Goal: Task Accomplishment & Management: Manage account settings

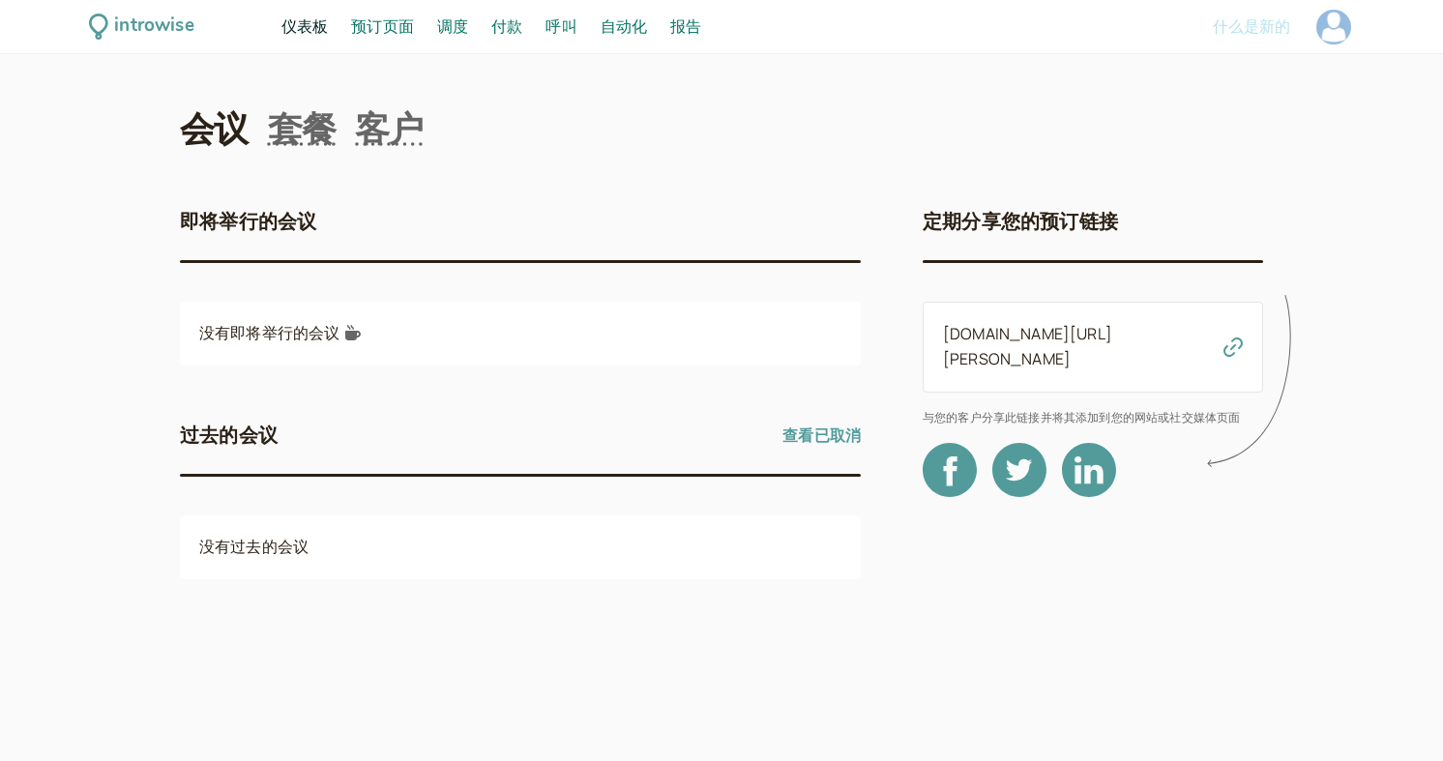
click at [507, 22] on font "付款" at bounding box center [506, 25] width 31 height 21
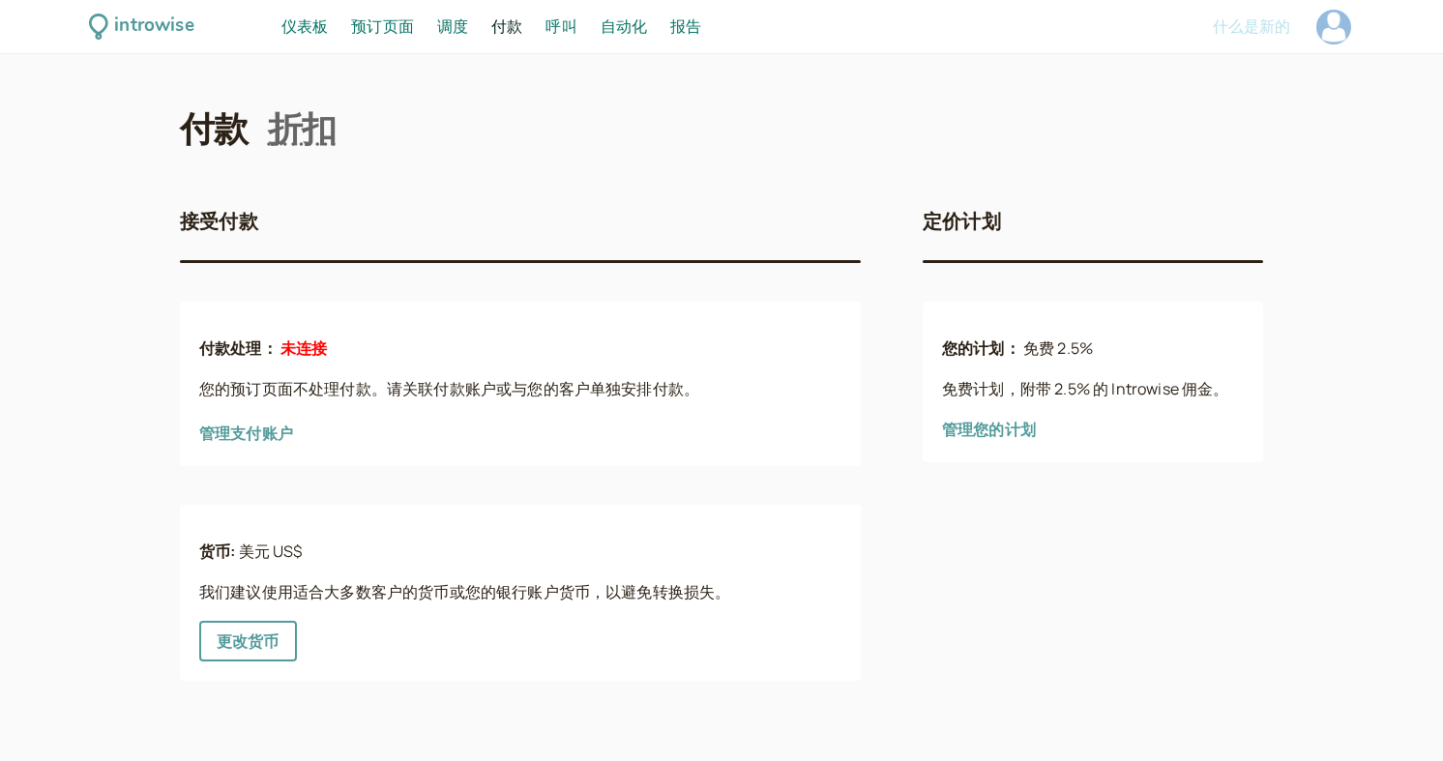
click at [267, 430] on font "管理支付账户" at bounding box center [246, 433] width 94 height 21
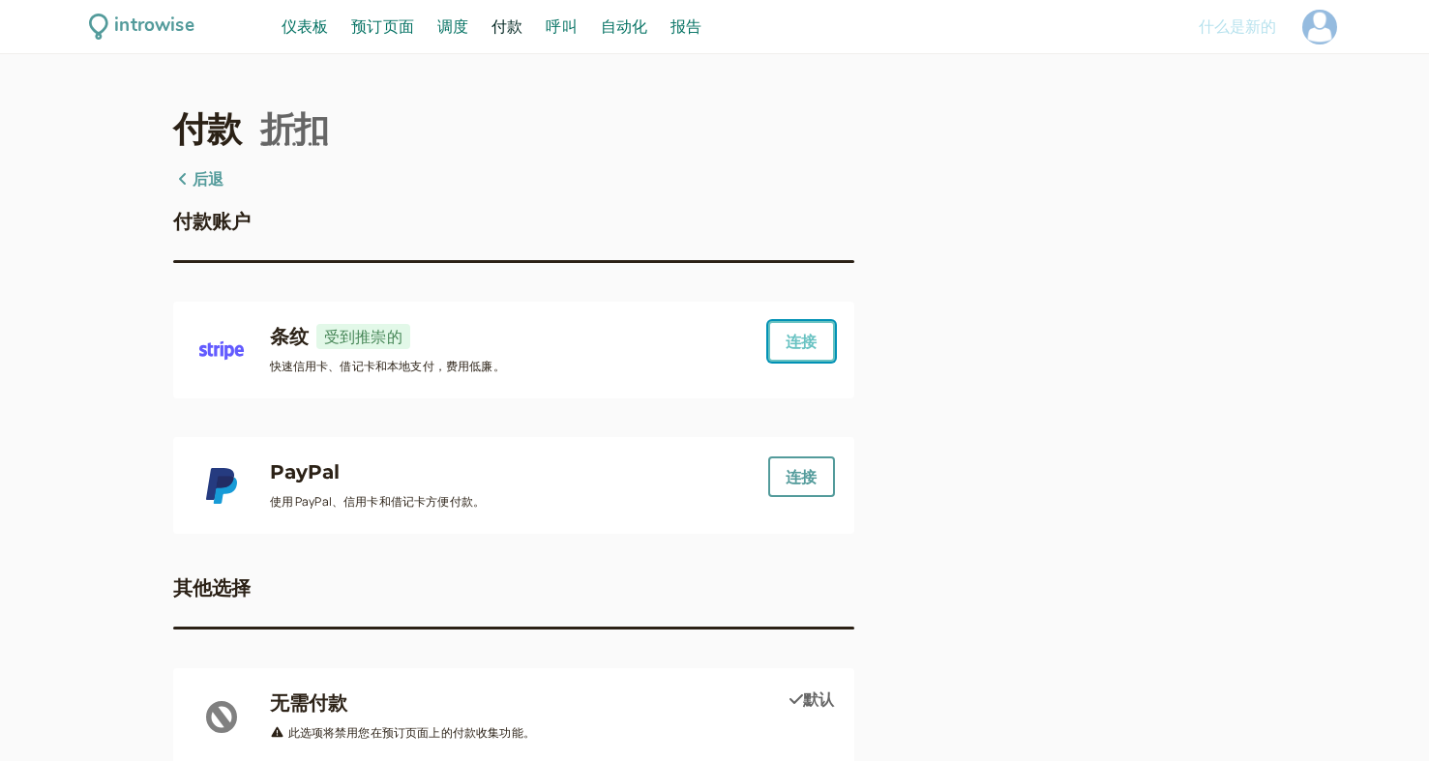
click at [794, 349] on font "连接" at bounding box center [800, 341] width 31 height 21
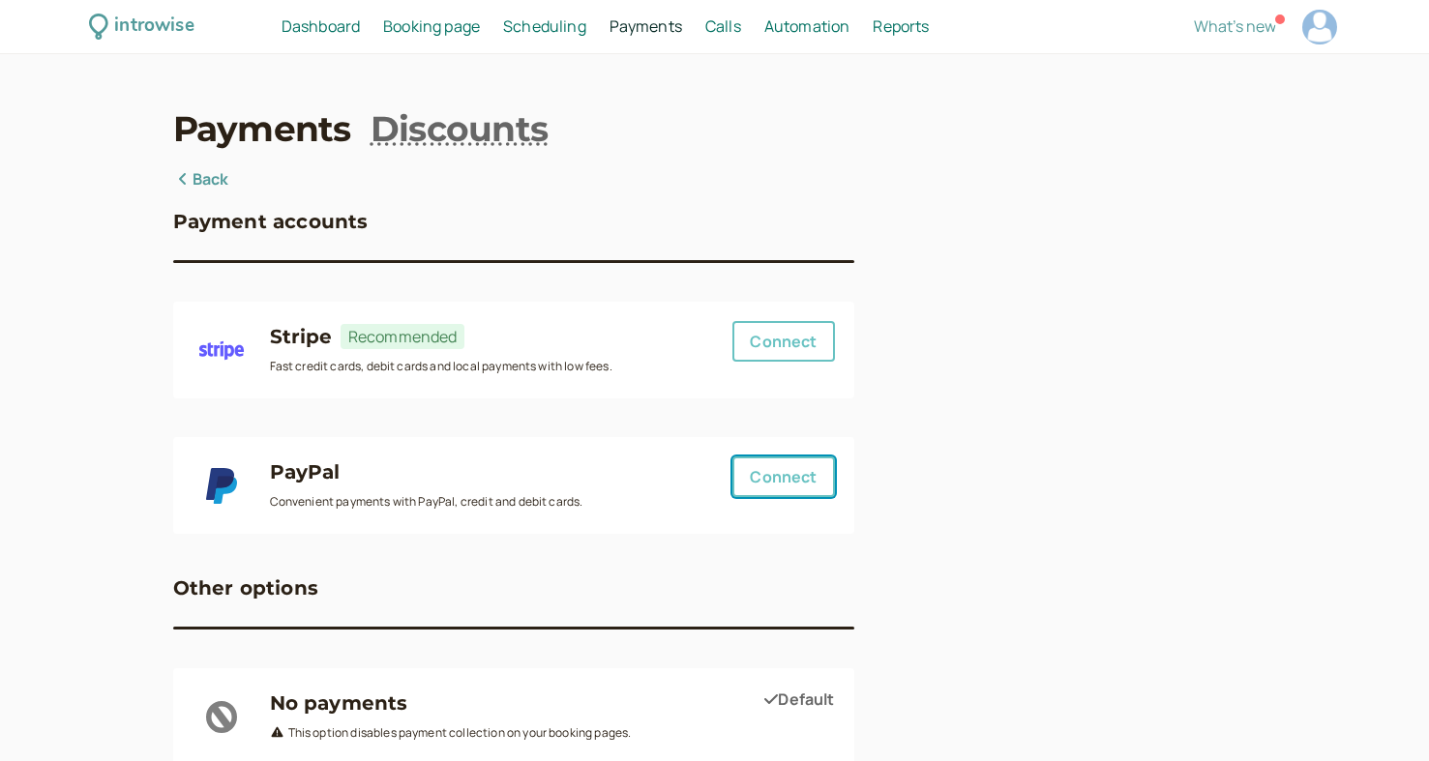
click at [766, 477] on div "PayPal Convenient payments with PayPal, credit and debit cards. Connect" at bounding box center [513, 486] width 642 height 58
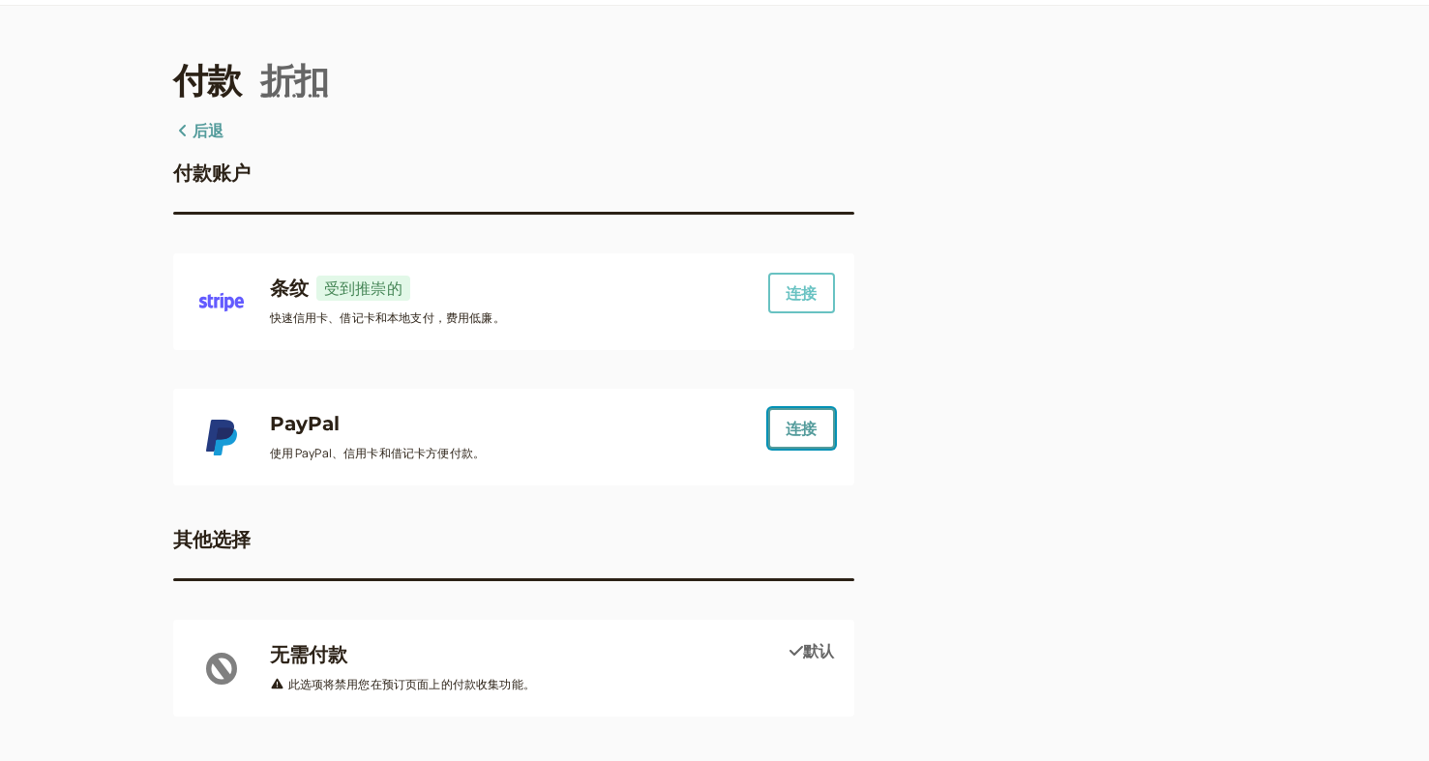
scroll to position [58, 0]
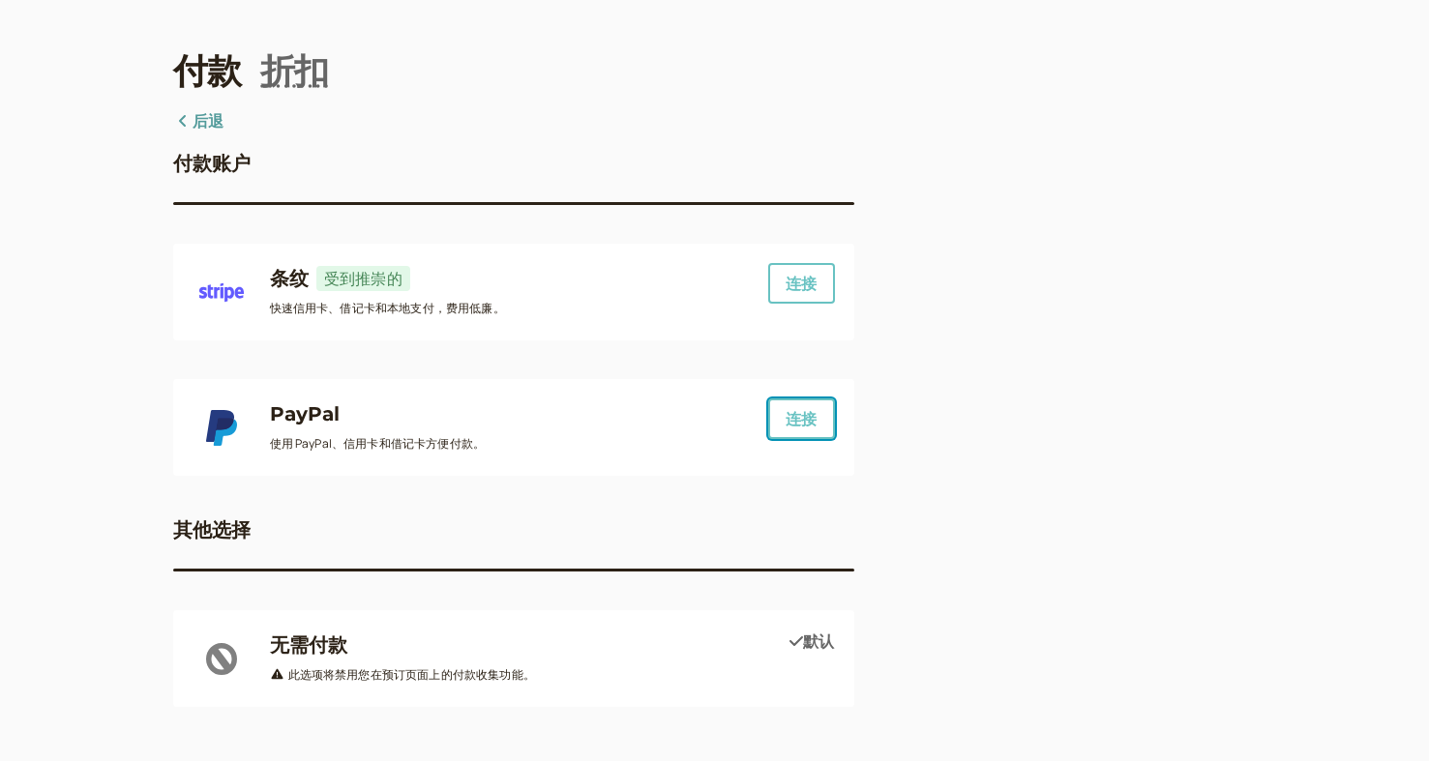
click at [799, 426] on font "连接" at bounding box center [800, 418] width 31 height 21
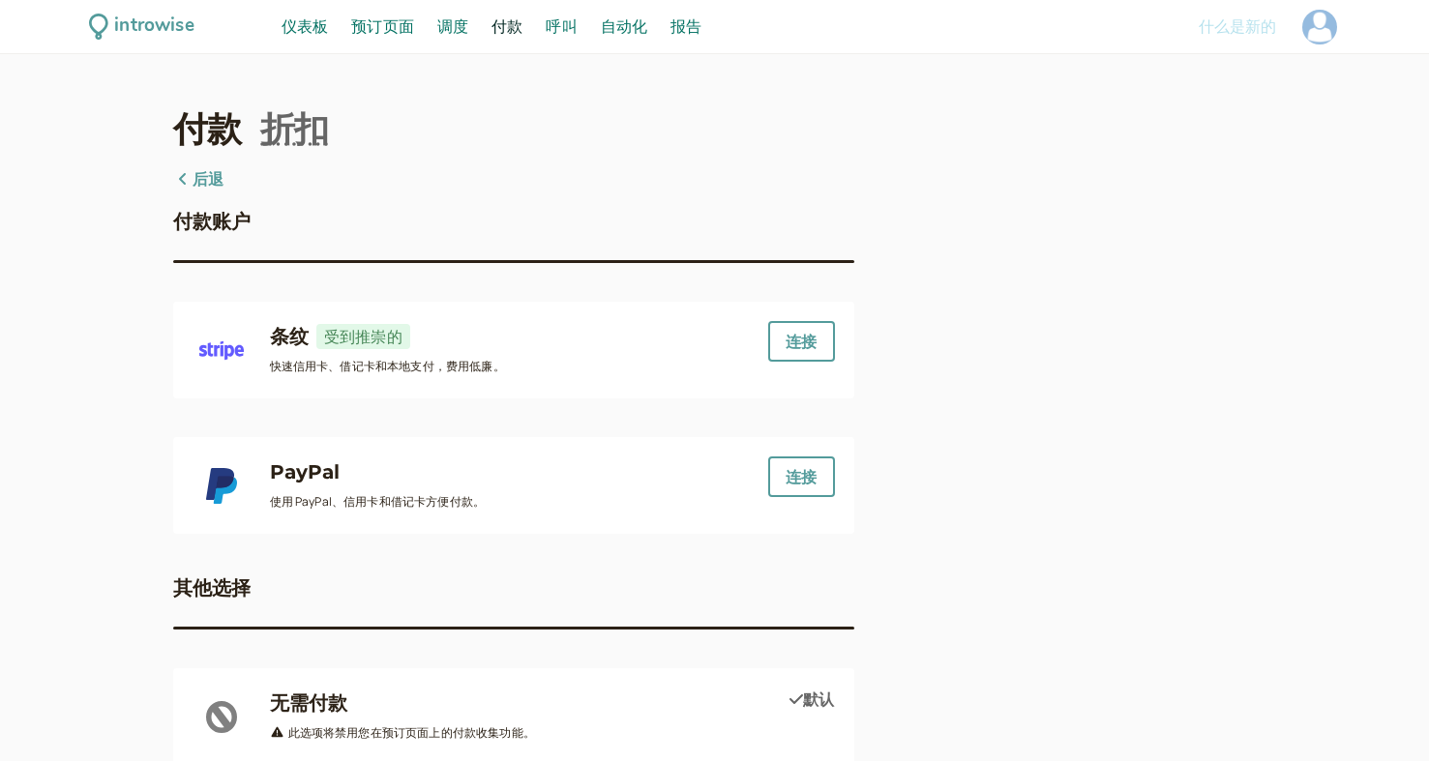
click at [367, 26] on font "预订页面" at bounding box center [382, 25] width 63 height 21
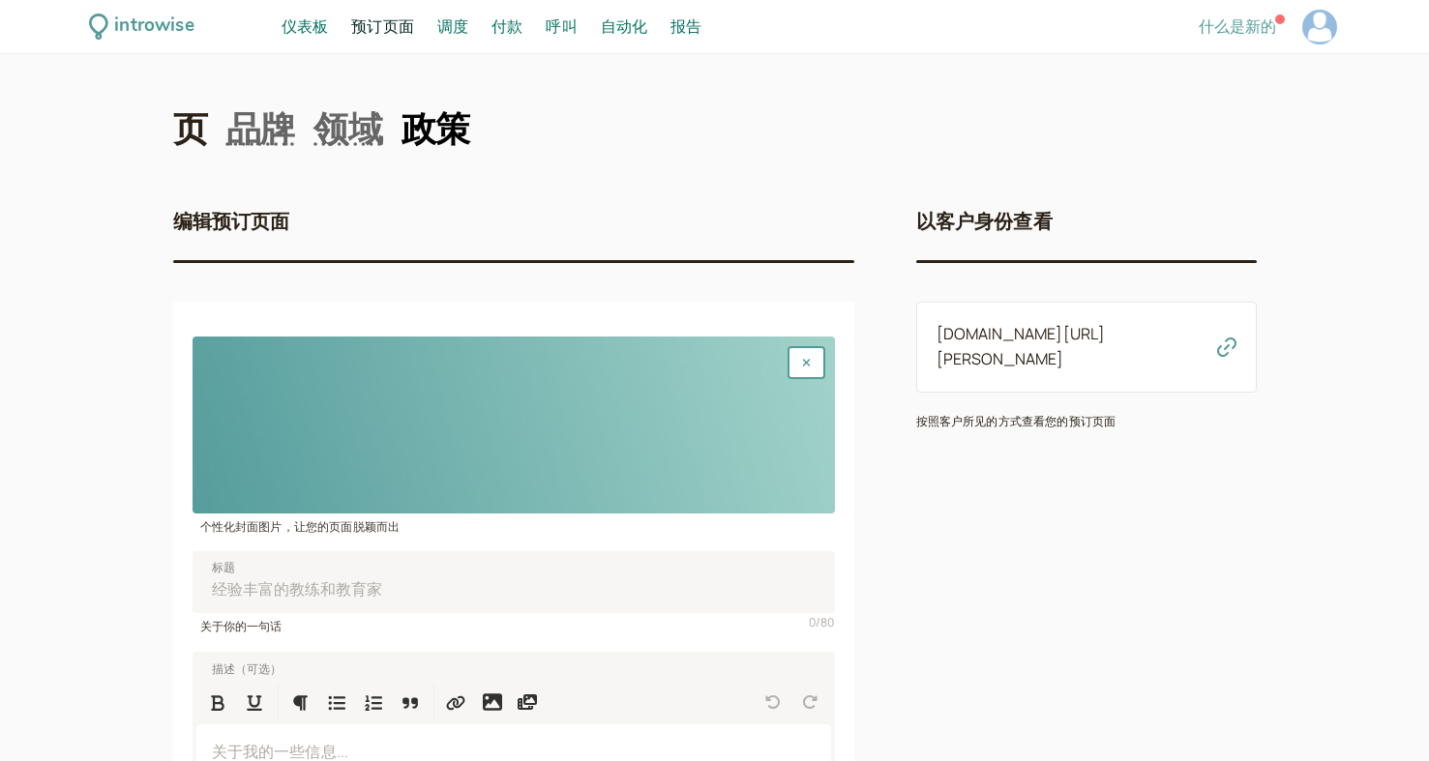
click at [424, 132] on font "政策" at bounding box center [435, 128] width 69 height 43
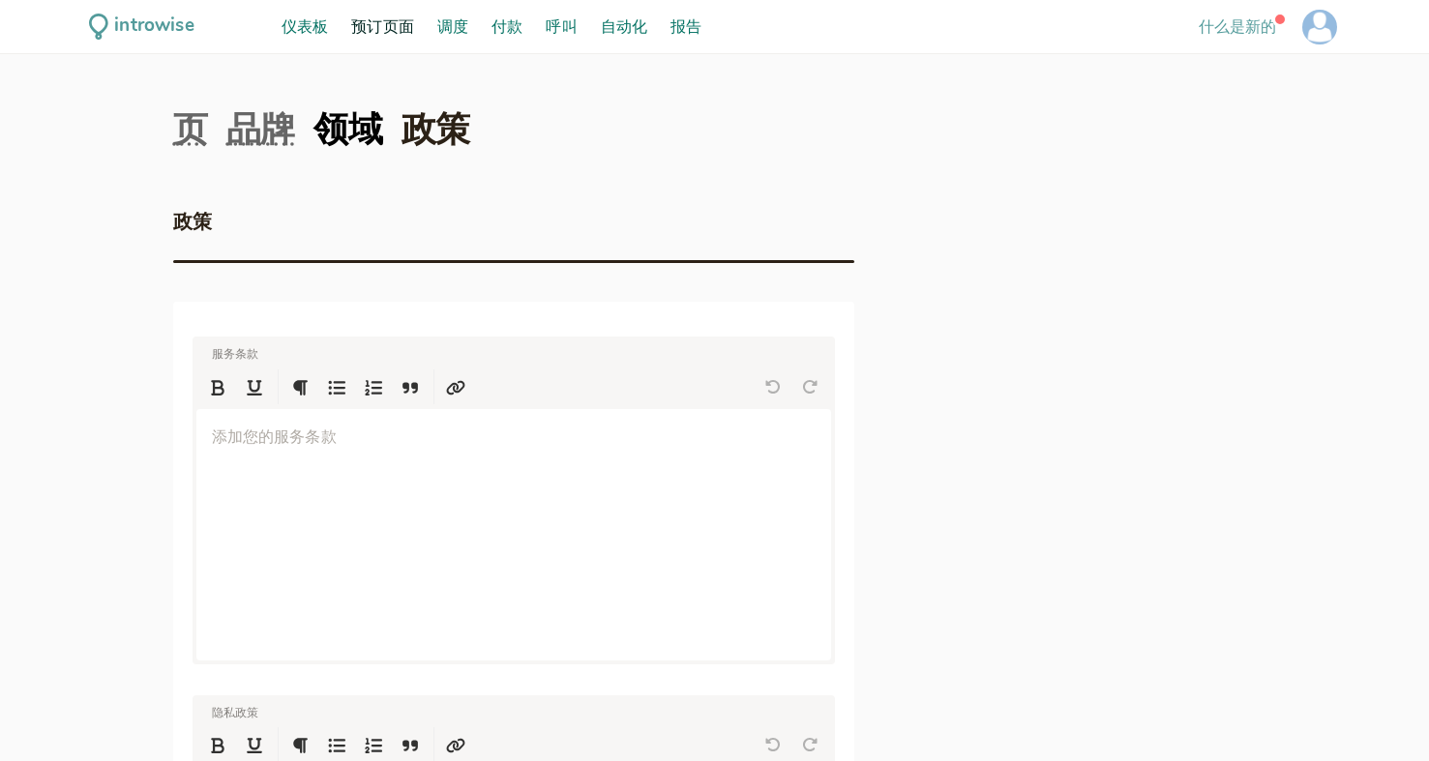
click at [346, 129] on font "领域" at bounding box center [347, 128] width 69 height 43
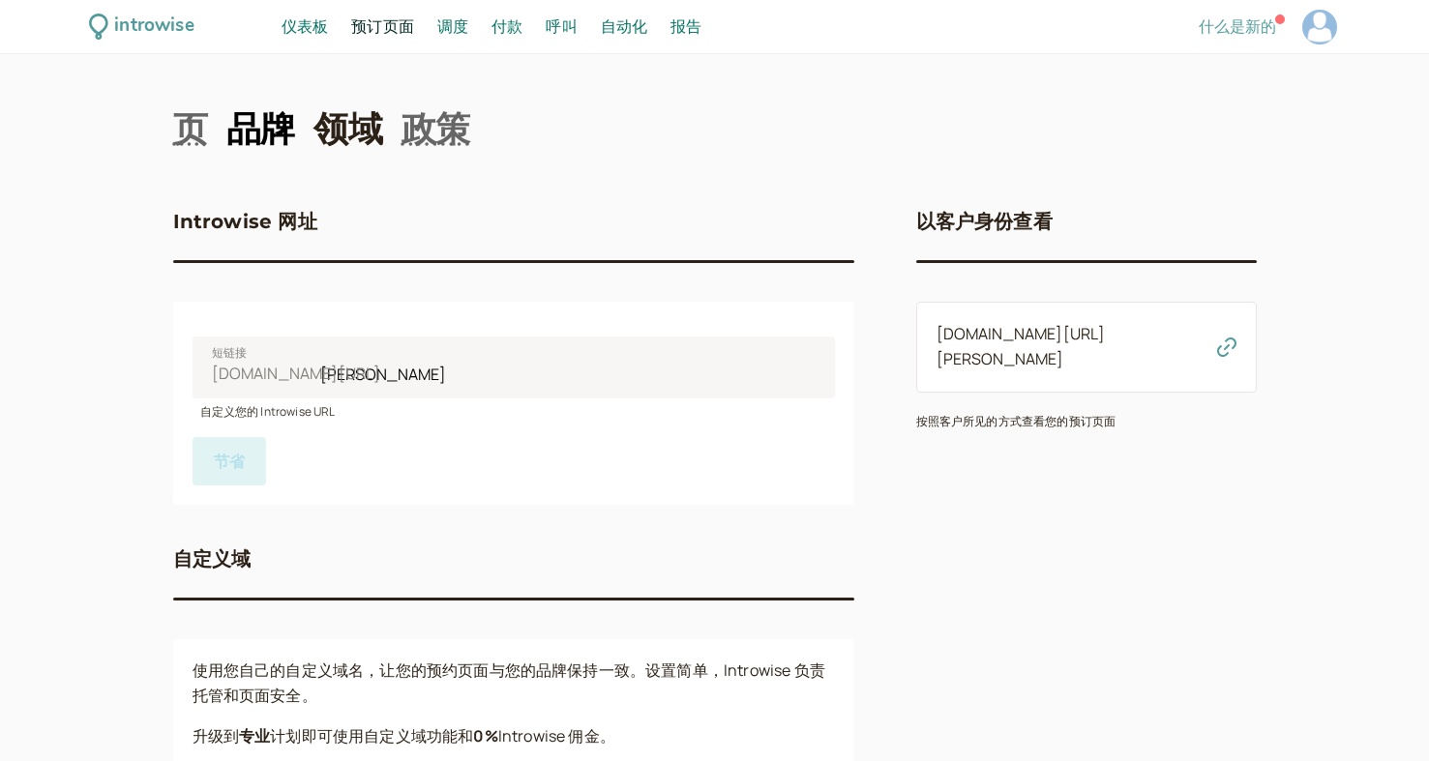
click at [293, 129] on font "品牌" at bounding box center [260, 128] width 69 height 43
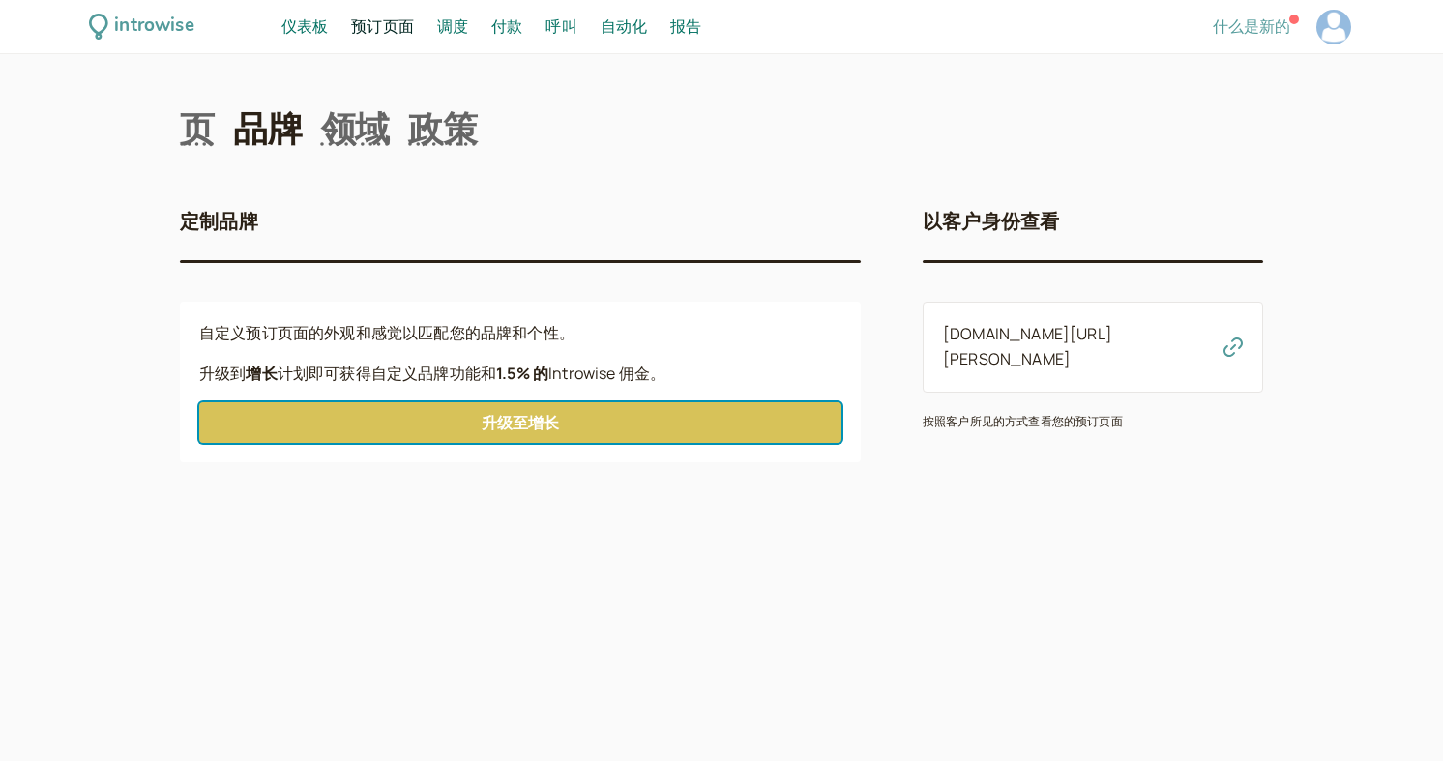
click at [564, 419] on link "升级至 增长" at bounding box center [520, 422] width 642 height 41
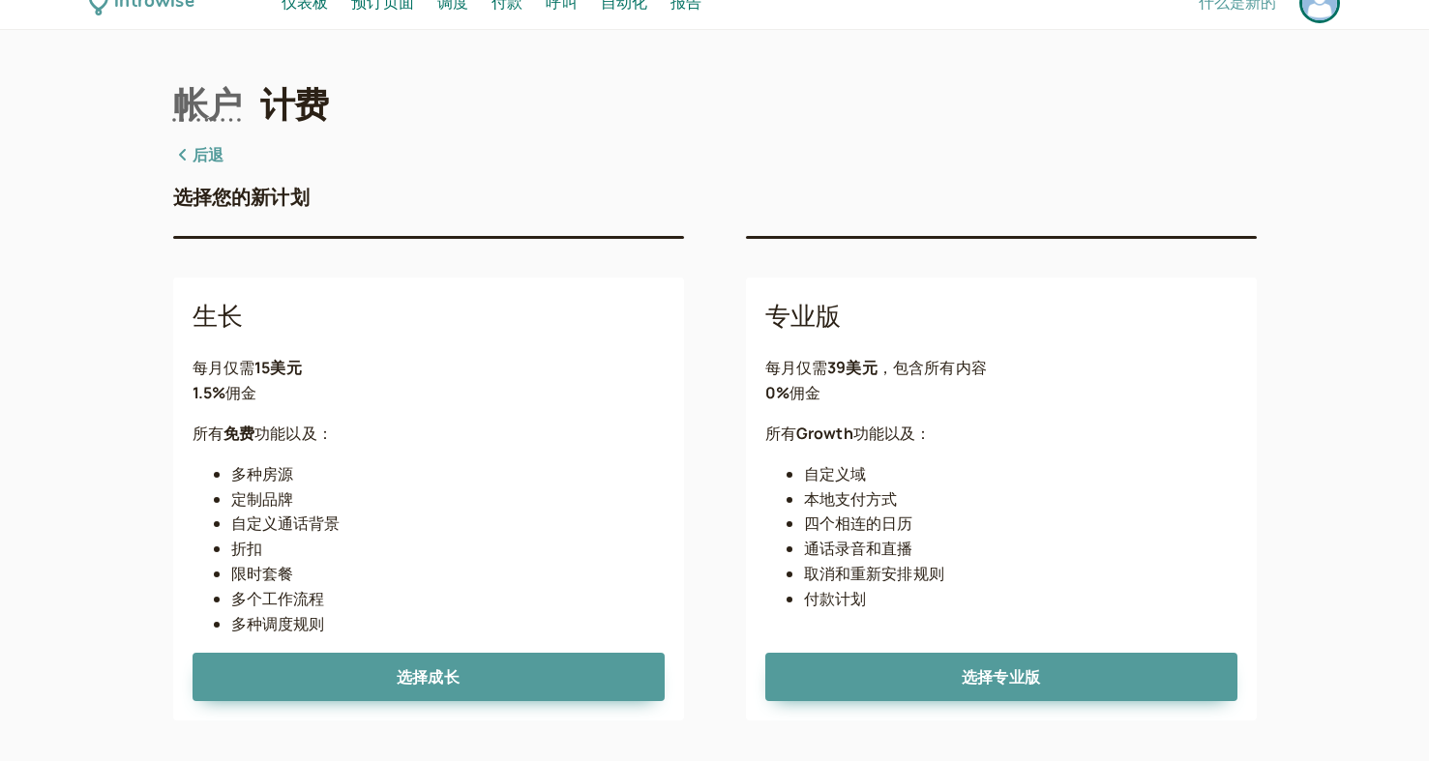
scroll to position [38, 0]
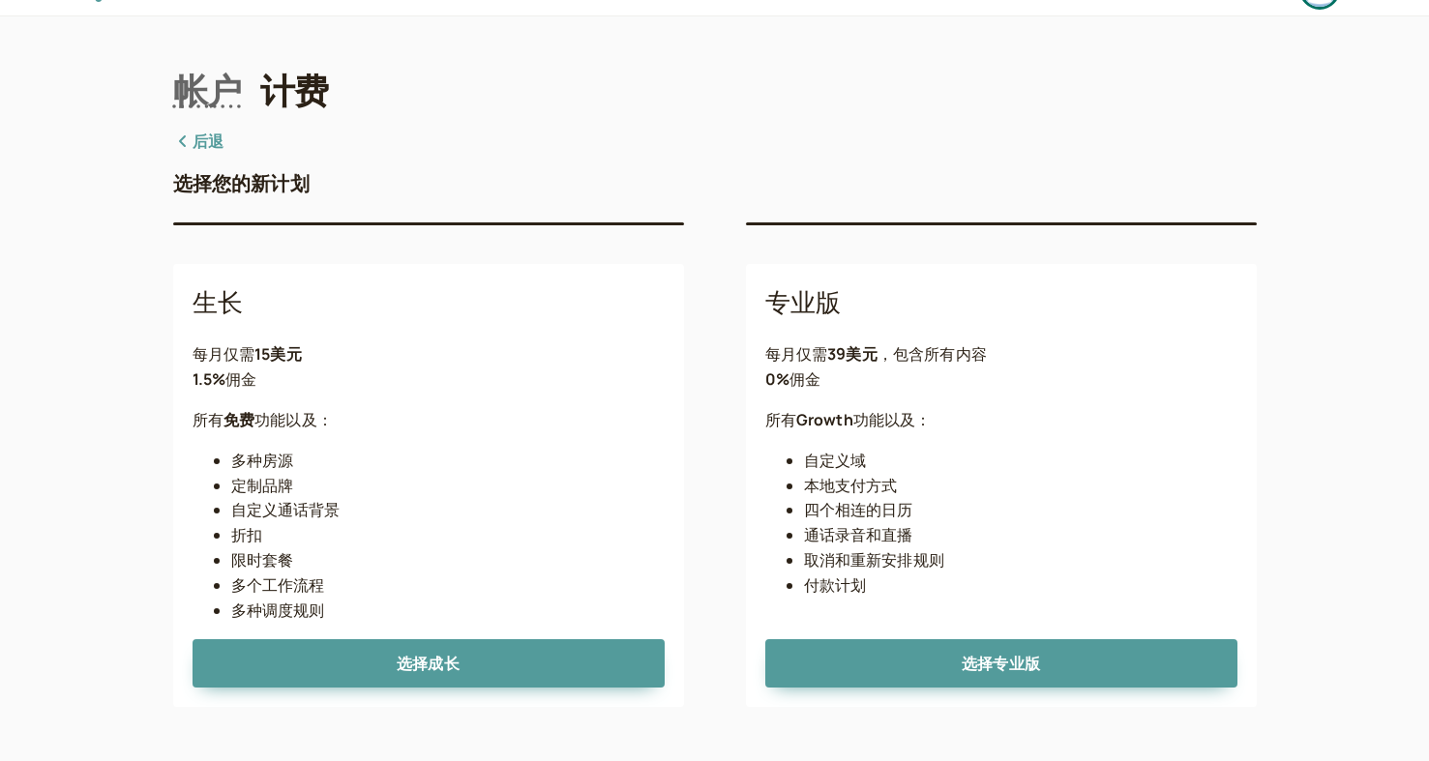
click at [209, 136] on font "后退" at bounding box center [207, 141] width 31 height 21
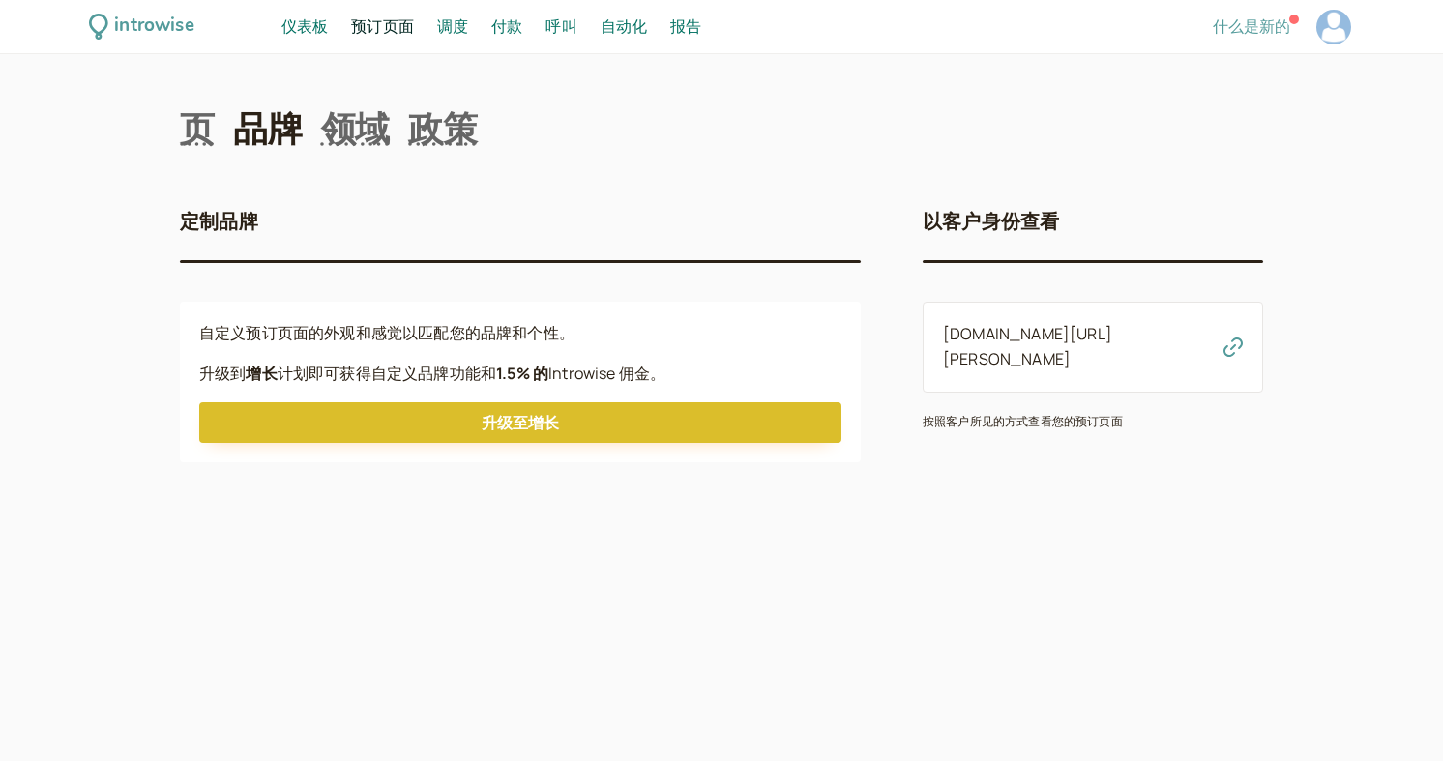
click at [308, 35] on font "仪表板" at bounding box center [304, 25] width 46 height 21
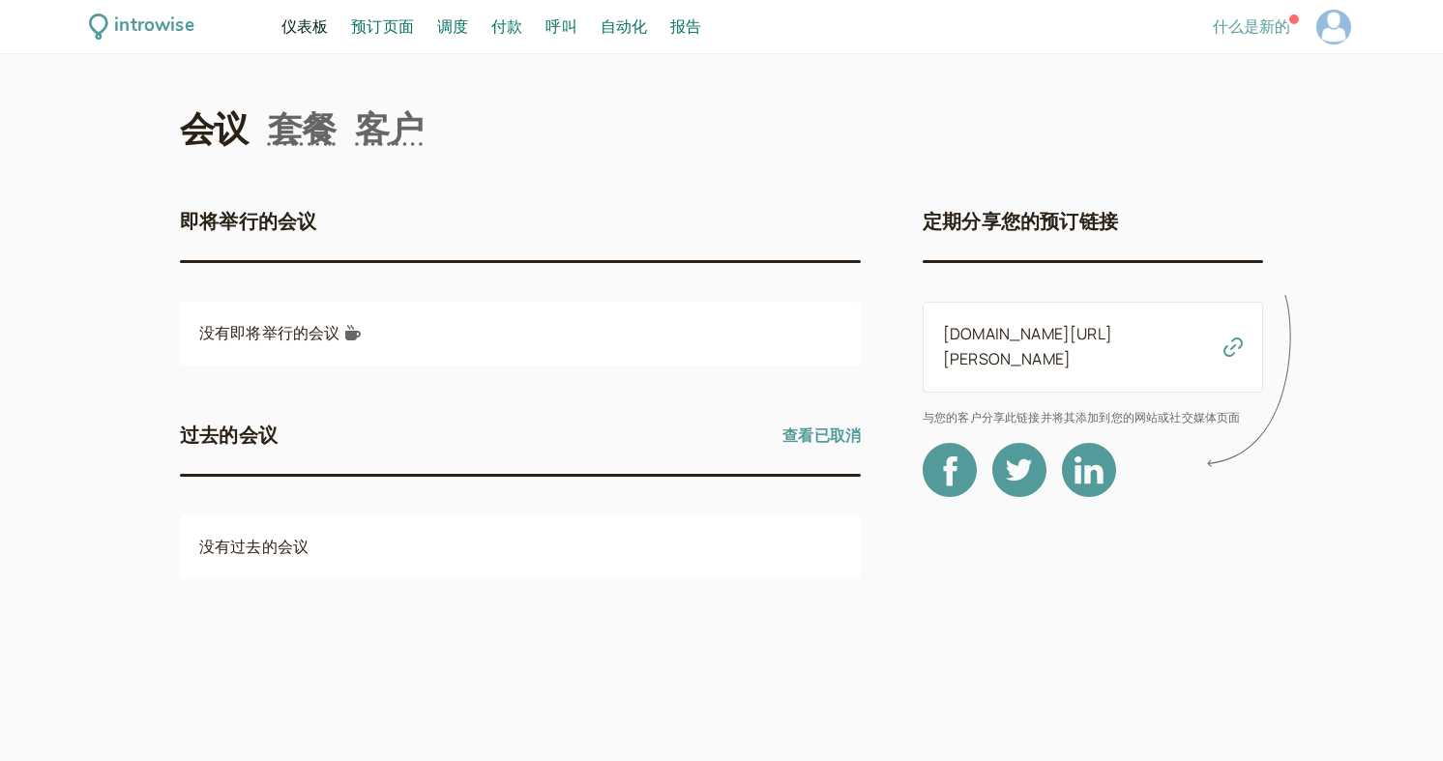
click at [291, 218] on font "即将举行的会议" at bounding box center [248, 221] width 136 height 23
click at [378, 124] on font "客户" at bounding box center [389, 128] width 69 height 43
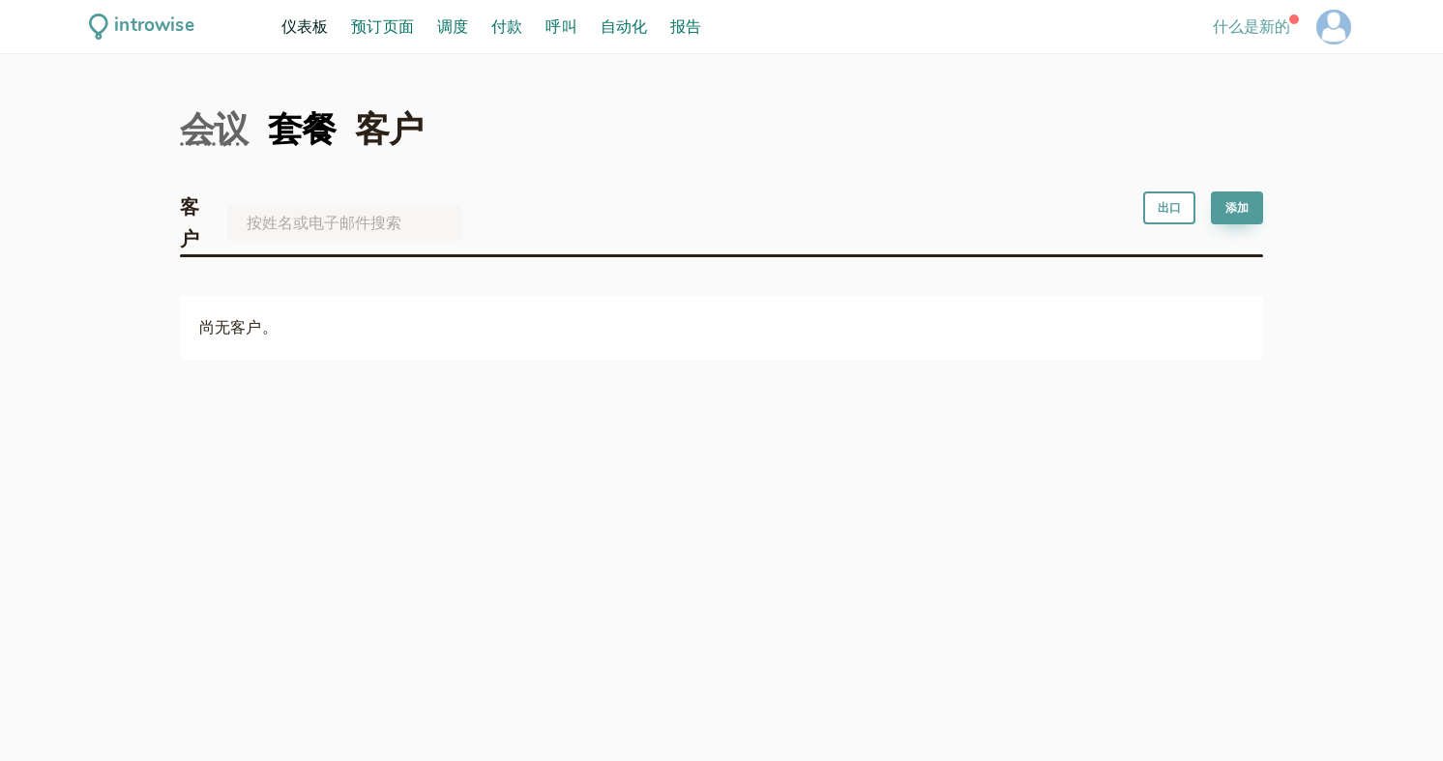
click at [331, 124] on font "套餐" at bounding box center [302, 128] width 69 height 43
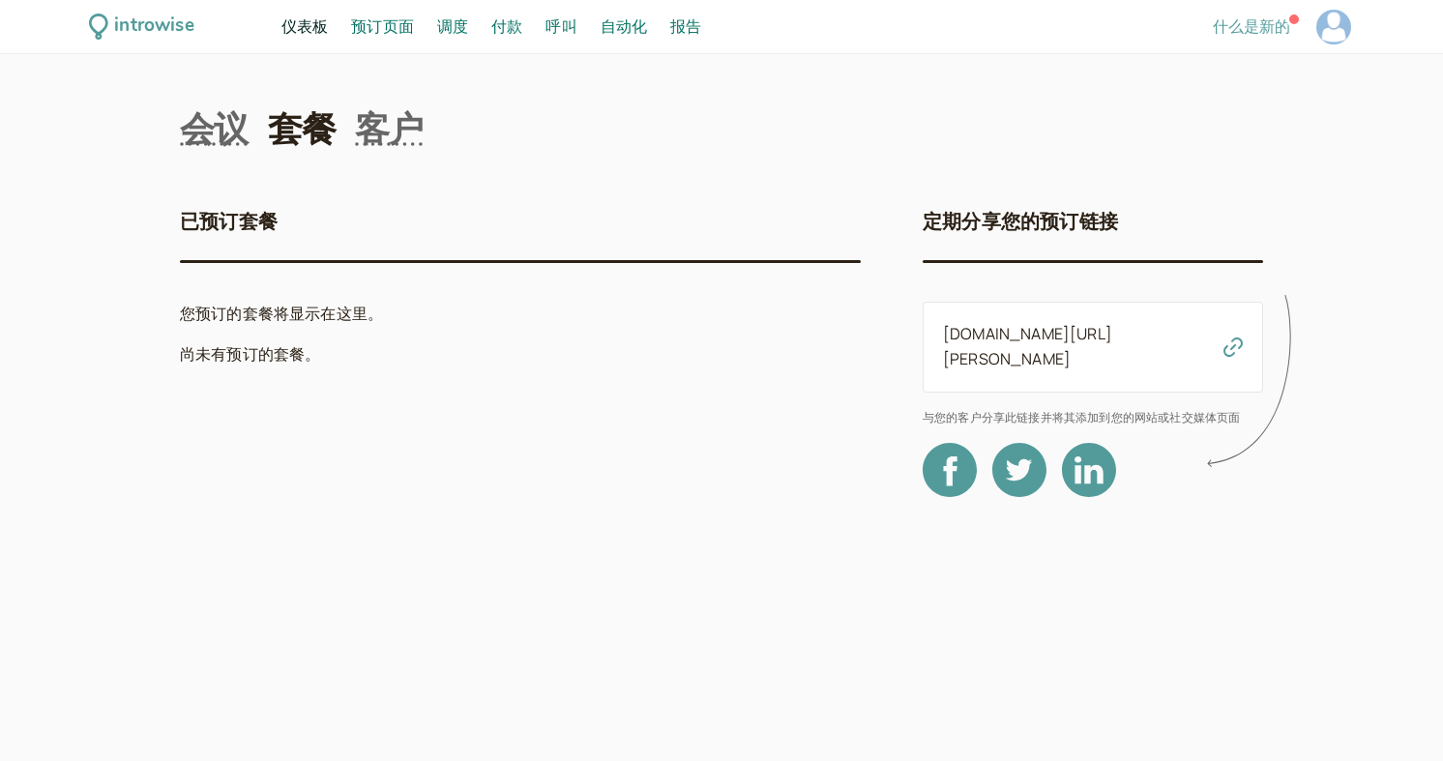
click at [258, 139] on nav "会议 套餐 客户" at bounding box center [721, 128] width 1083 height 48
click at [204, 140] on font "会议" at bounding box center [214, 128] width 69 height 43
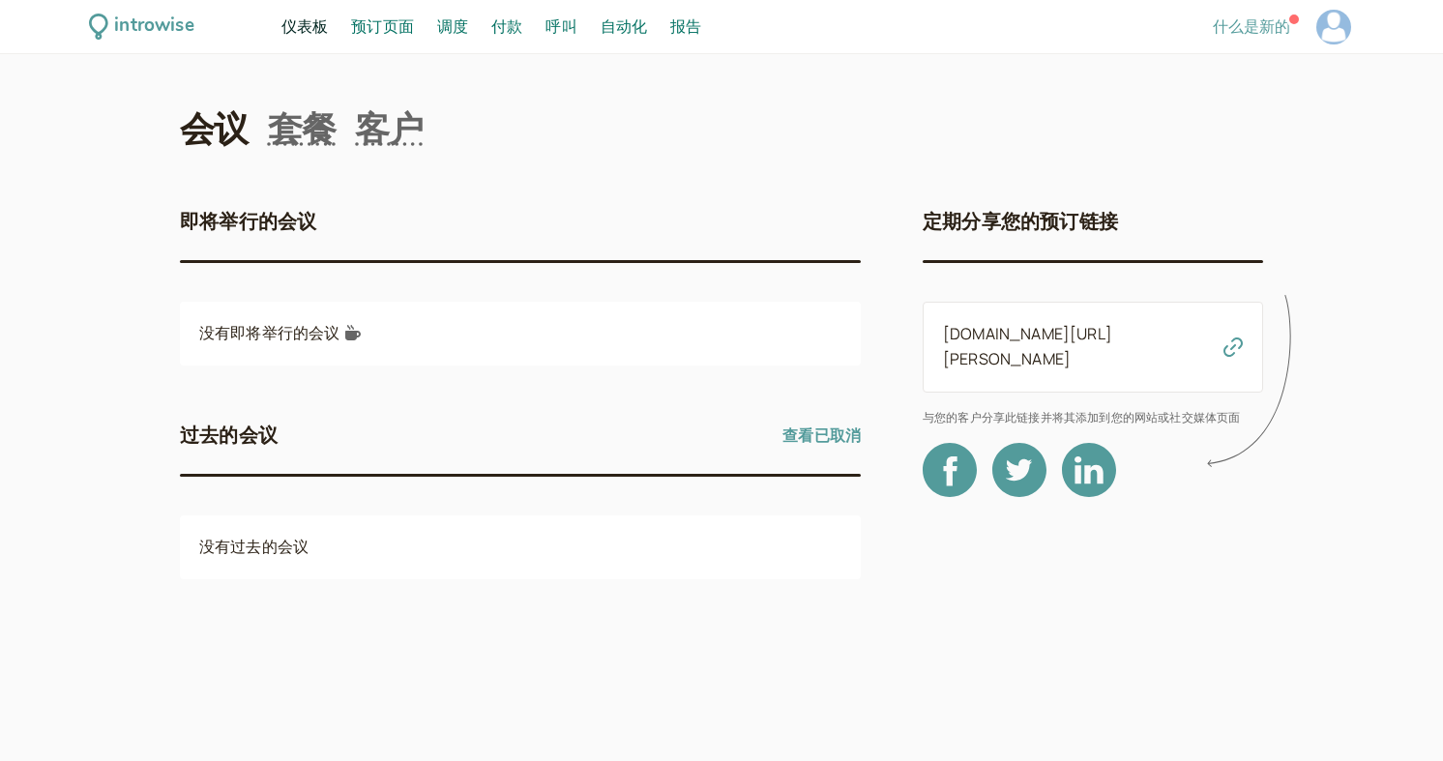
click at [378, 344] on div "没有即将举行的会议" at bounding box center [520, 334] width 681 height 64
click at [332, 332] on font "没有即将举行的会议" at bounding box center [269, 332] width 140 height 21
click at [444, 25] on font "调度" at bounding box center [452, 25] width 31 height 21
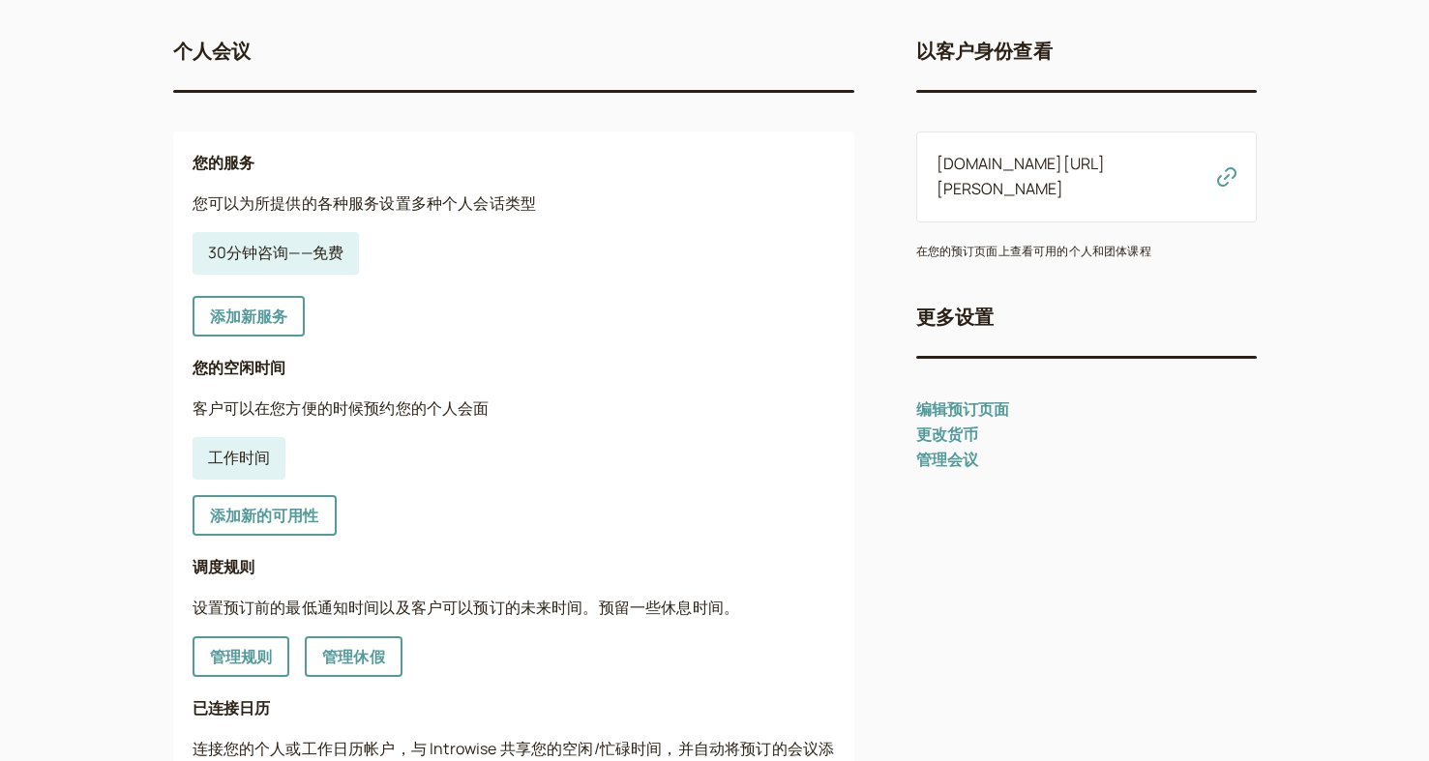
scroll to position [193, 0]
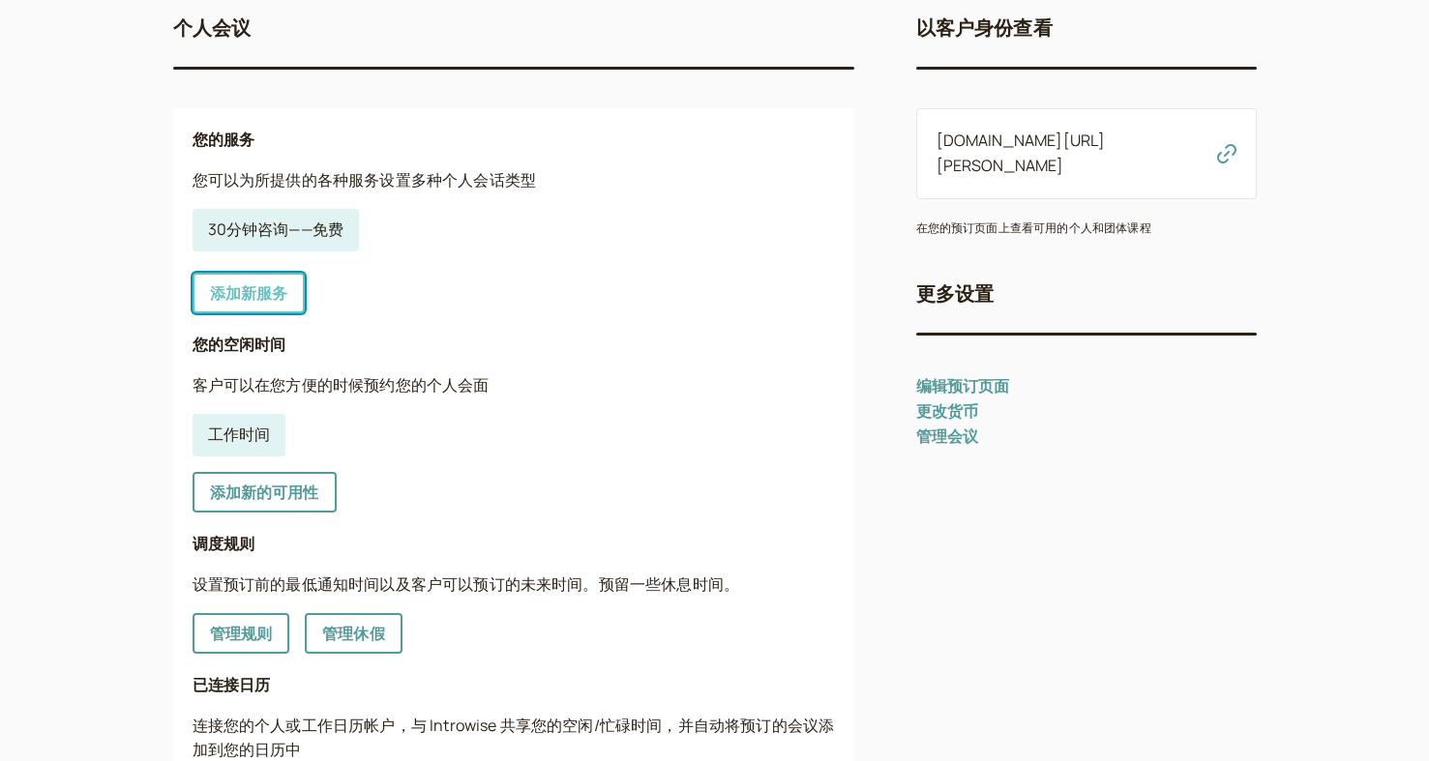
click at [276, 295] on font "添加新服务" at bounding box center [249, 292] width 78 height 21
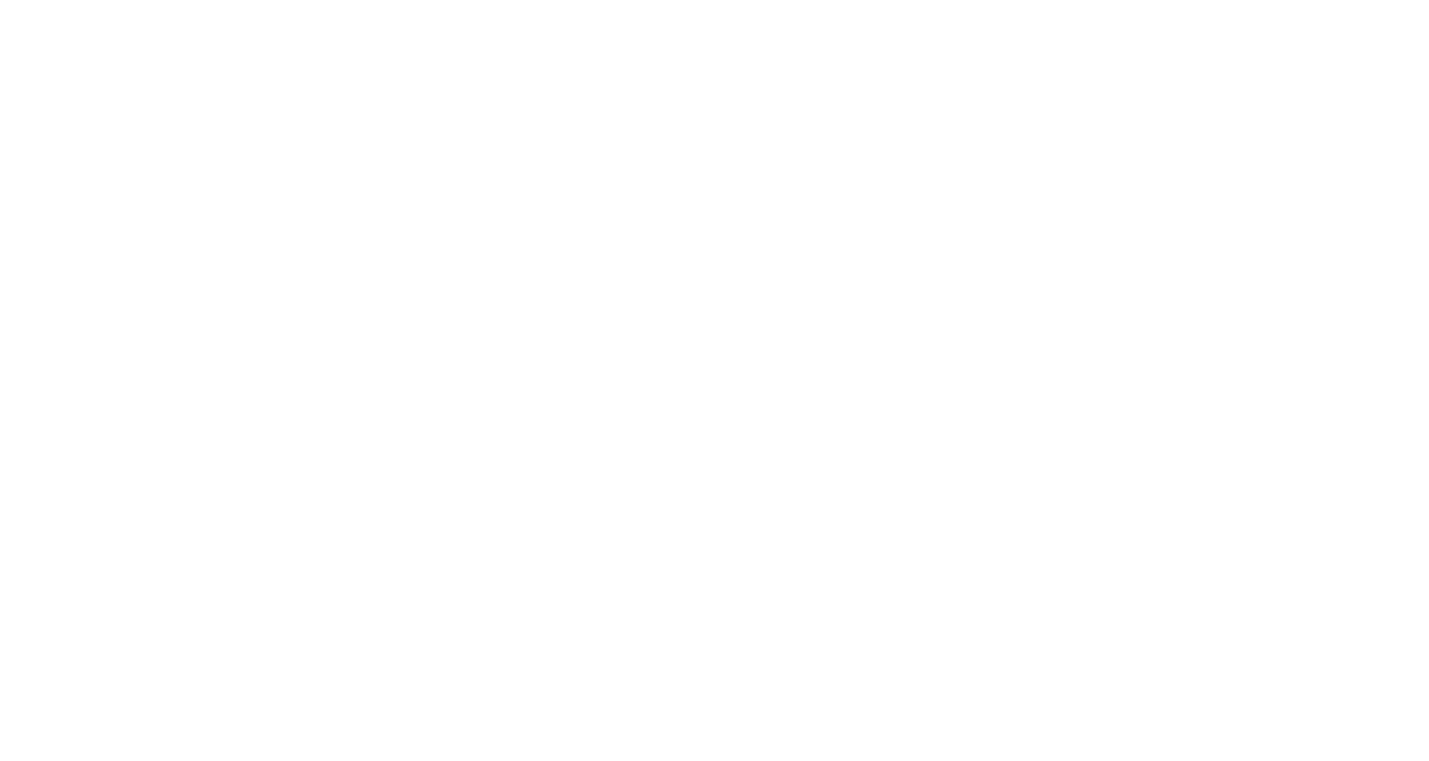
select select "30"
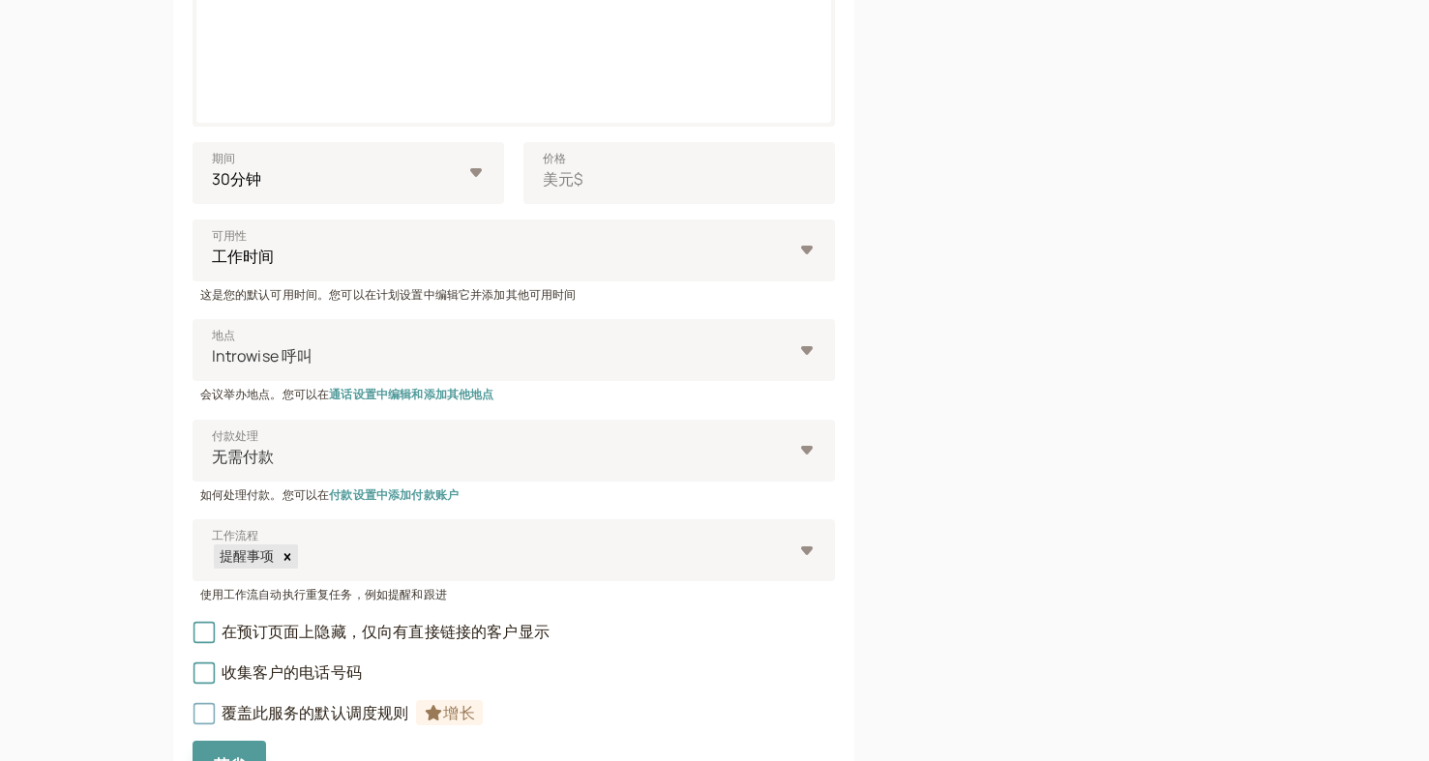
scroll to position [677, 0]
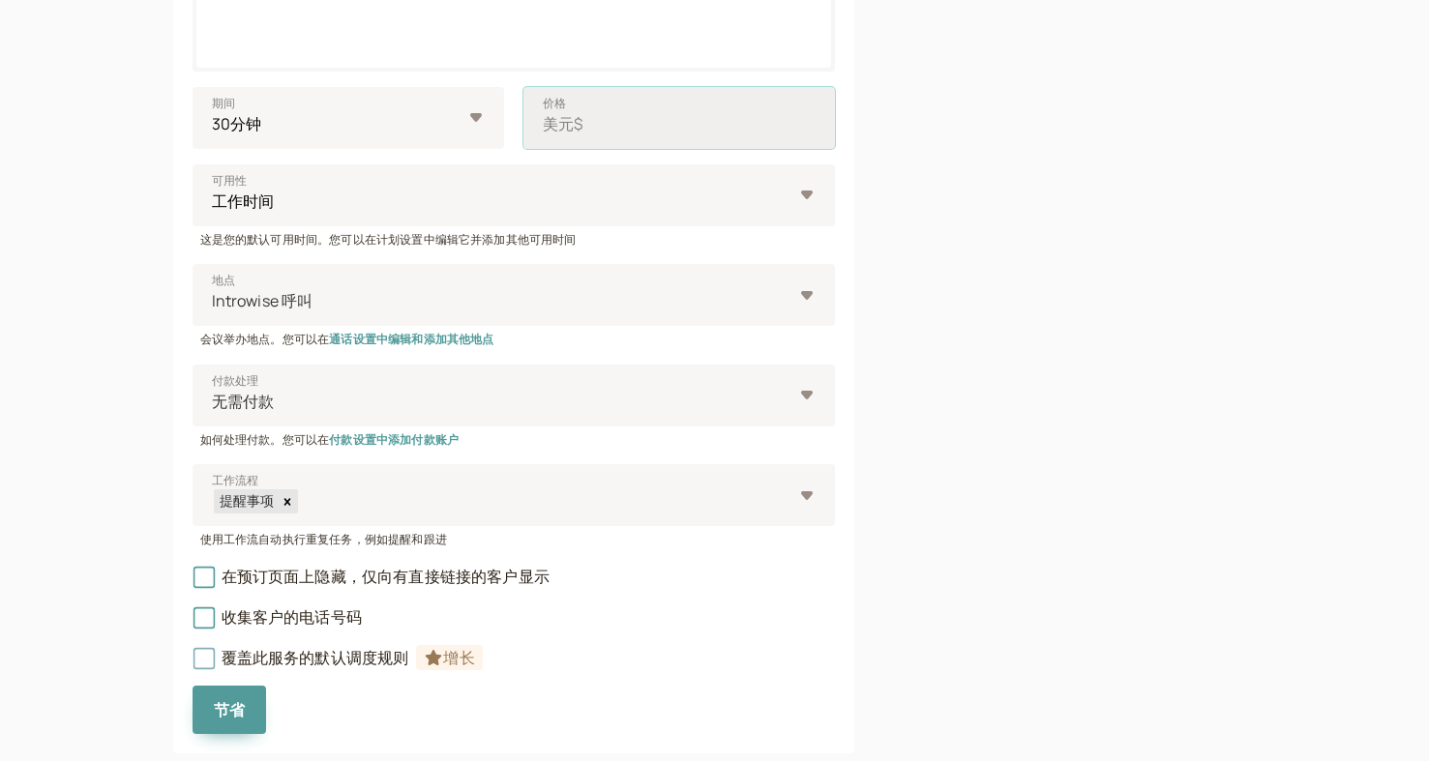
click at [691, 137] on input "价格 美元$" at bounding box center [678, 118] width 311 height 62
type input "10"
click at [620, 404] on div at bounding box center [501, 402] width 582 height 26
click at [213, 404] on input "付款处理 无需付款" at bounding box center [211, 402] width 3 height 22
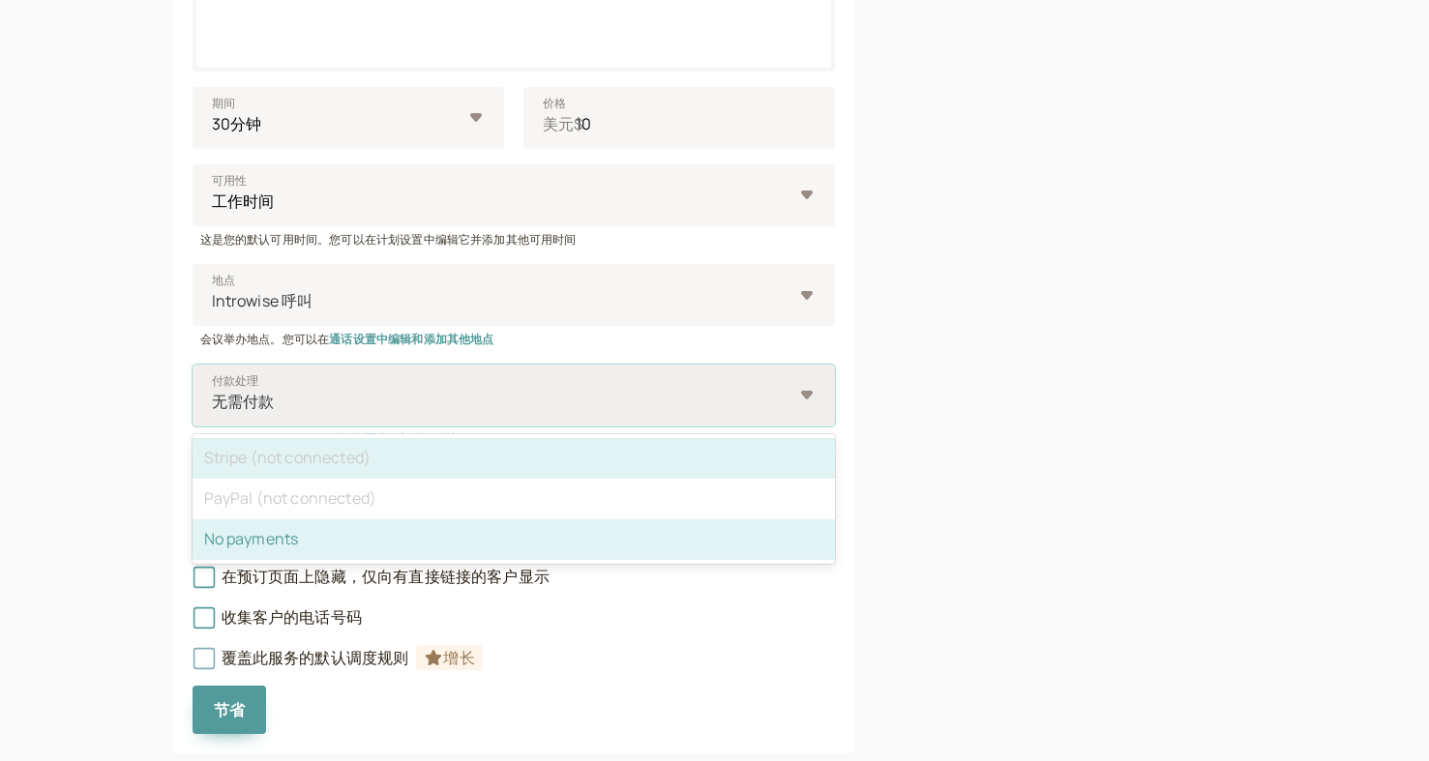
click at [290, 501] on div "PayPal (not connected)" at bounding box center [513, 499] width 642 height 41
click at [213, 413] on input "付款处理 option No payments selected, 3 of 3. 3 results available. Use Up and Down …" at bounding box center [211, 402] width 3 height 22
click at [374, 446] on div "条纹（未连接）" at bounding box center [513, 458] width 642 height 41
click at [213, 413] on input "付款处理 选项：未选择付款方式，共 3 条，共 3 条结果。使用“向上”和“向下”键选择选项，按“Enter”键选择当前选中的选项，按“Esc”键退出菜单，按…" at bounding box center [211, 402] width 3 height 22
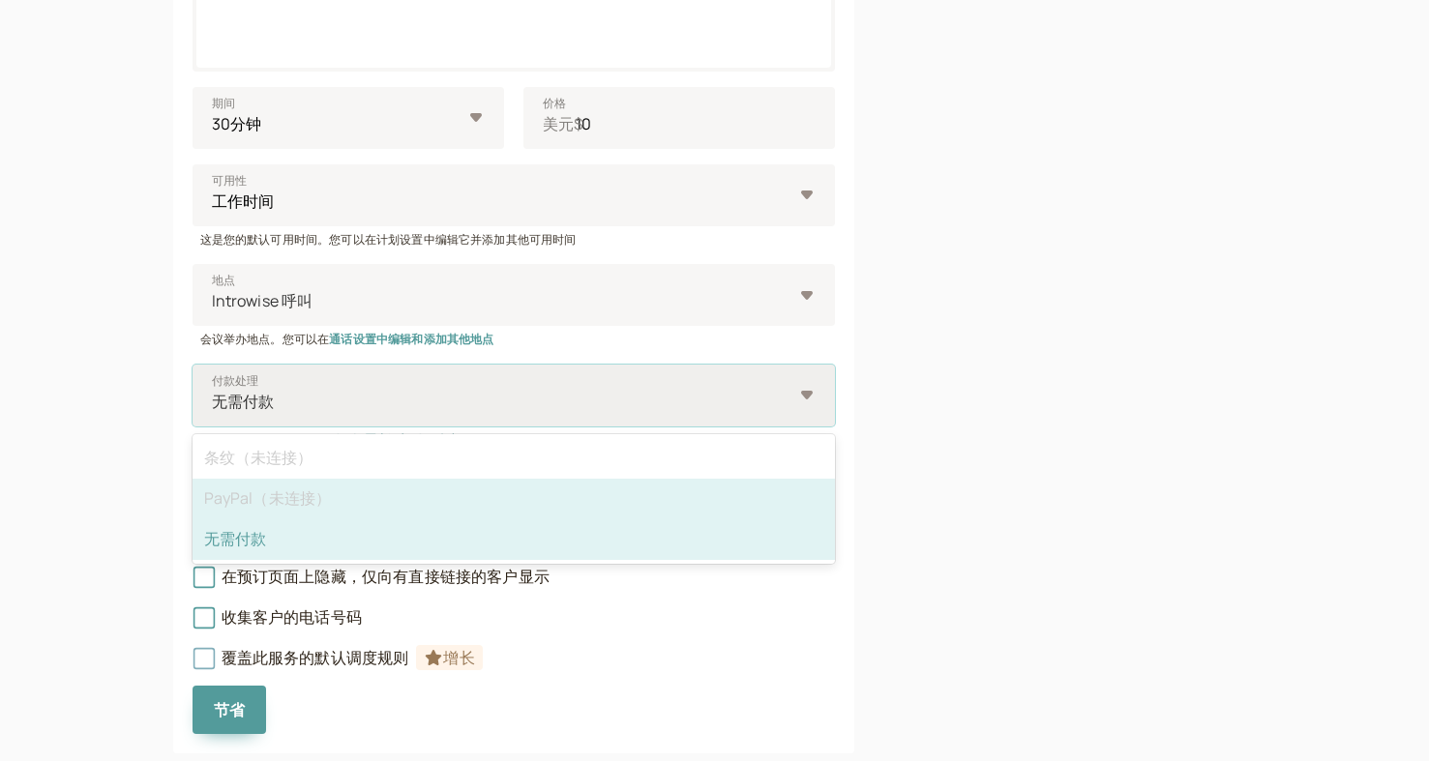
click at [307, 502] on font "PayPal（未连接）" at bounding box center [268, 497] width 128 height 21
click at [213, 413] on input "付款处理 选项：未选择付款方式，共 3 条，共 3 条结果。使用“向上”和“向下”键选择选项，按“Enter”键选择当前选中的选项，按“Esc”键退出菜单，按…" at bounding box center [211, 402] width 3 height 22
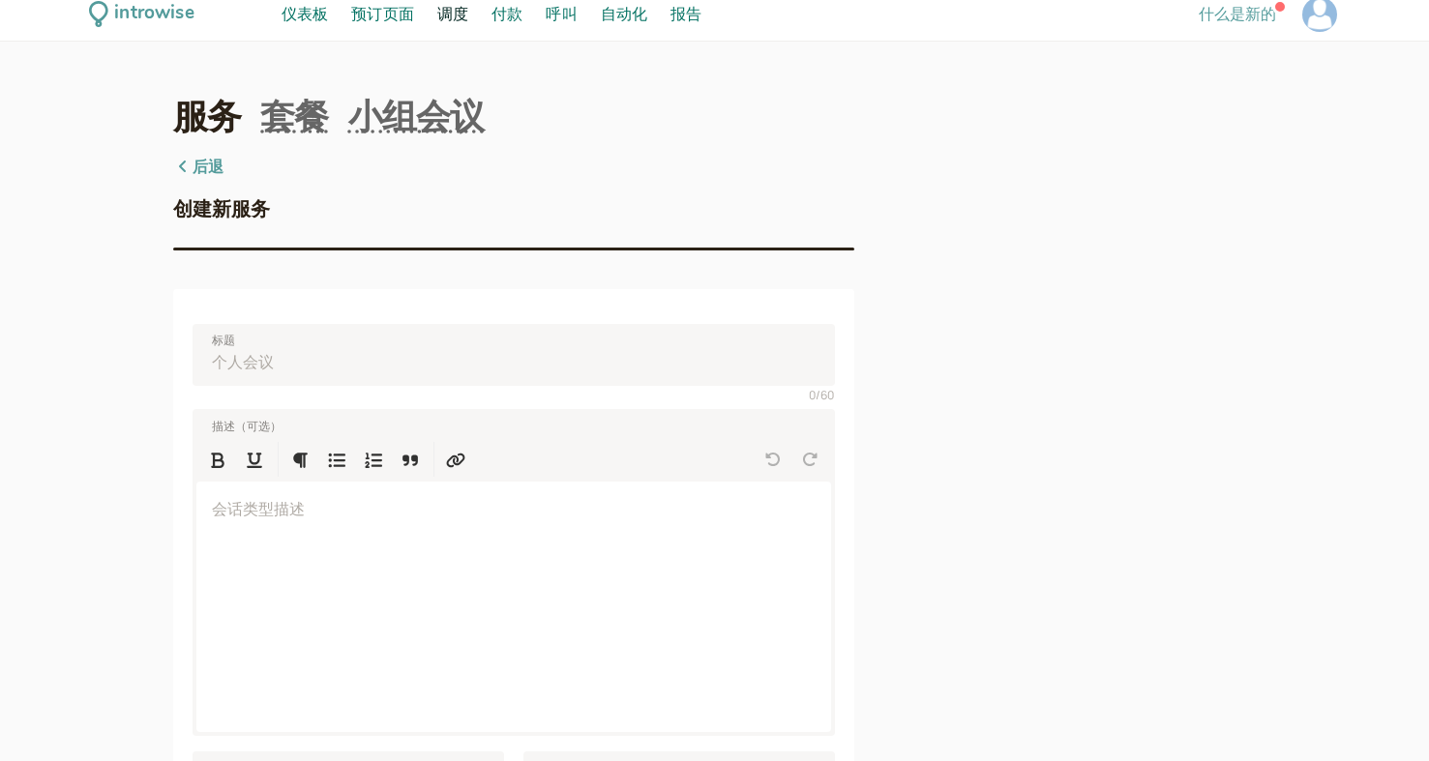
scroll to position [0, 0]
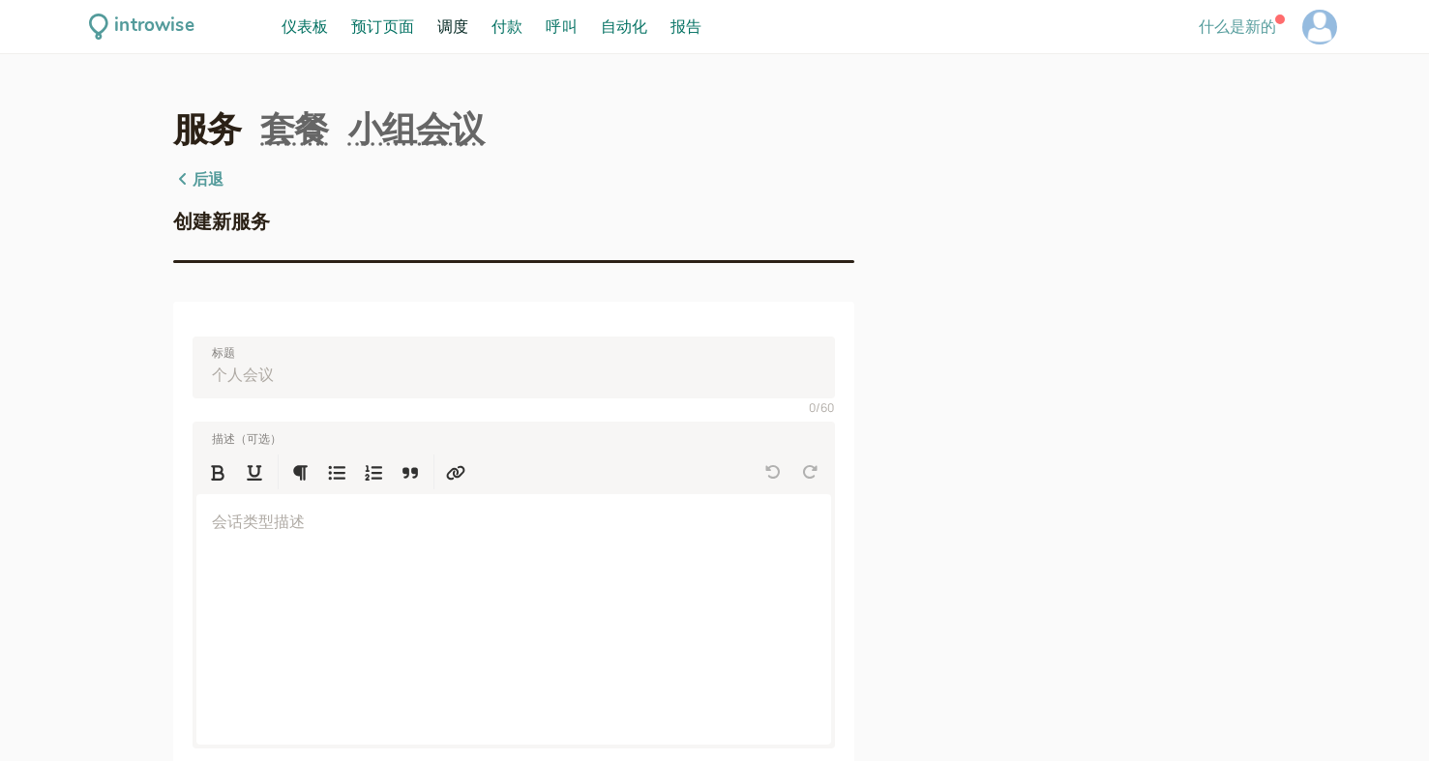
click at [508, 30] on font "付款" at bounding box center [506, 25] width 31 height 21
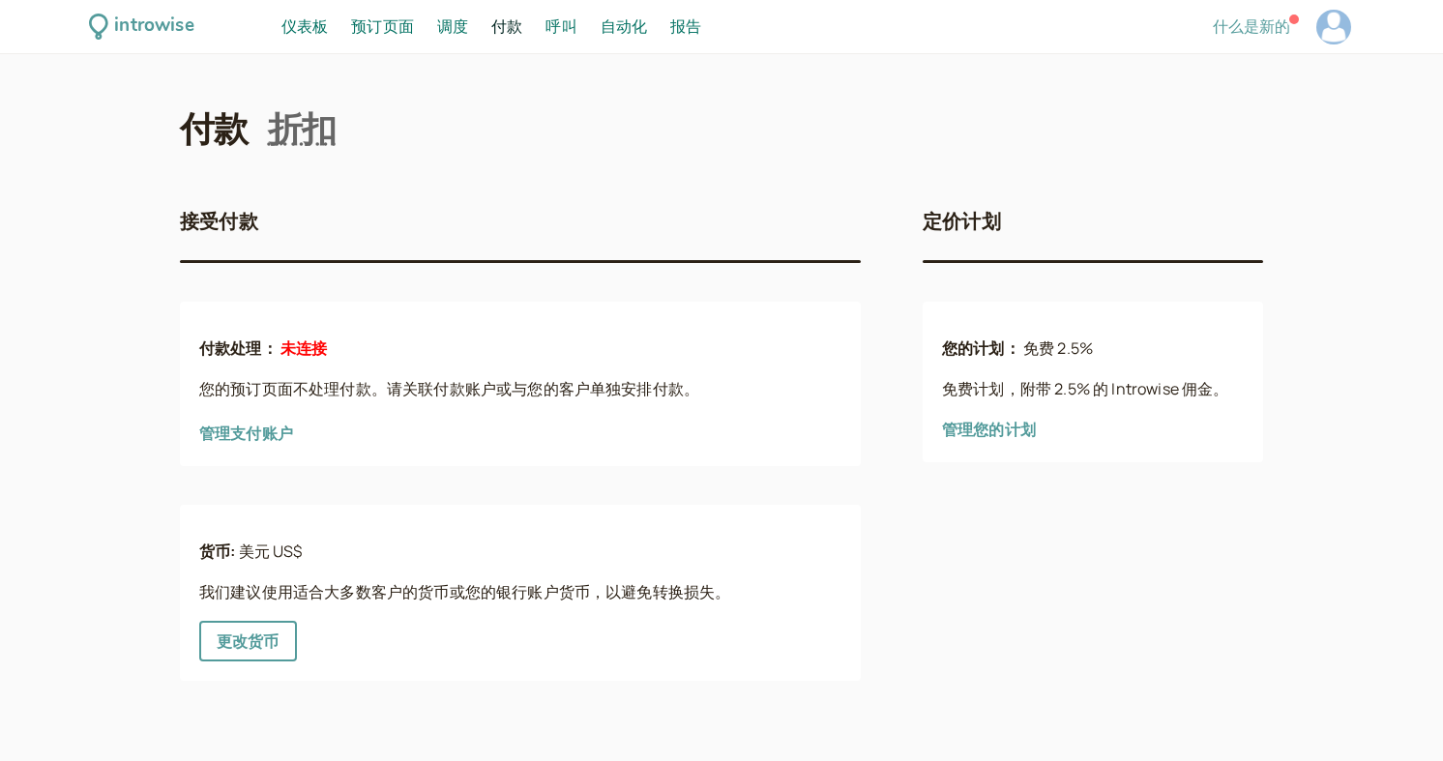
click at [261, 443] on font "管理支付账户" at bounding box center [246, 433] width 94 height 21
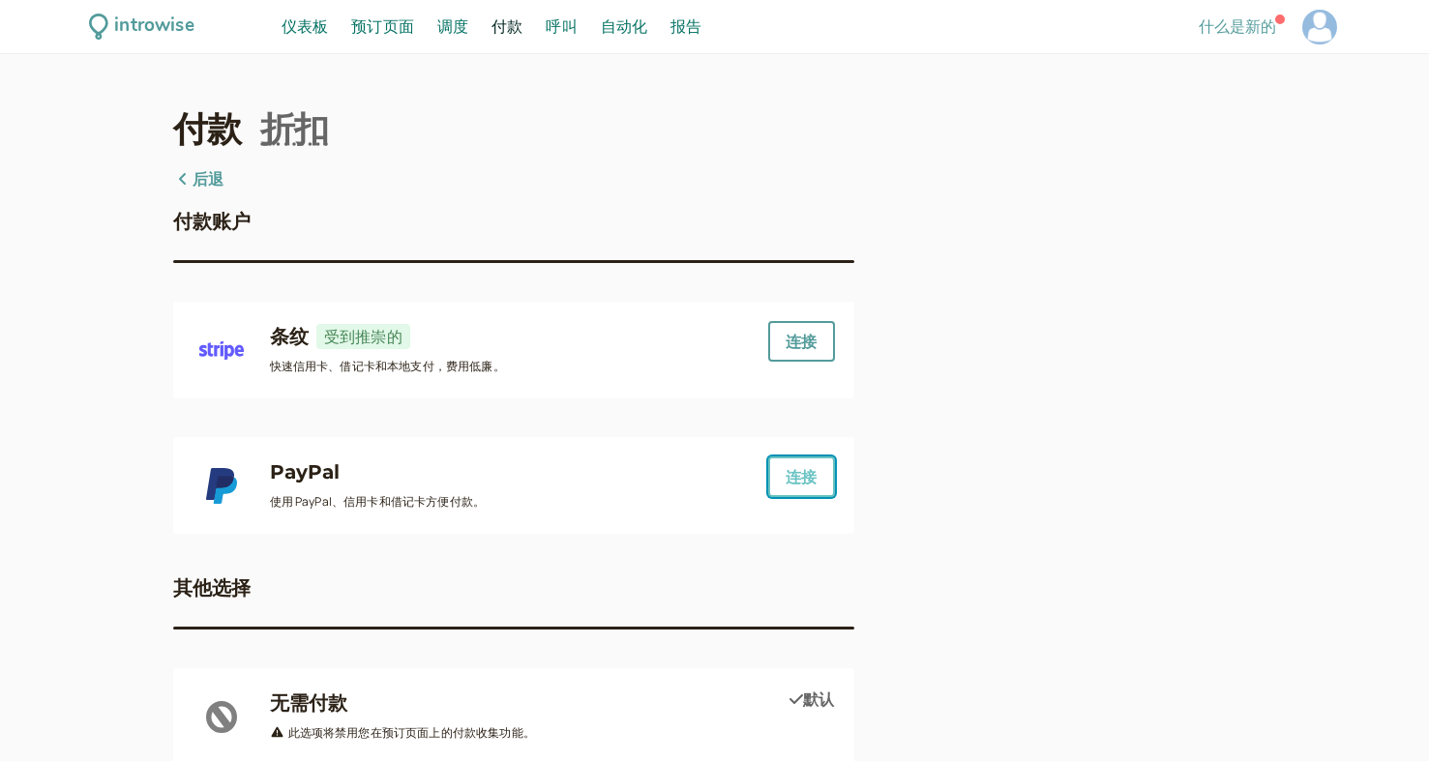
click at [812, 486] on font "连接" at bounding box center [800, 476] width 31 height 21
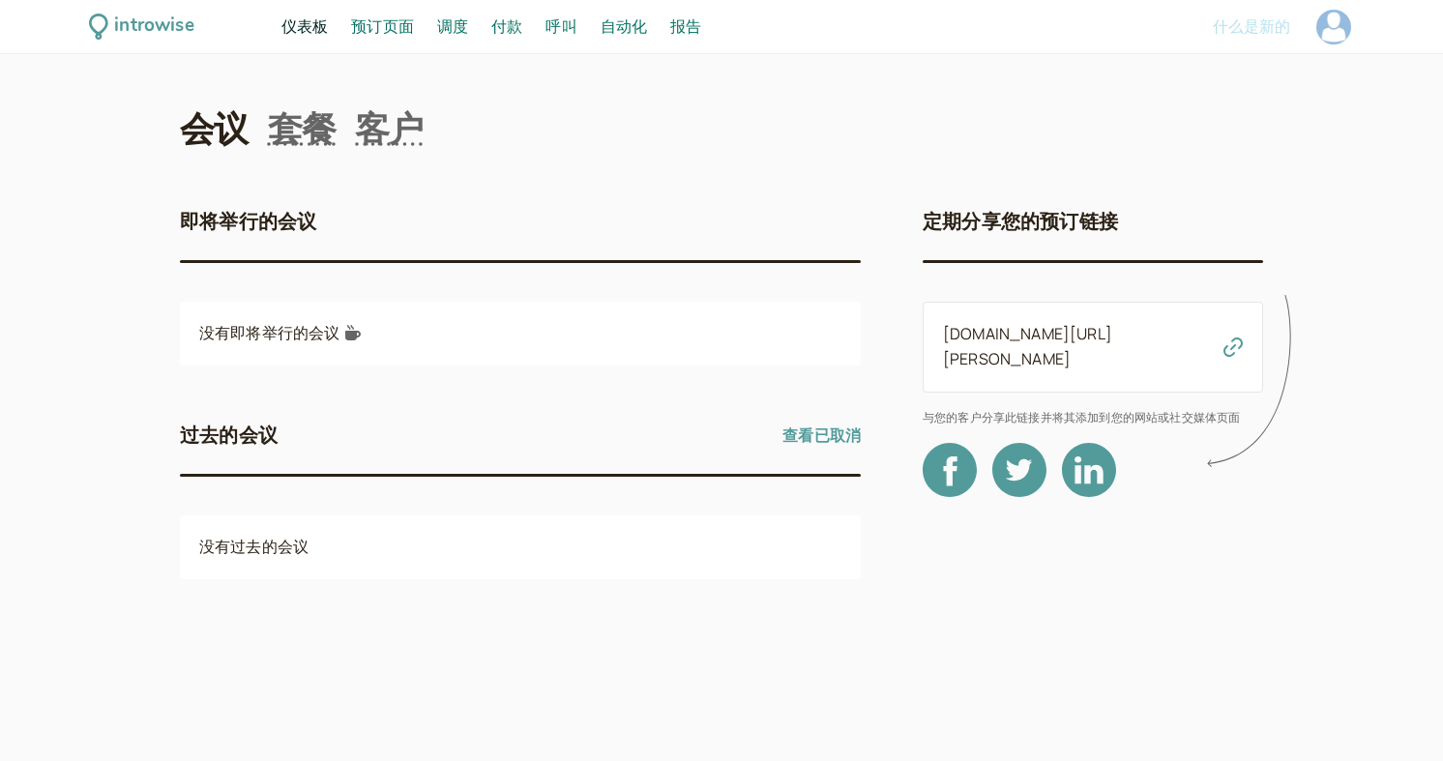
click at [512, 26] on font "付款" at bounding box center [506, 25] width 31 height 21
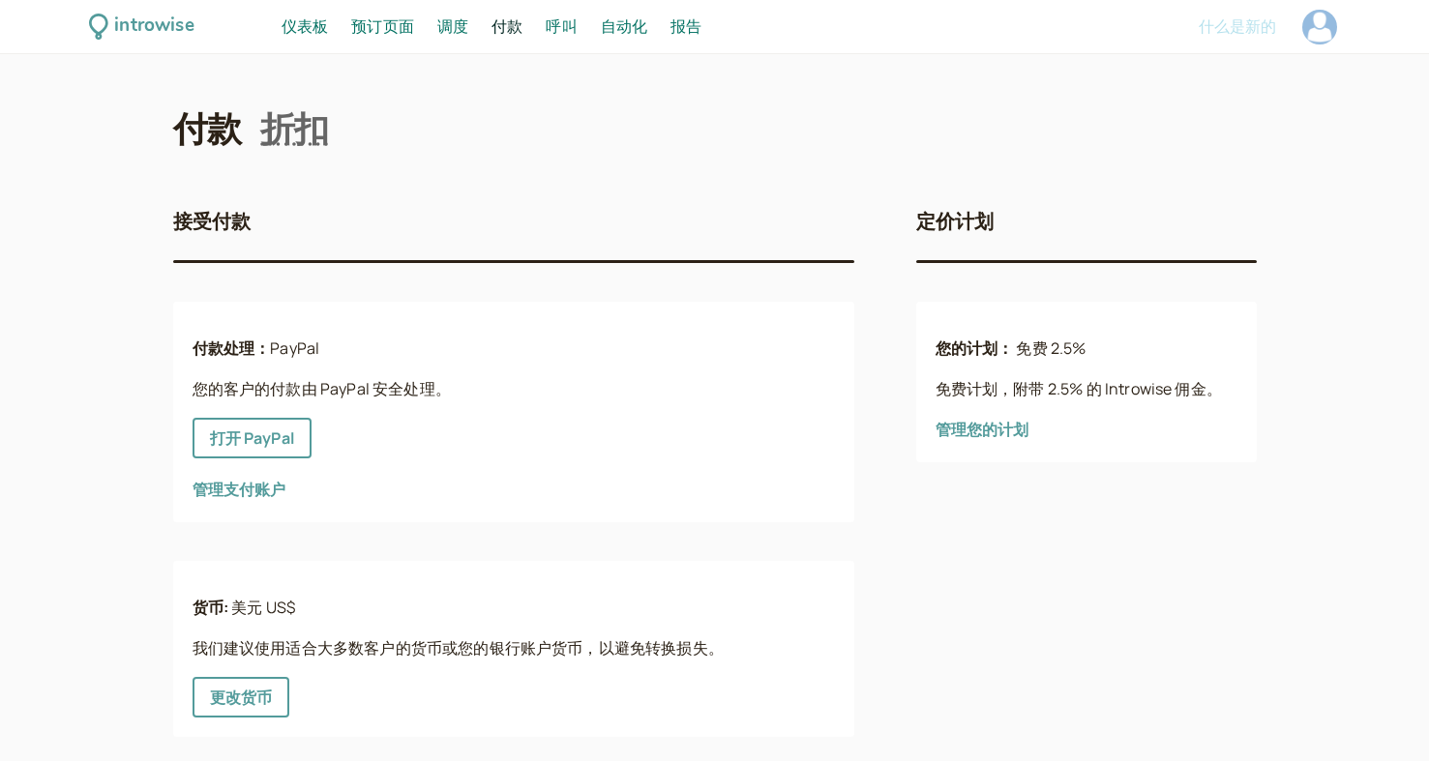
scroll to position [30, 0]
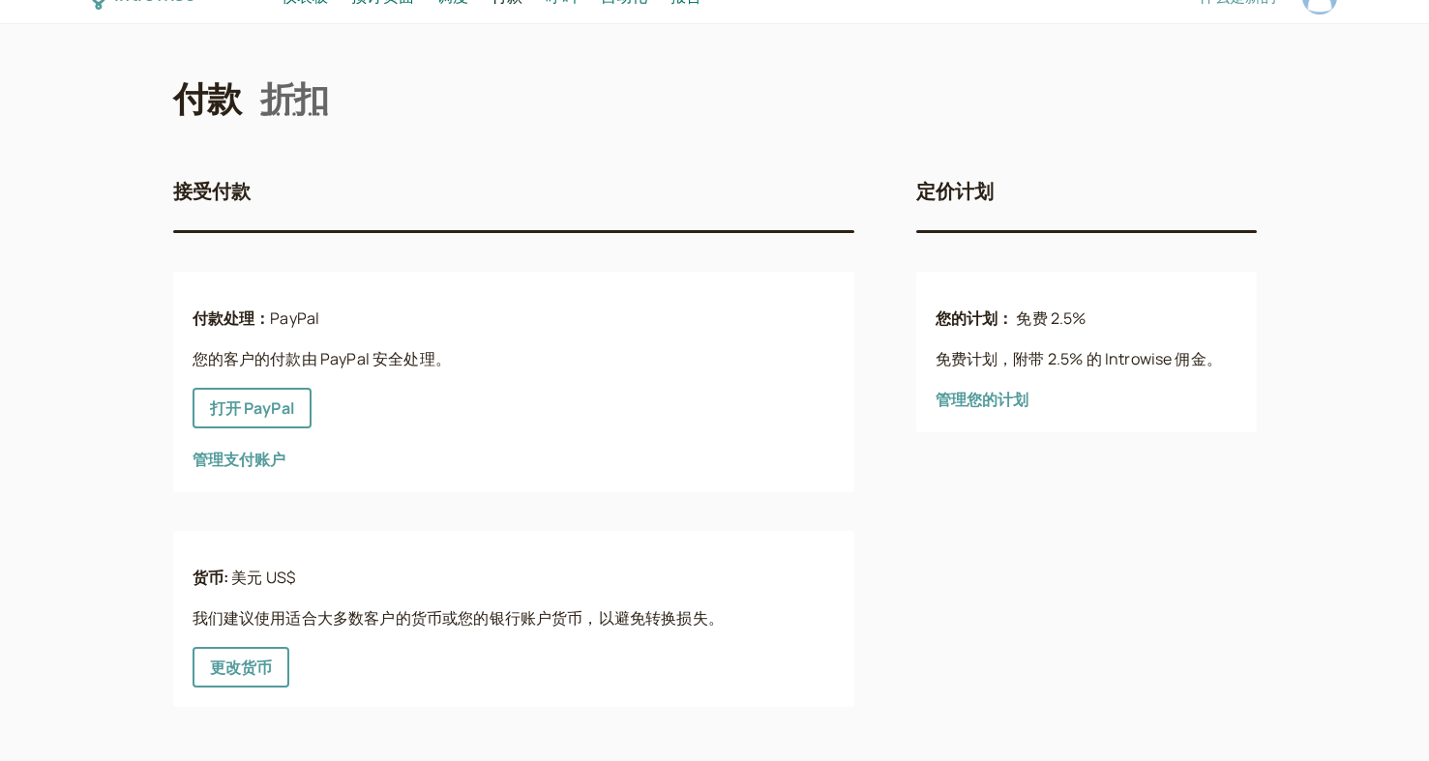
click at [252, 458] on font "管理支付账户" at bounding box center [239, 459] width 94 height 21
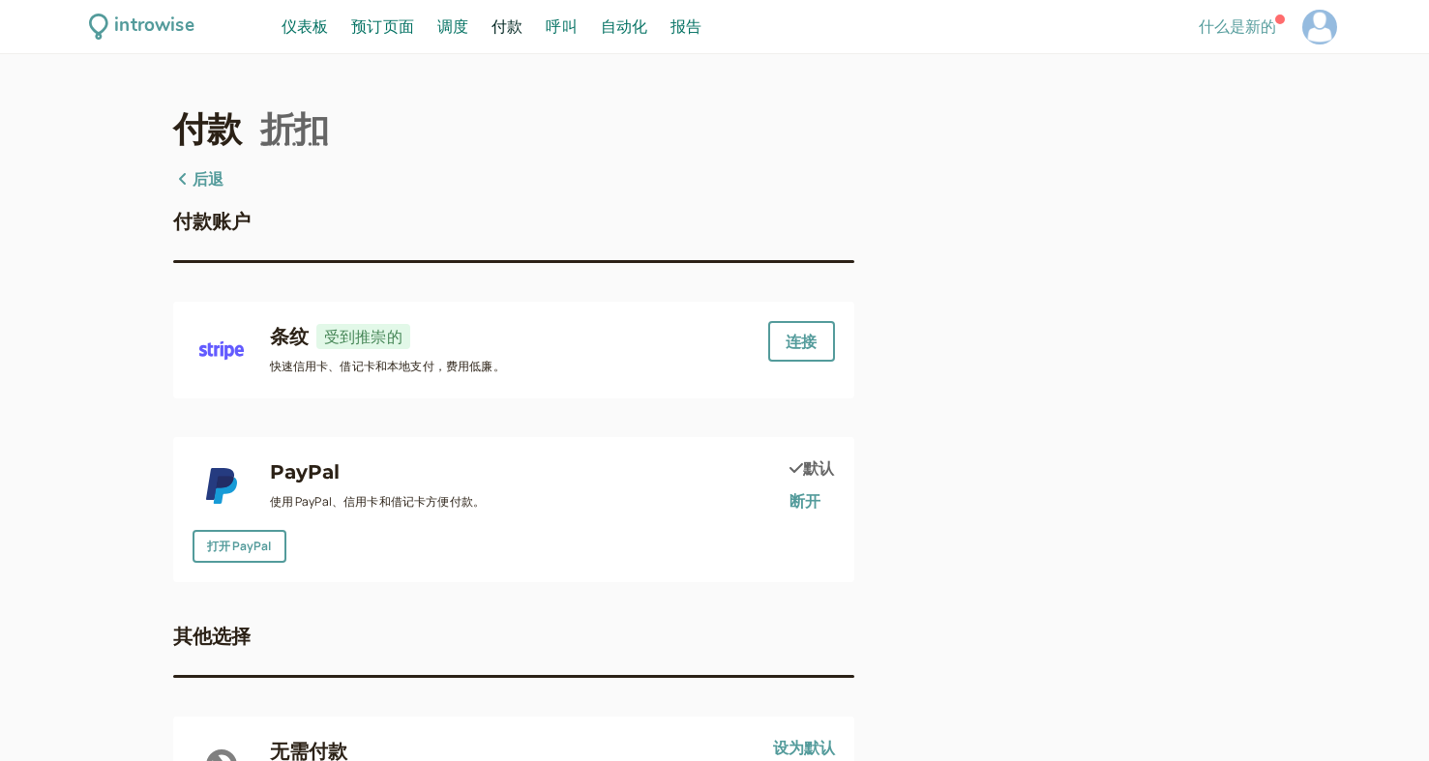
click at [385, 26] on font "预订页面" at bounding box center [382, 25] width 63 height 21
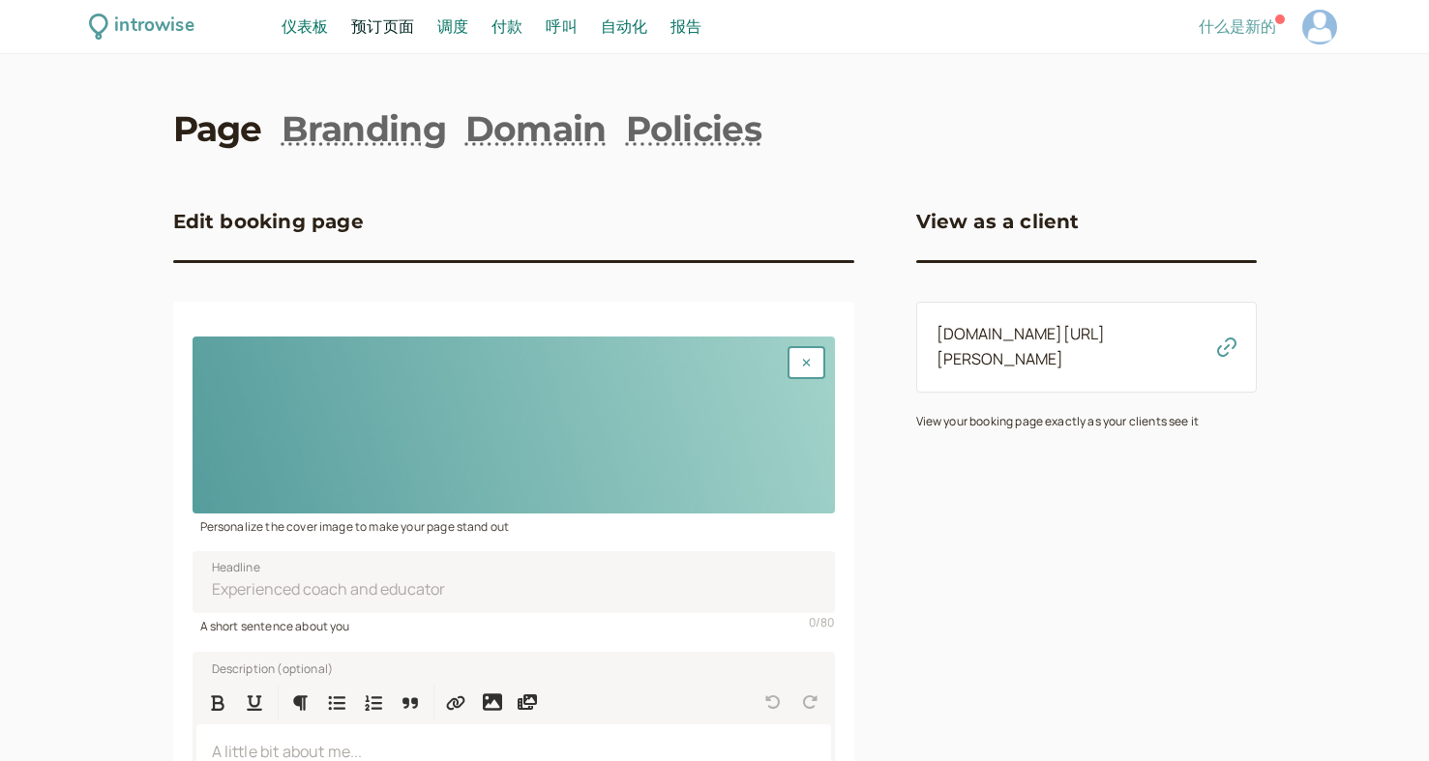
click at [305, 23] on font "仪表板" at bounding box center [304, 25] width 46 height 21
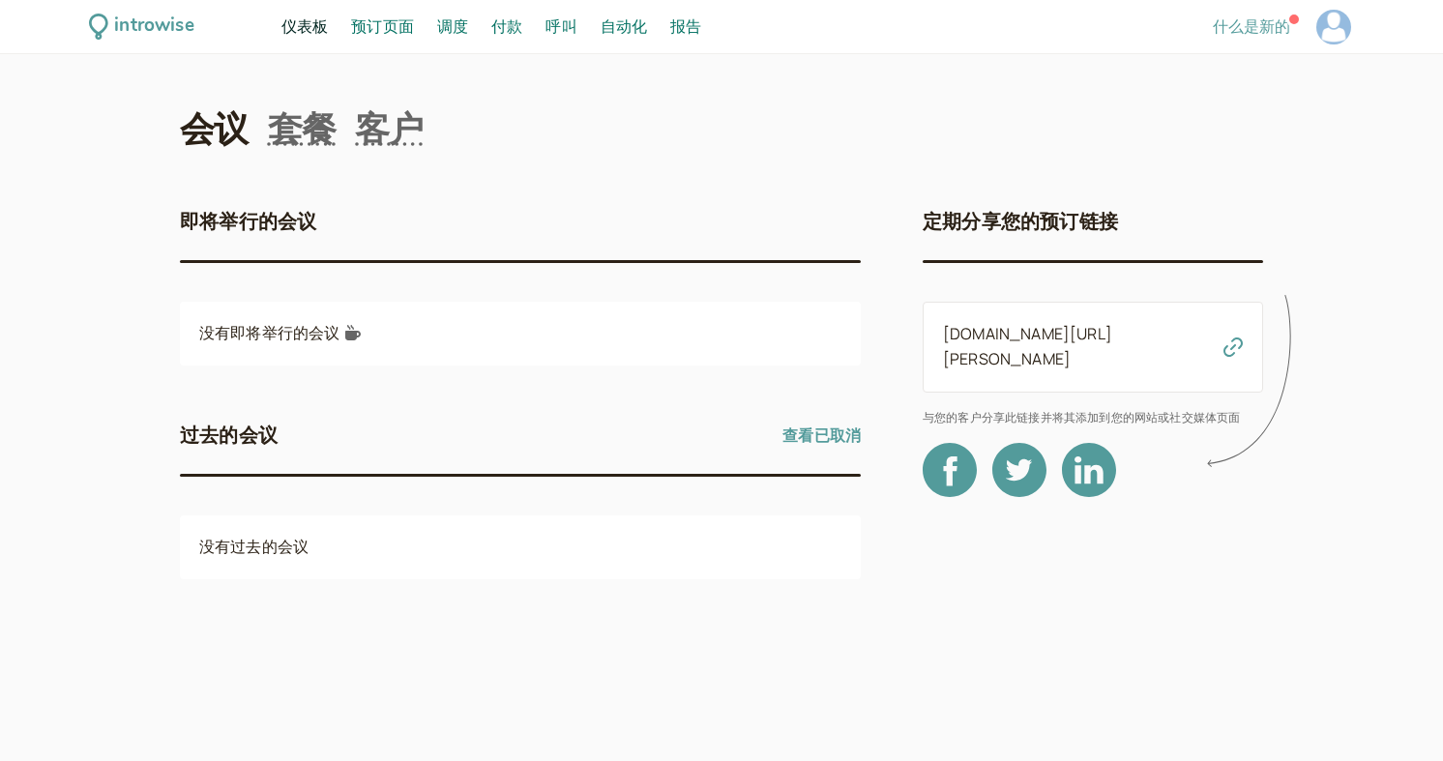
click at [377, 28] on font "预订页面" at bounding box center [382, 25] width 63 height 21
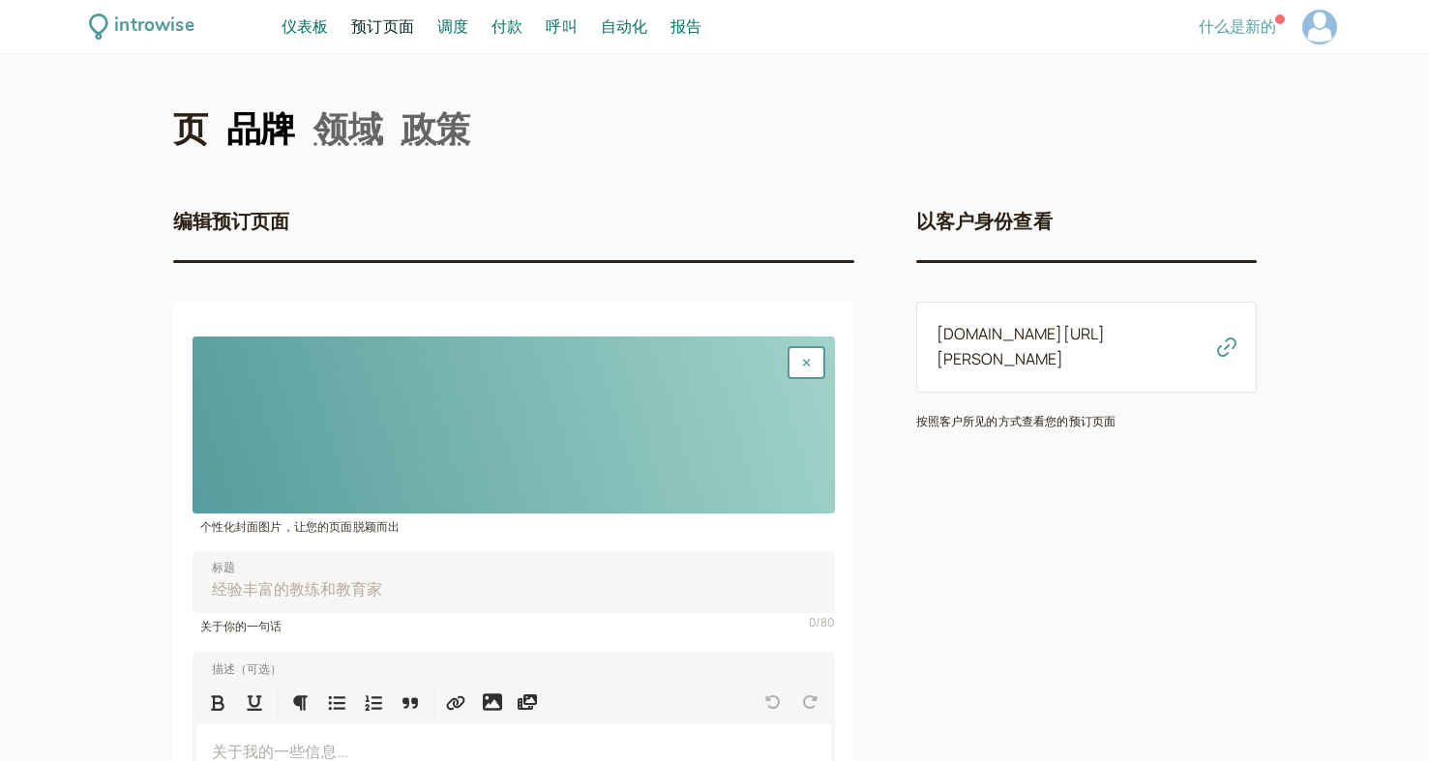
click at [281, 125] on font "品牌" at bounding box center [260, 128] width 69 height 43
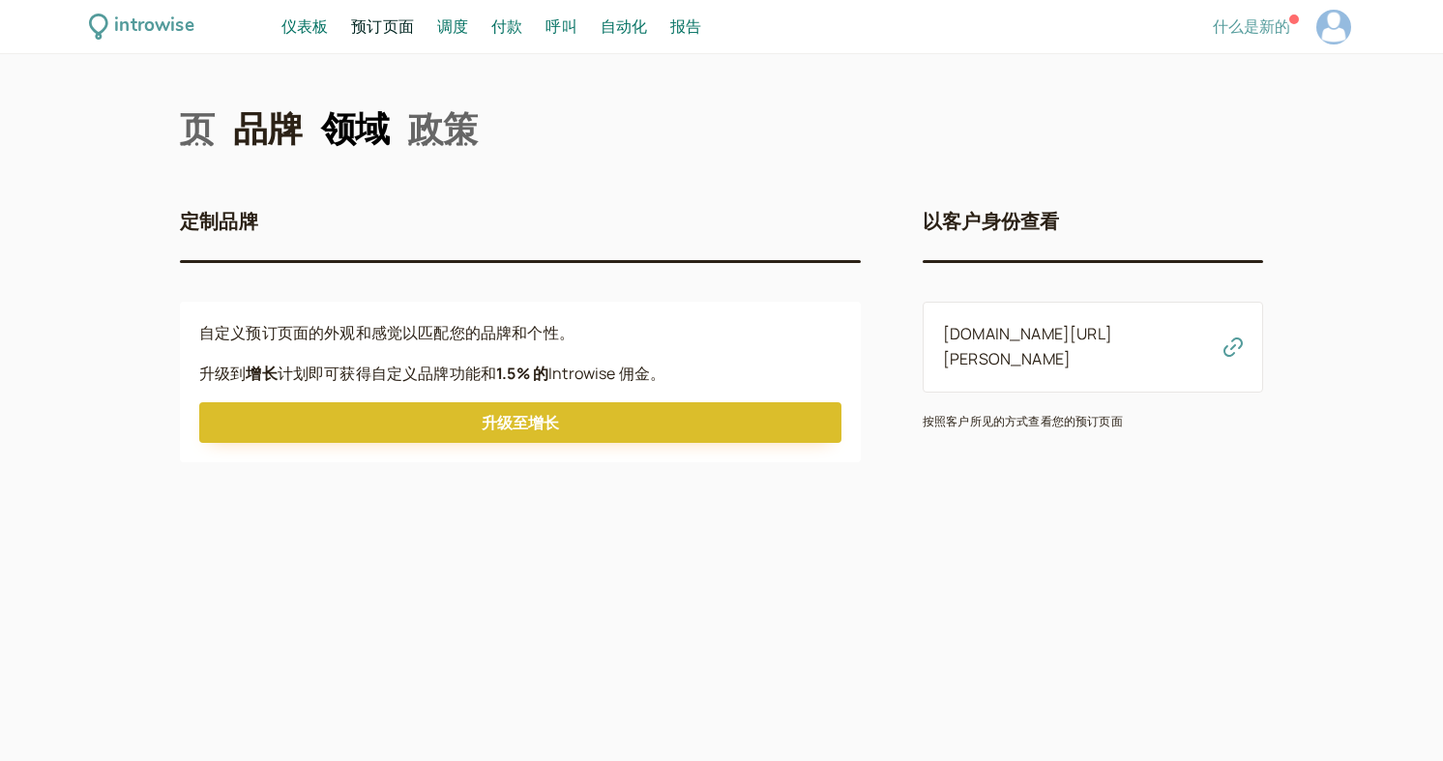
click at [375, 125] on font "领域" at bounding box center [355, 128] width 69 height 43
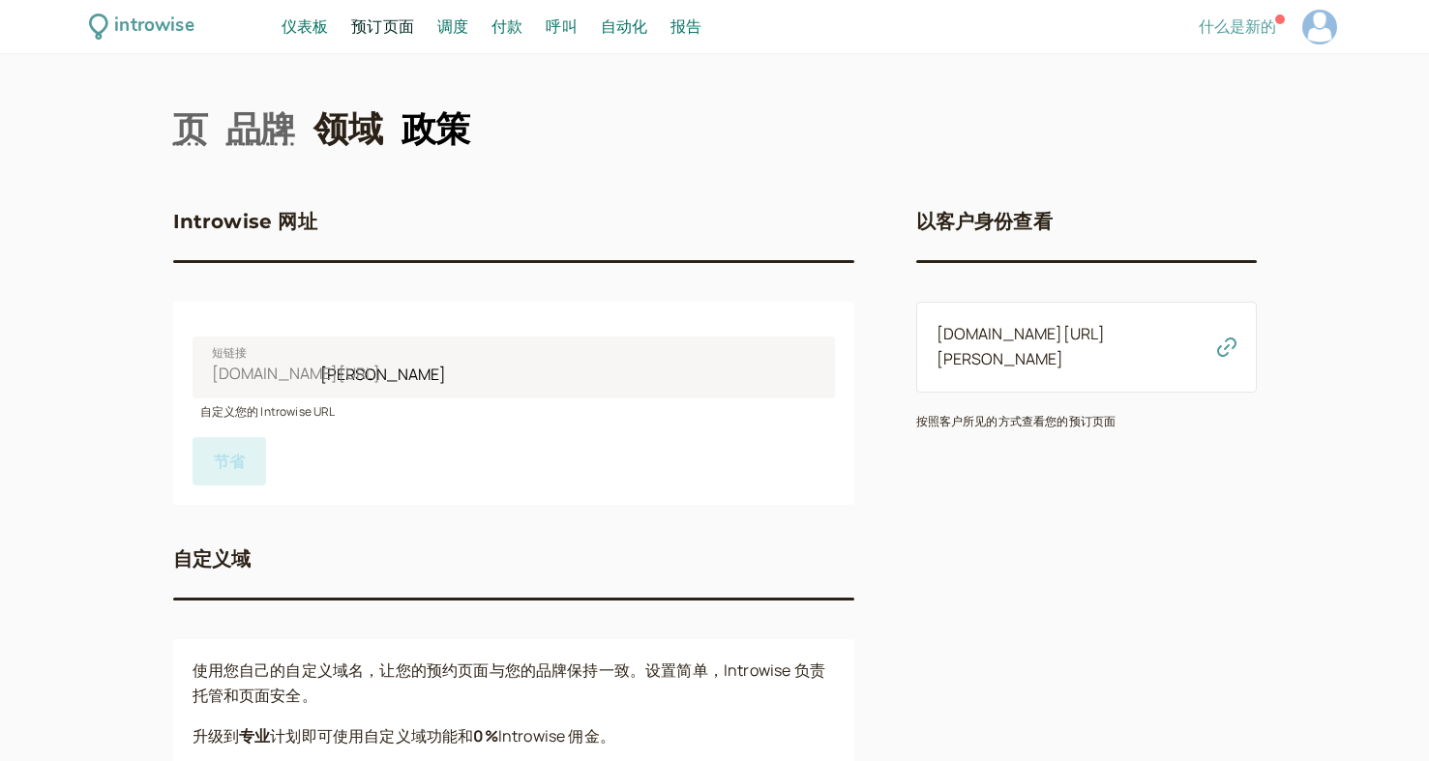
click at [423, 148] on font "政策" at bounding box center [435, 128] width 69 height 43
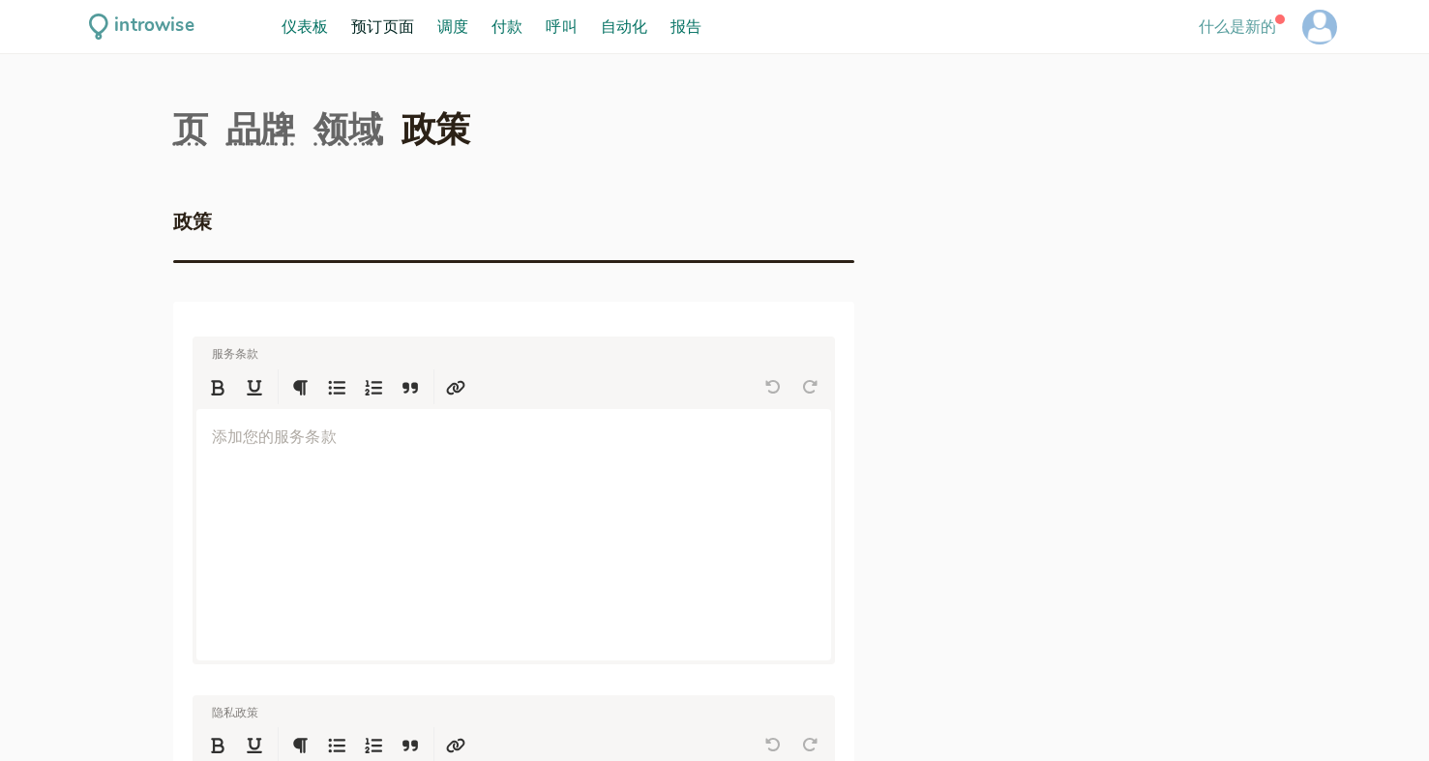
click at [447, 31] on font "调度" at bounding box center [452, 25] width 31 height 21
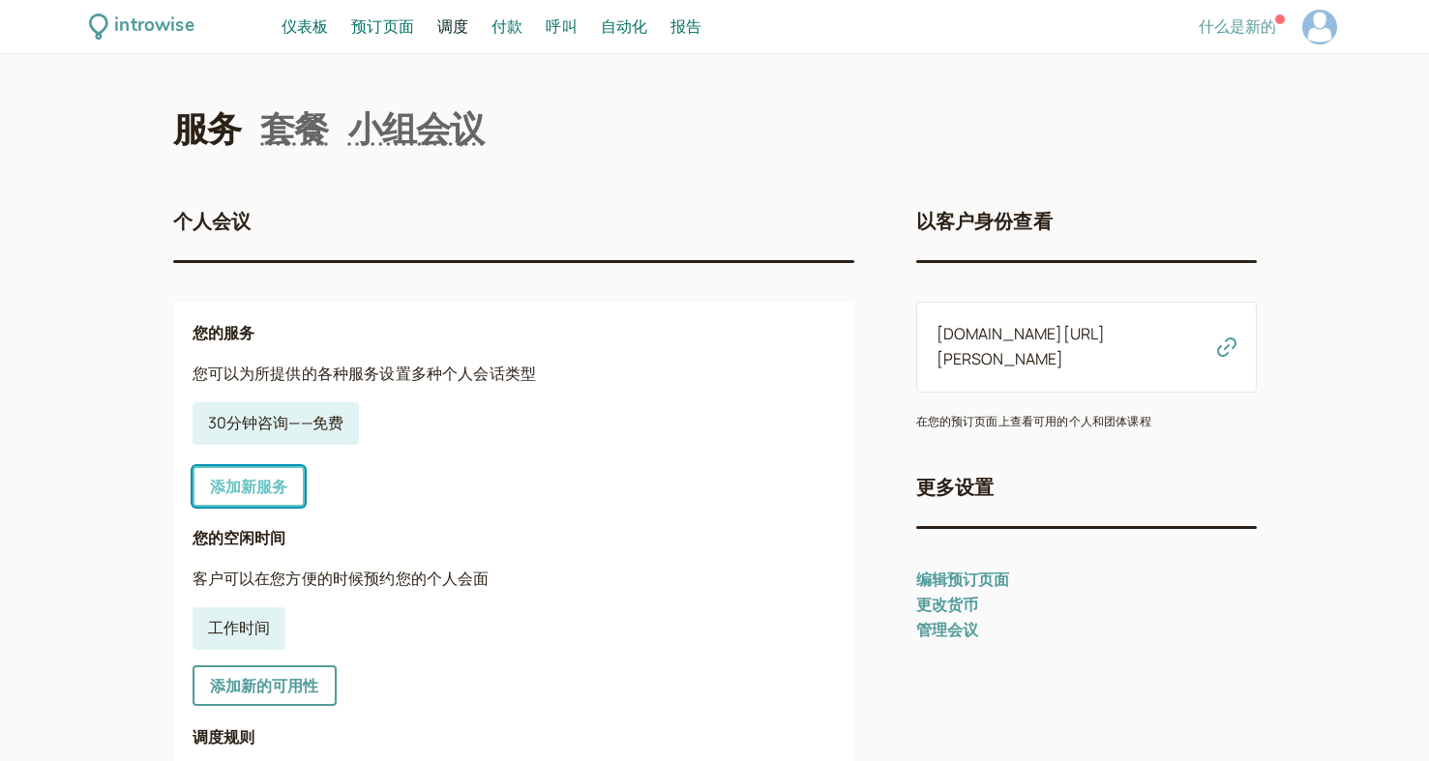
click at [258, 473] on link "添加新服务" at bounding box center [248, 486] width 113 height 41
select select "30"
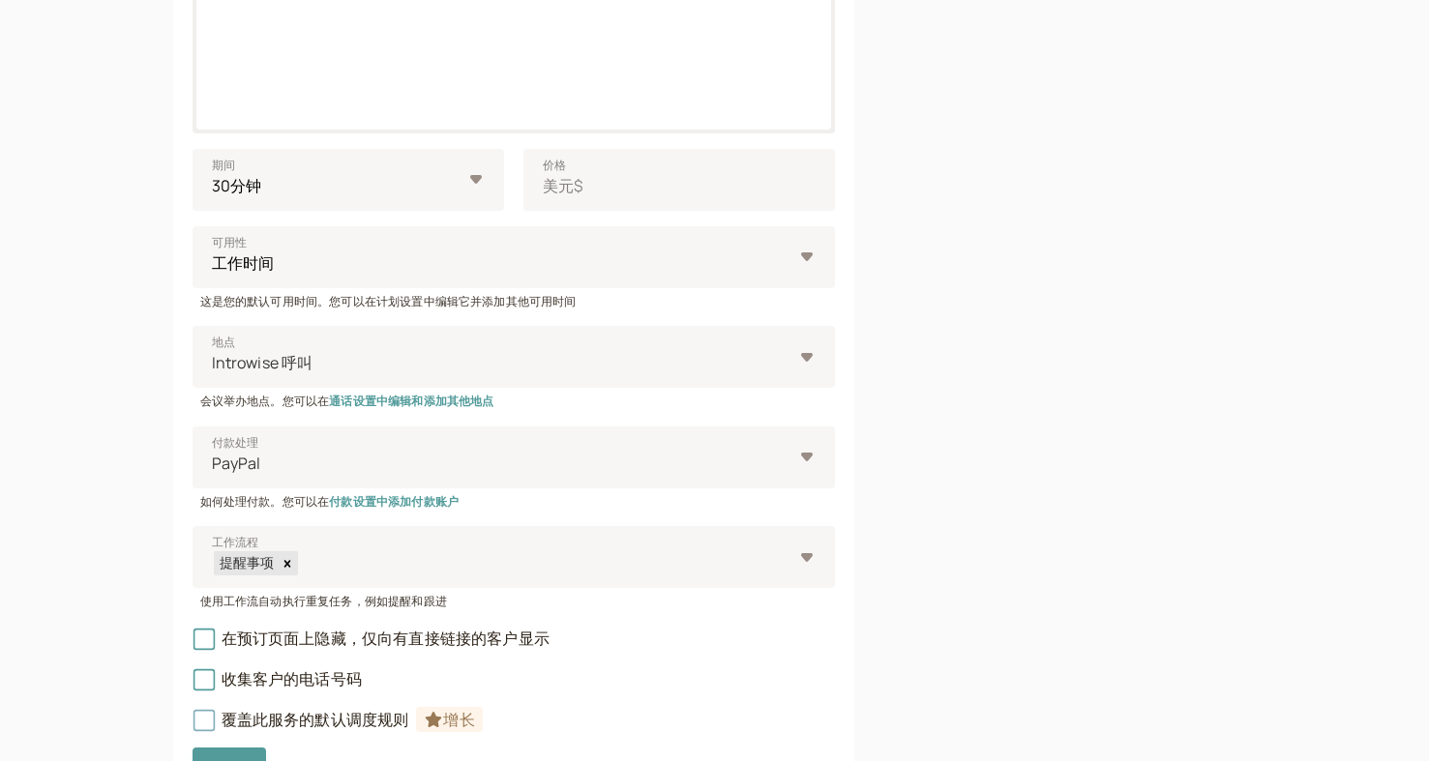
scroll to position [580, 0]
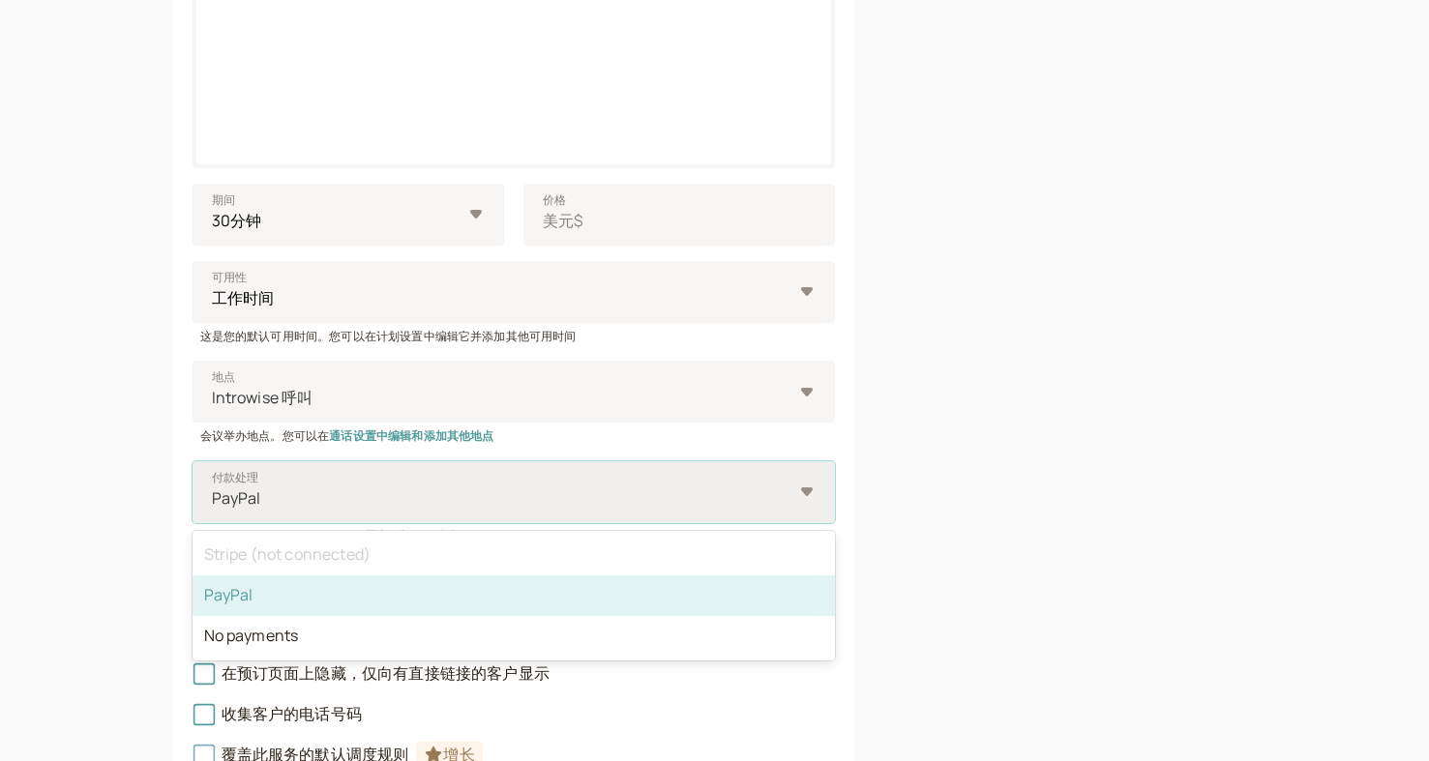
click at [643, 490] on div at bounding box center [501, 499] width 582 height 26
click at [213, 490] on input "付款处理 option PayPal selected, 2 of 3. 3 results available. Use Up and Down to ch…" at bounding box center [211, 498] width 3 height 22
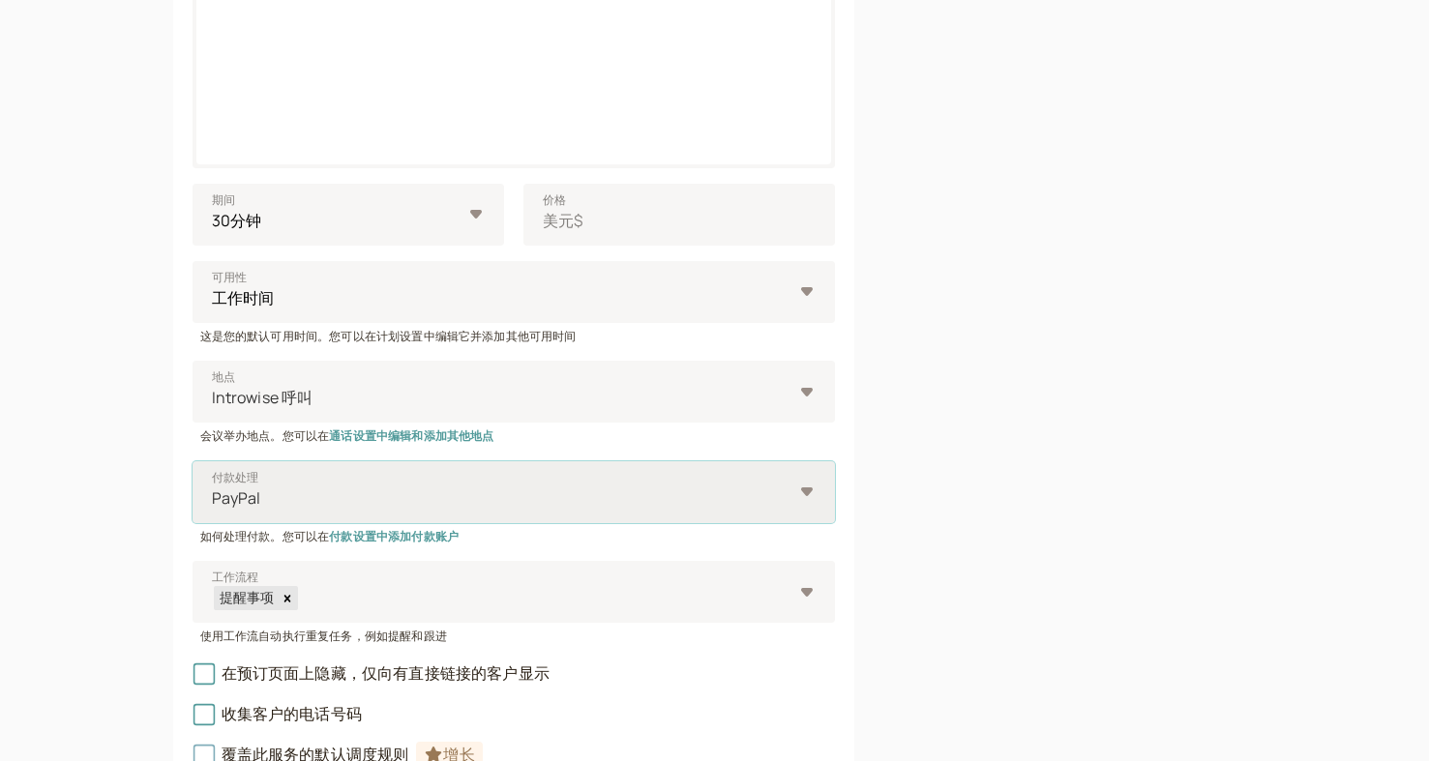
click at [643, 490] on div at bounding box center [501, 499] width 582 height 26
click at [213, 490] on input "付款处理 Select is focused ,type to refine list, press Down to open the menu, PayPal" at bounding box center [211, 498] width 3 height 22
click at [667, 210] on input "价格 美元$" at bounding box center [678, 215] width 311 height 62
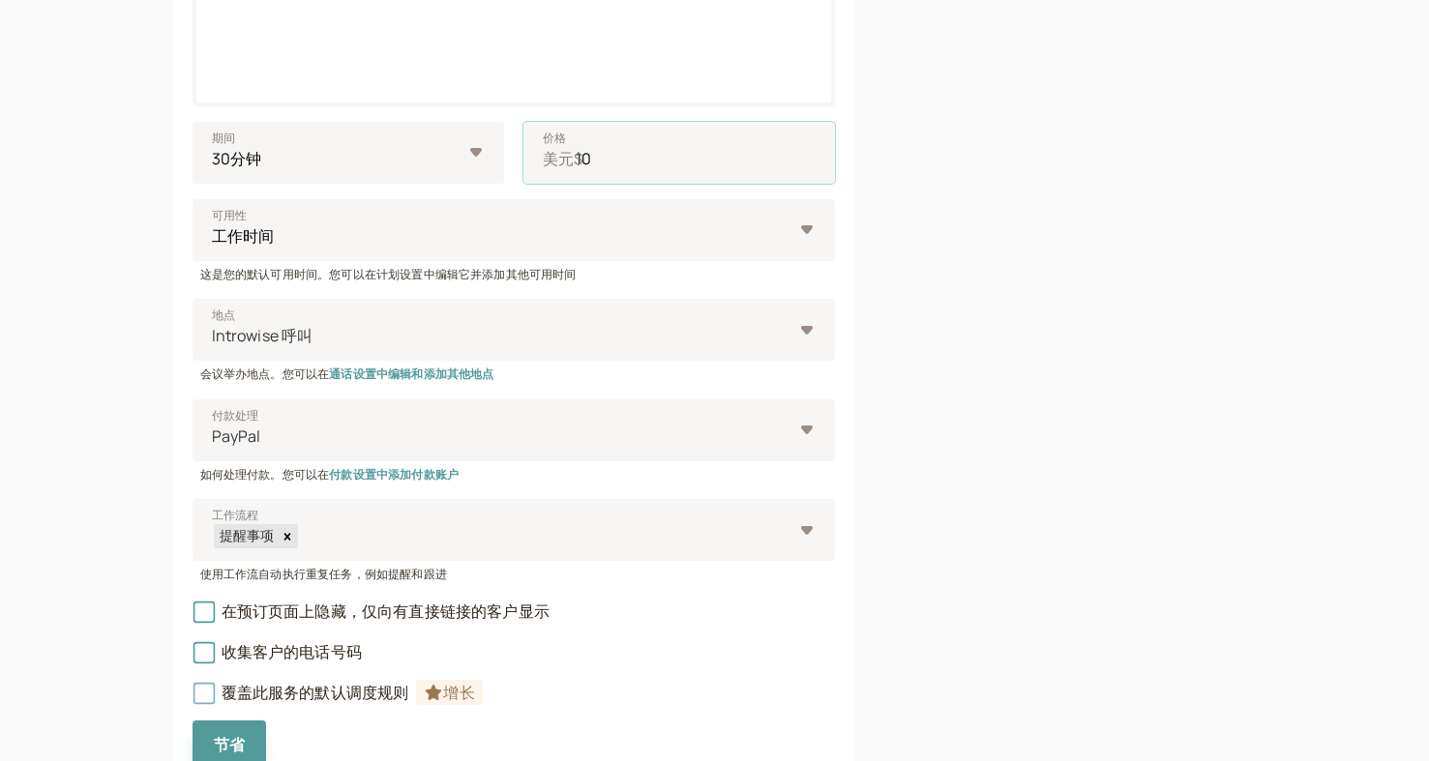
scroll to position [677, 0]
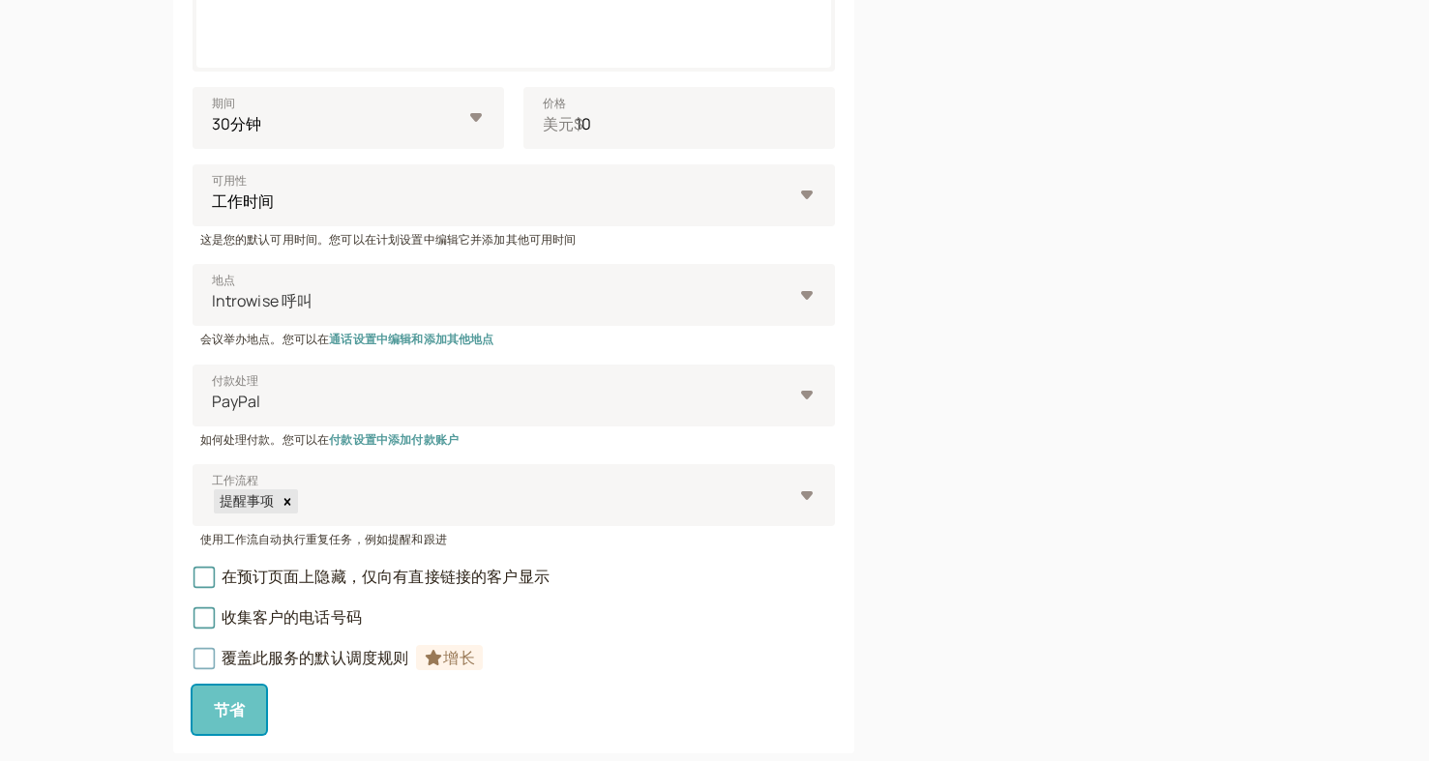
click at [255, 706] on button "节省" at bounding box center [229, 710] width 74 height 48
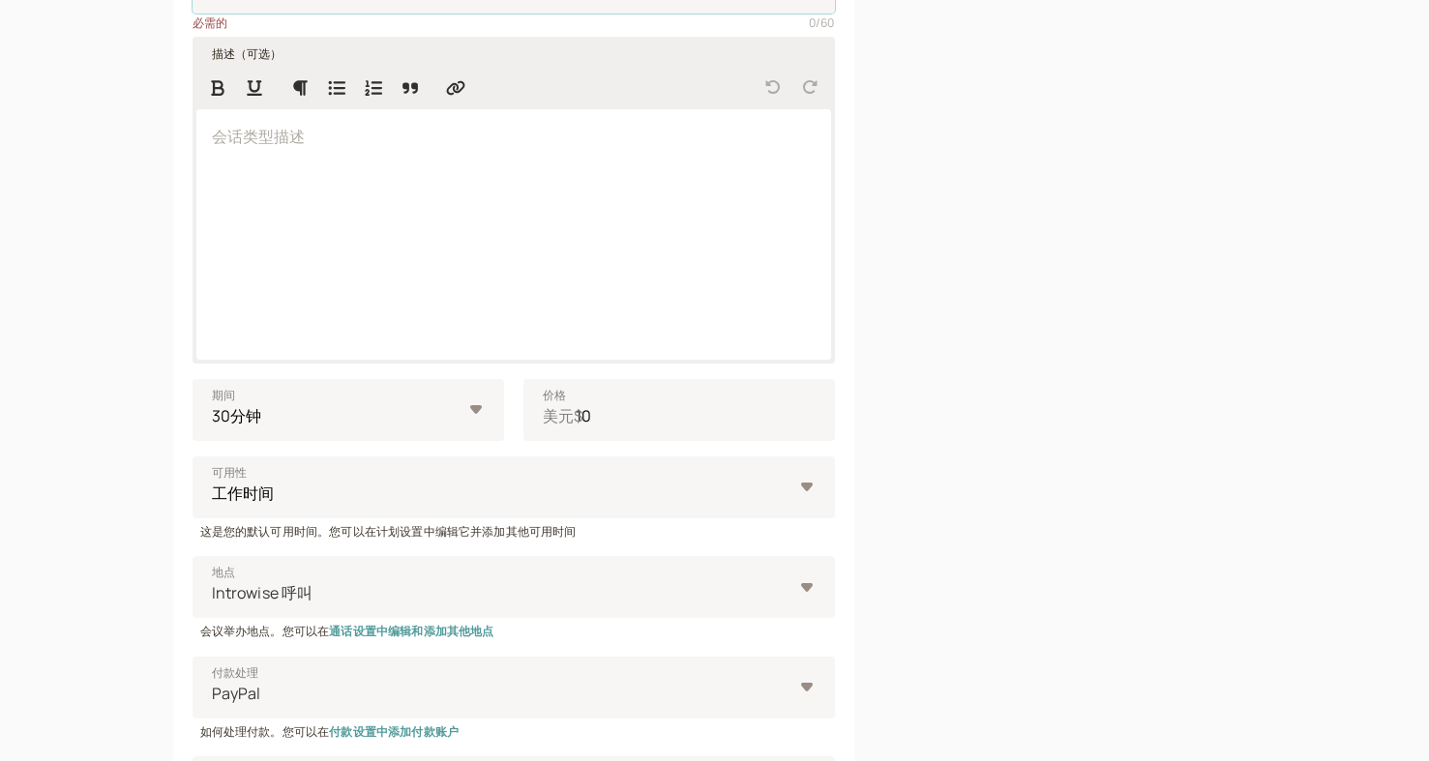
scroll to position [387, 0]
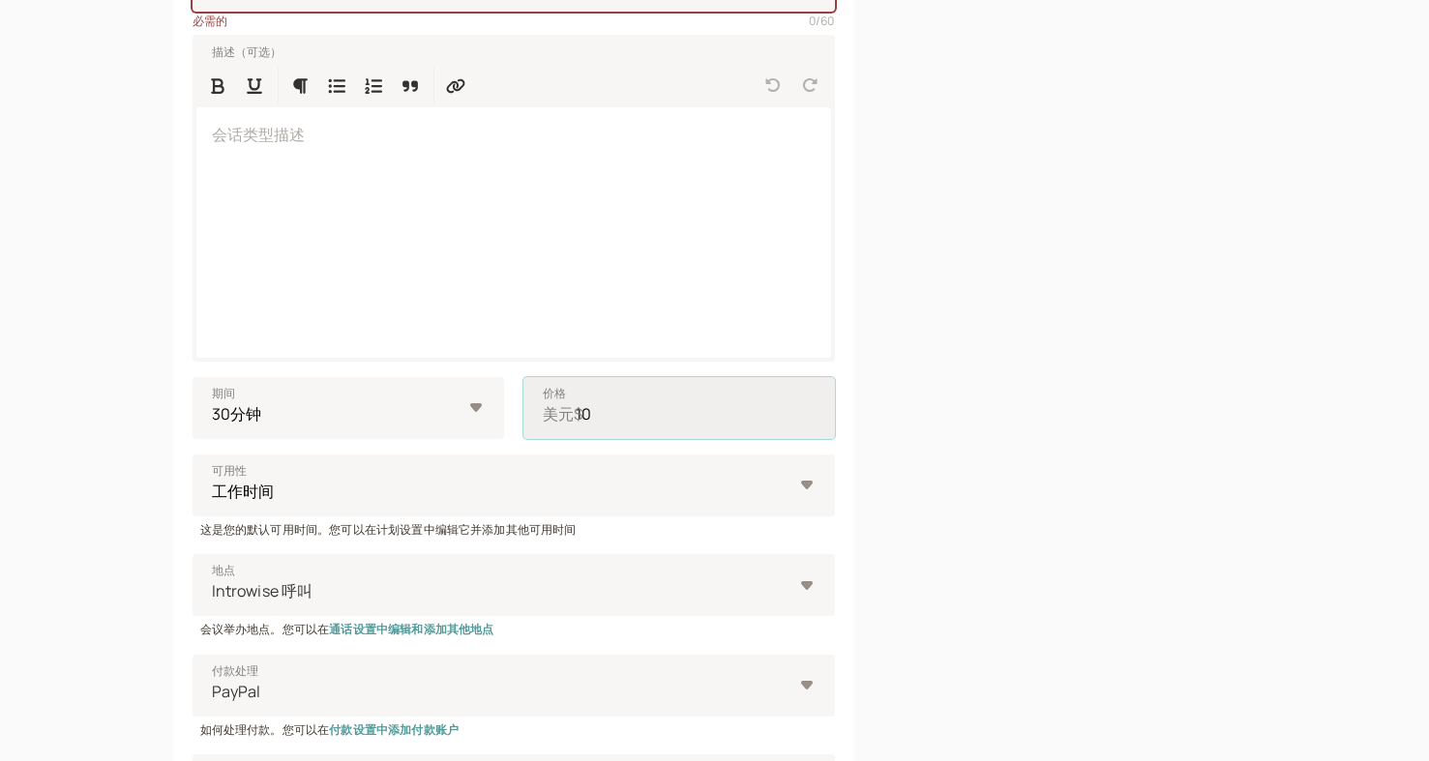
click at [633, 409] on input "10" at bounding box center [678, 408] width 311 height 62
click at [675, 423] on input "10" at bounding box center [678, 408] width 311 height 62
type input "10.00"
click at [670, 437] on input "10.00" at bounding box center [678, 408] width 311 height 62
drag, startPoint x: 632, startPoint y: 409, endPoint x: 484, endPoint y: 409, distance: 148.0
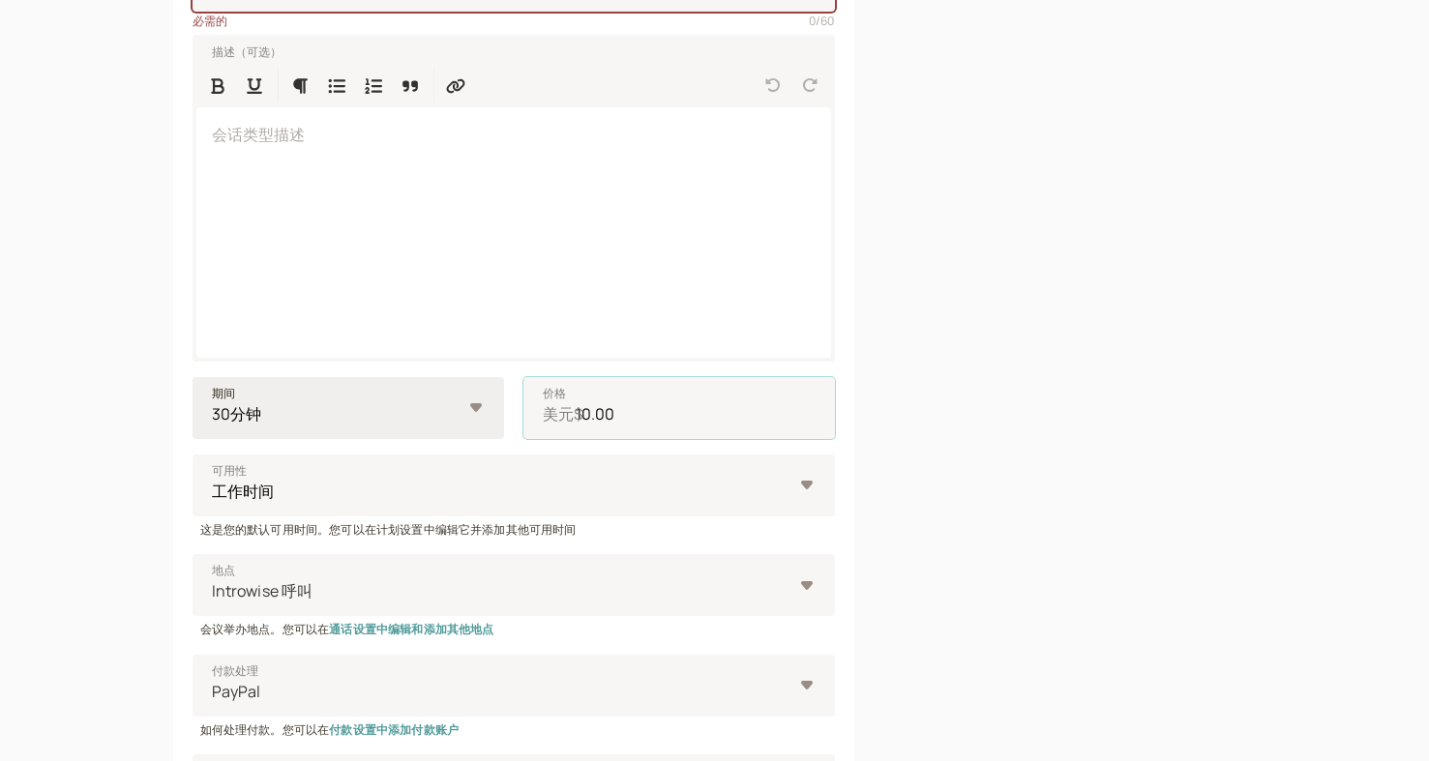
click at [485, 409] on div "期间 10分钟 15分钟 30分钟 45分钟 1小时 1.5小时 2小时 风俗… 价格 美元$ 10.00" at bounding box center [513, 408] width 642 height 62
type input "1"
type input "110"
click at [1108, 383] on div at bounding box center [1086, 411] width 340 height 1263
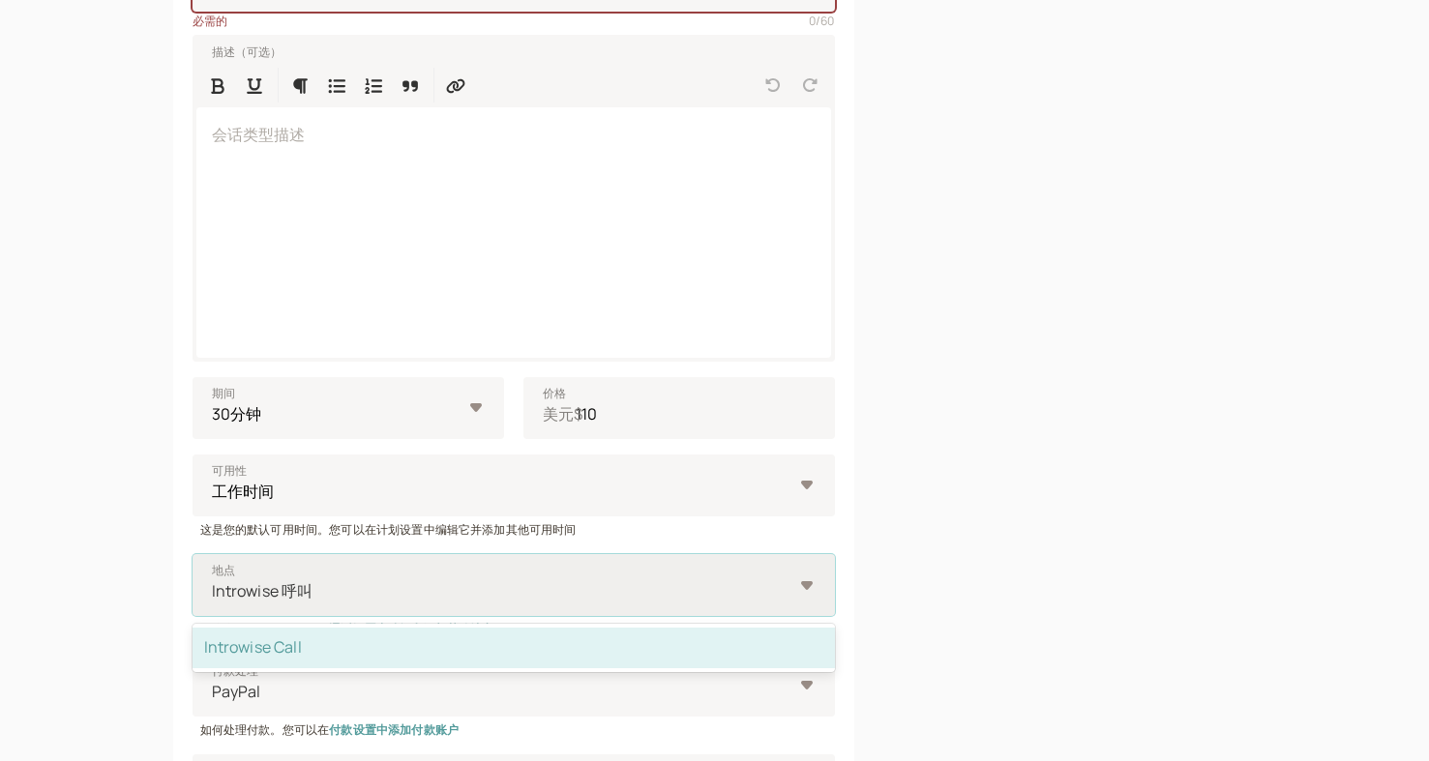
click at [734, 569] on div "Introwise 呼叫" at bounding box center [513, 585] width 642 height 62
click at [213, 580] on input "地点 option Introwise Call selected, 1 of 1. 1 result available. Use Up and Down …" at bounding box center [211, 591] width 3 height 22
click at [734, 569] on div "Introwise 呼叫" at bounding box center [513, 585] width 642 height 62
click at [213, 580] on input "地点 已选择 Introwise Call 选项，共 1 个结果。1 个可用结果。使用“向上”和“向下”键选择选项，按 Enter 键选择当前焦点选项，按 E…" at bounding box center [211, 591] width 3 height 22
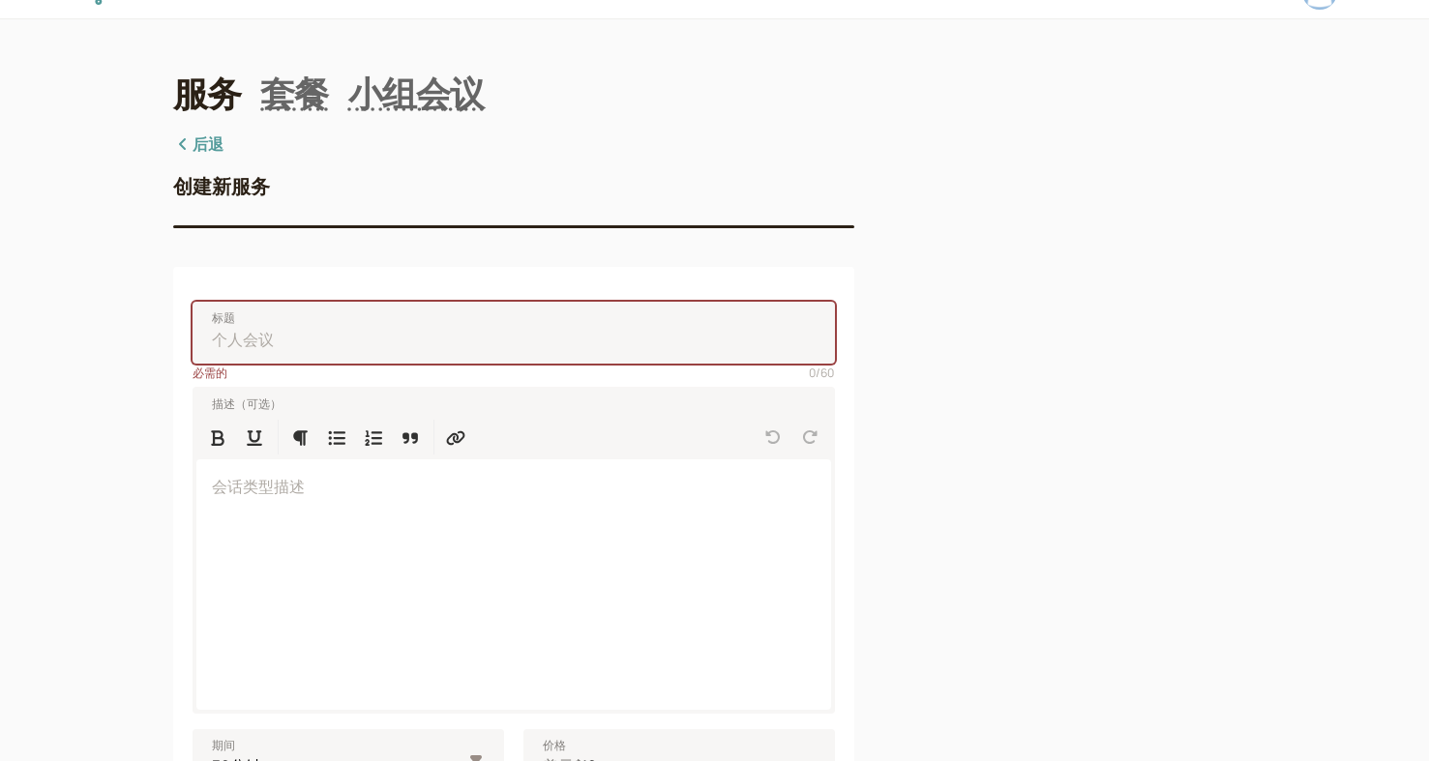
scroll to position [0, 0]
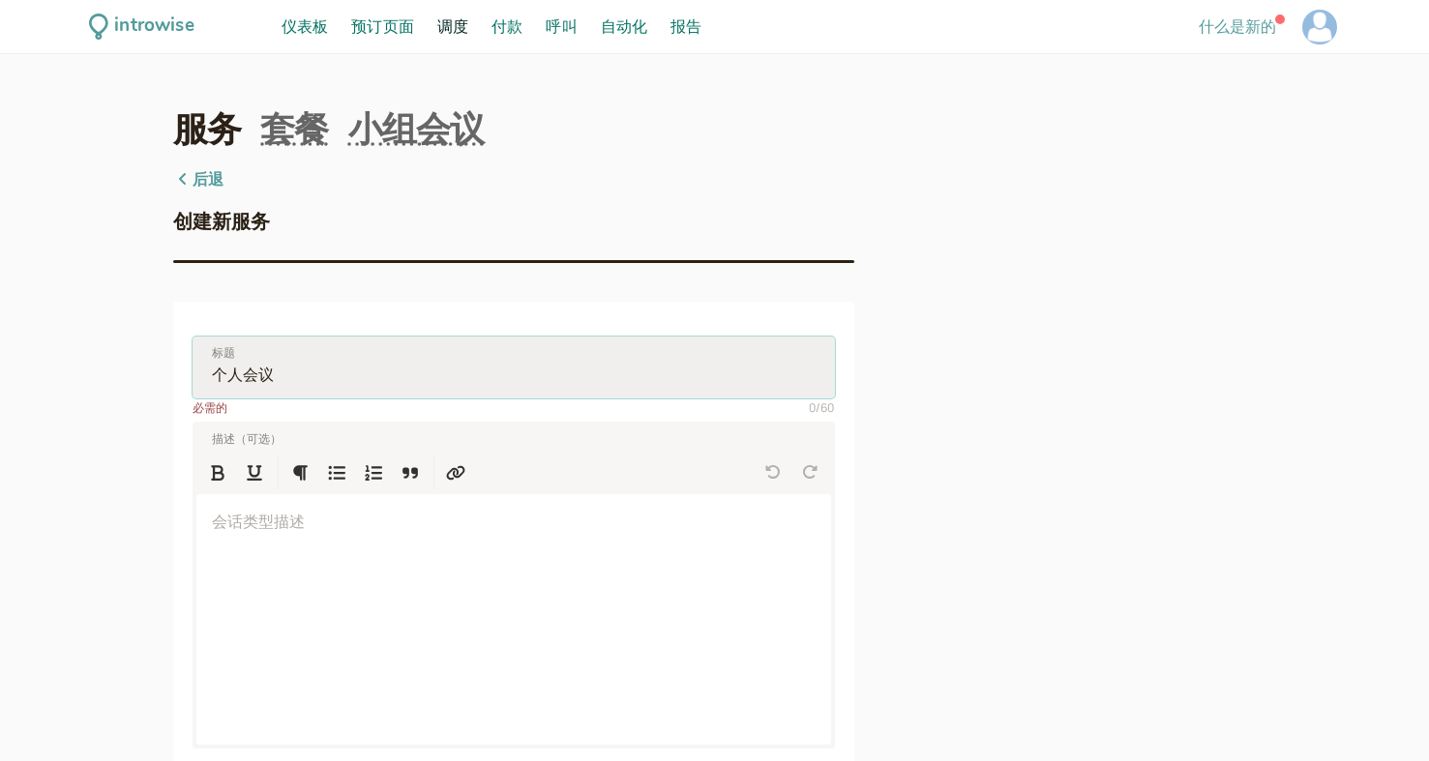
click at [441, 361] on input "标题" at bounding box center [513, 368] width 642 height 62
type input "1223123"
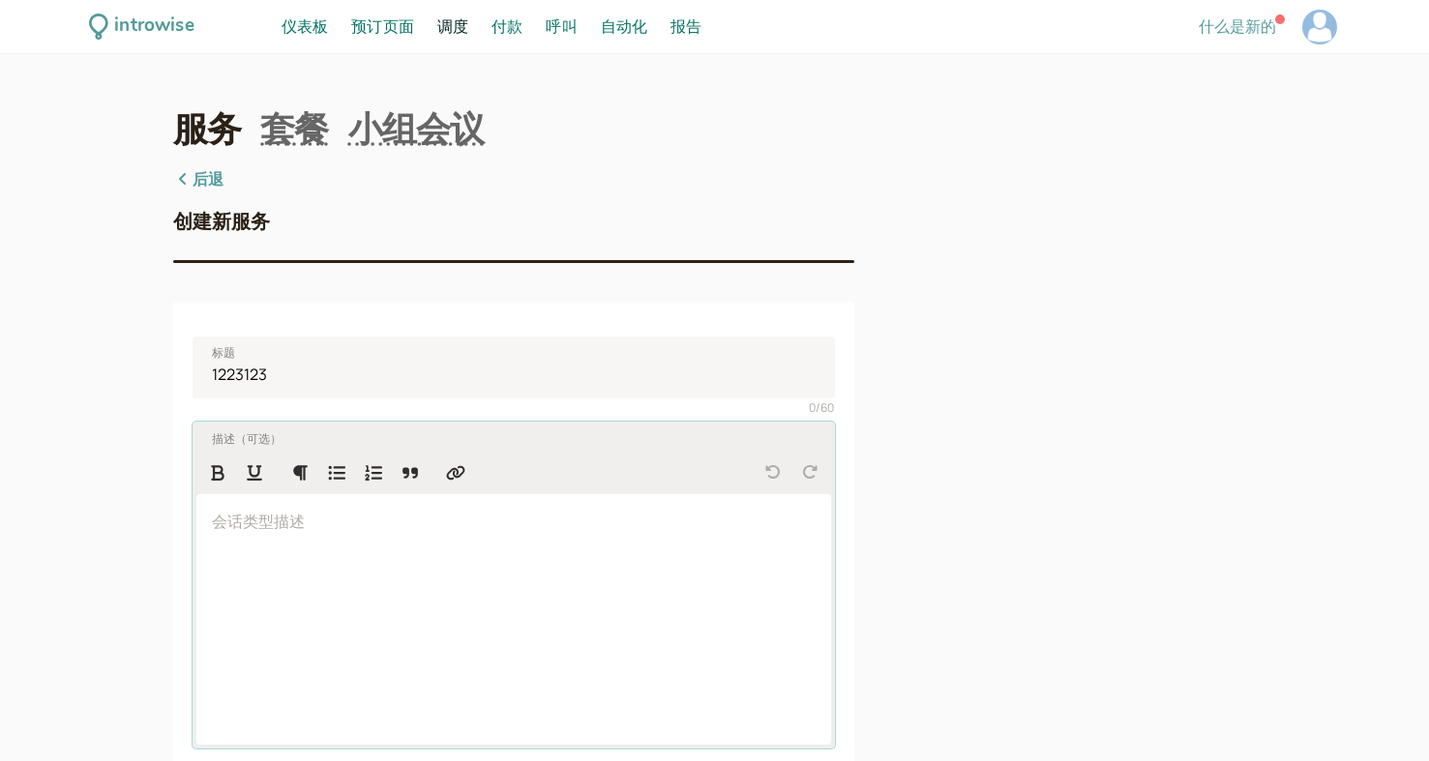
click at [447, 567] on div at bounding box center [513, 619] width 634 height 250
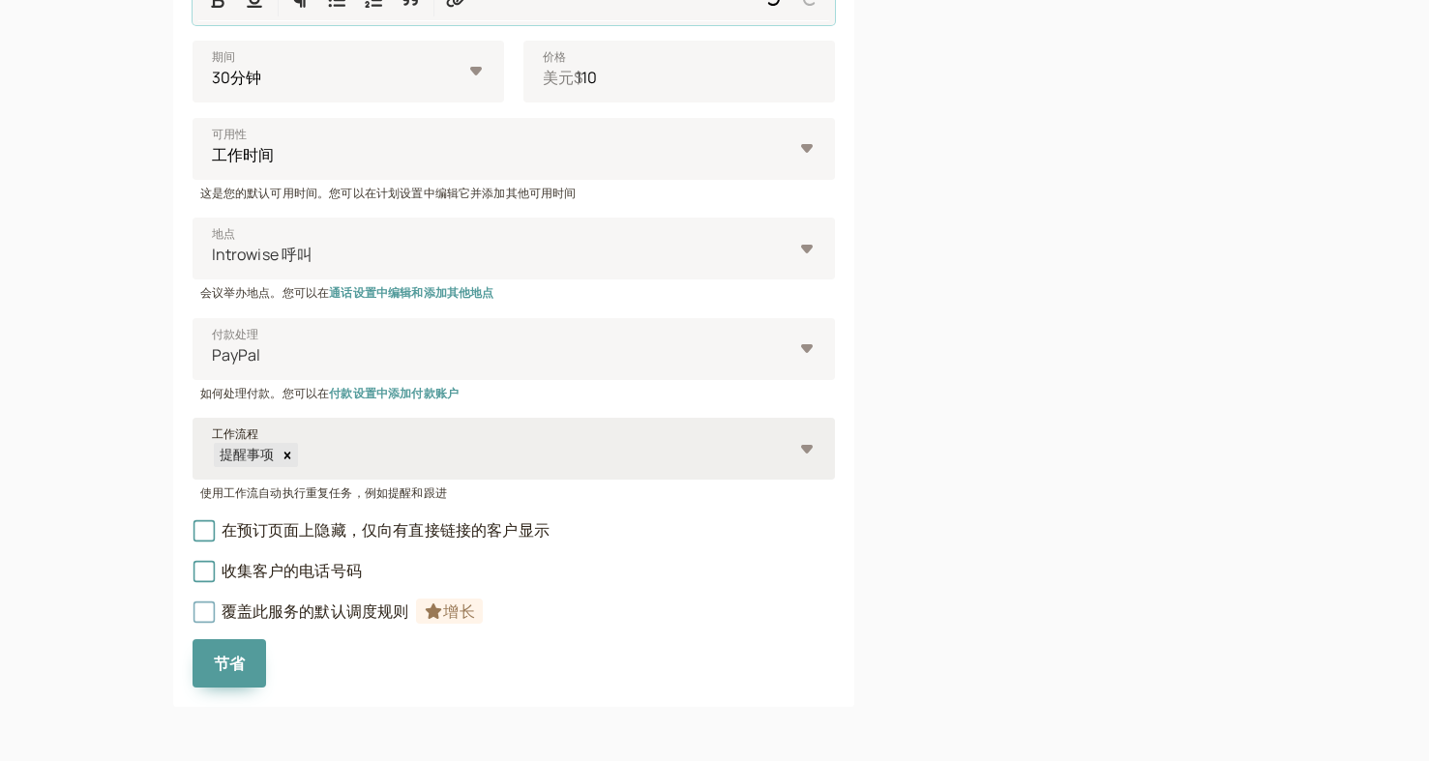
scroll to position [511, 0]
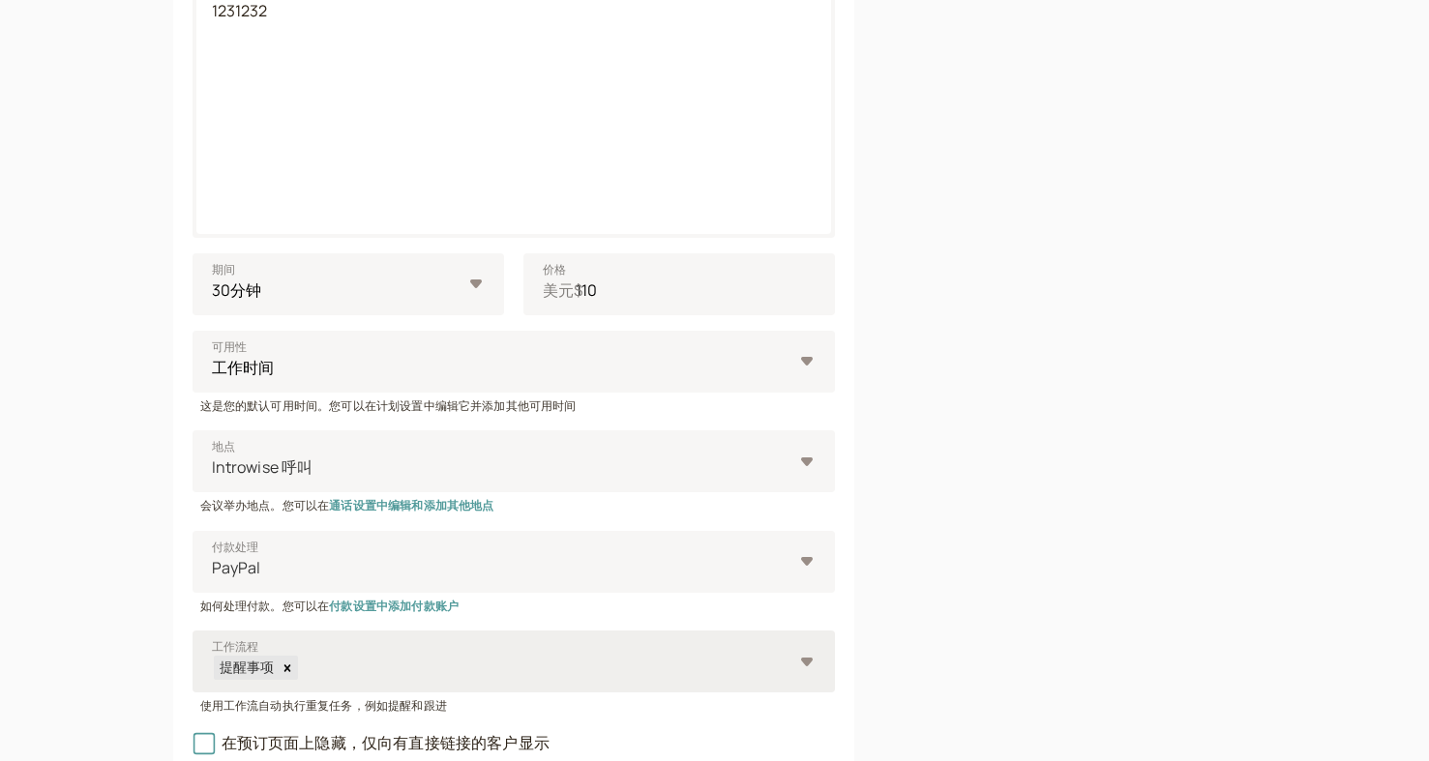
click at [232, 659] on font "提醒事项" at bounding box center [247, 667] width 55 height 17
click at [298, 659] on input "工作流程 提醒事项" at bounding box center [299, 668] width 3 height 22
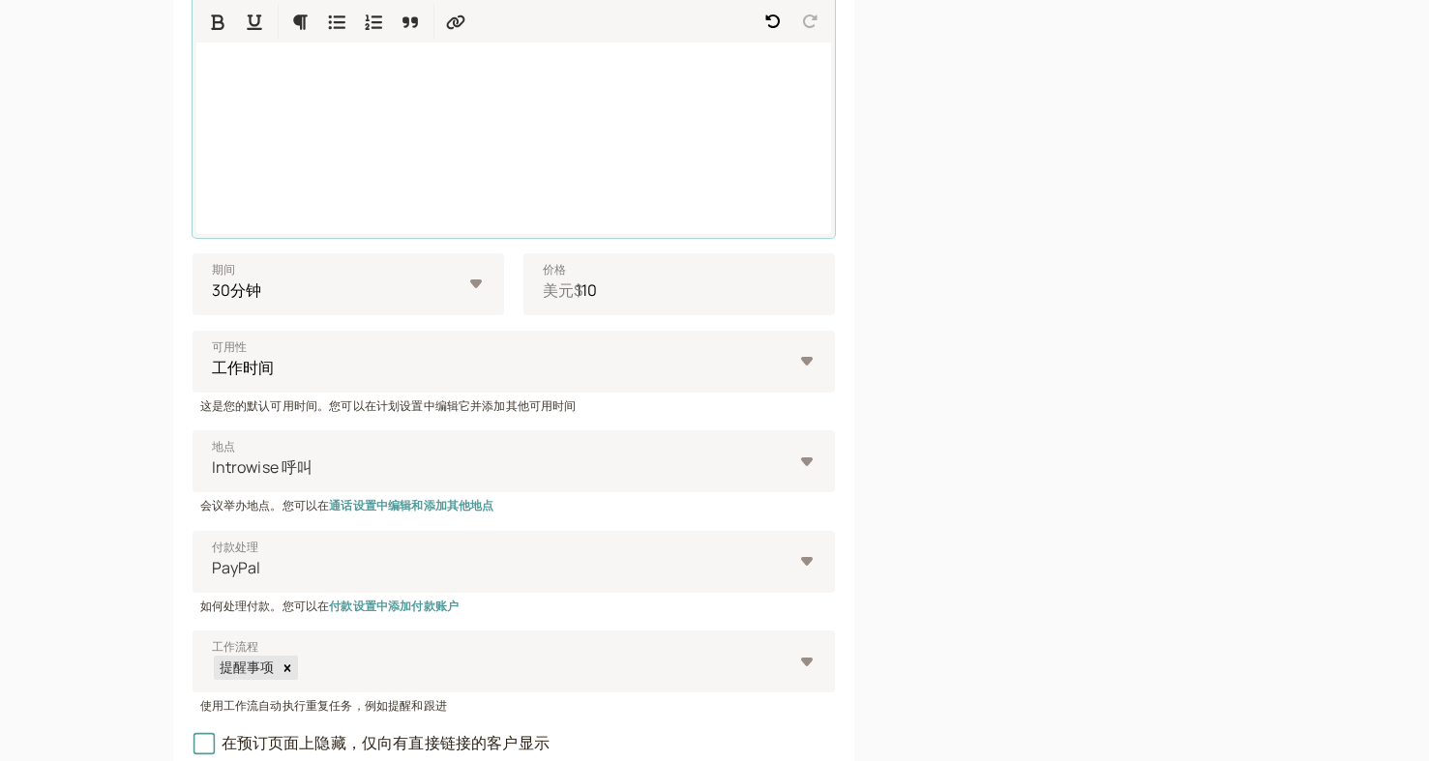
click at [985, 566] on div at bounding box center [1086, 288] width 340 height 1263
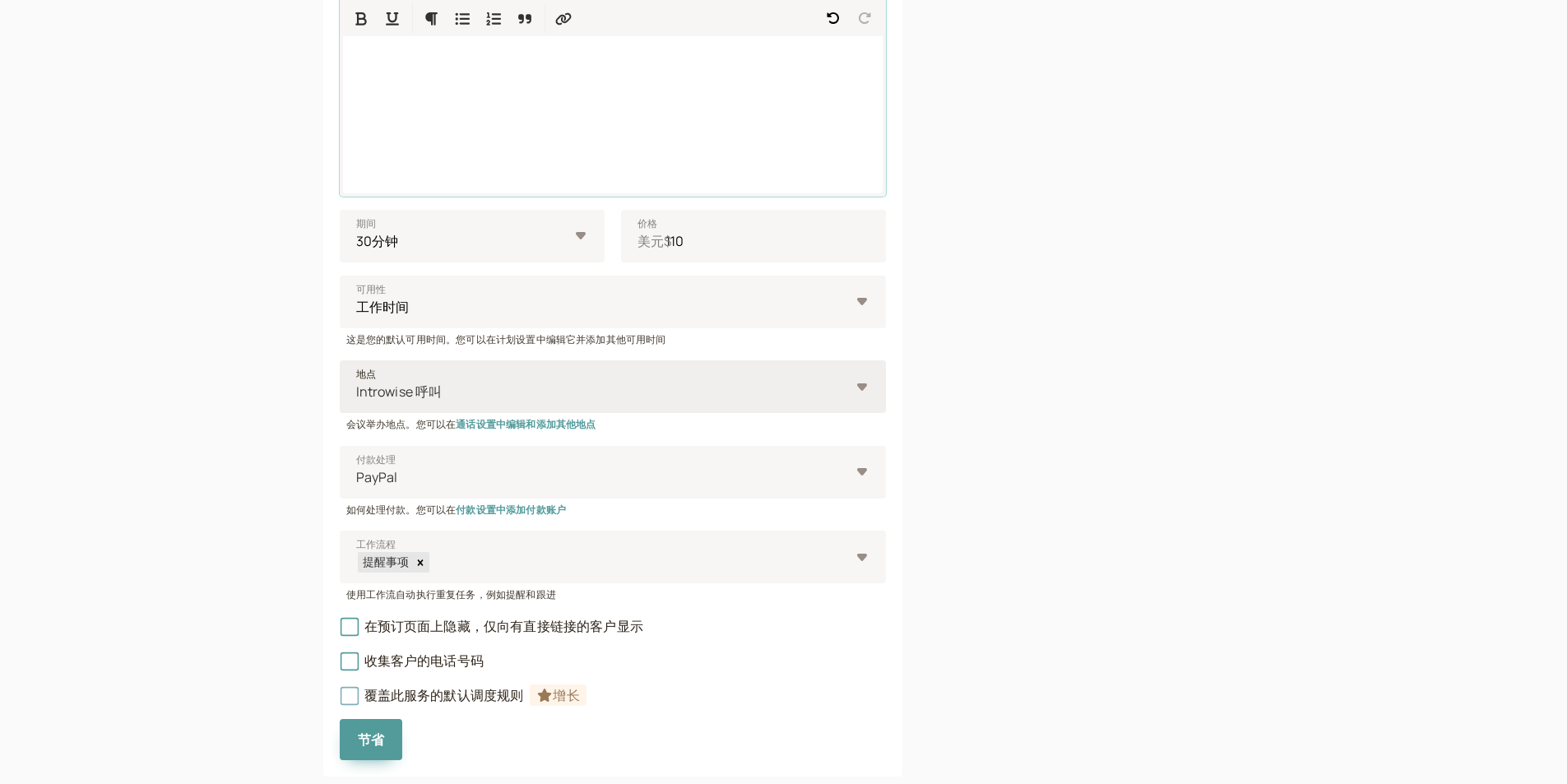
scroll to position [396, 0]
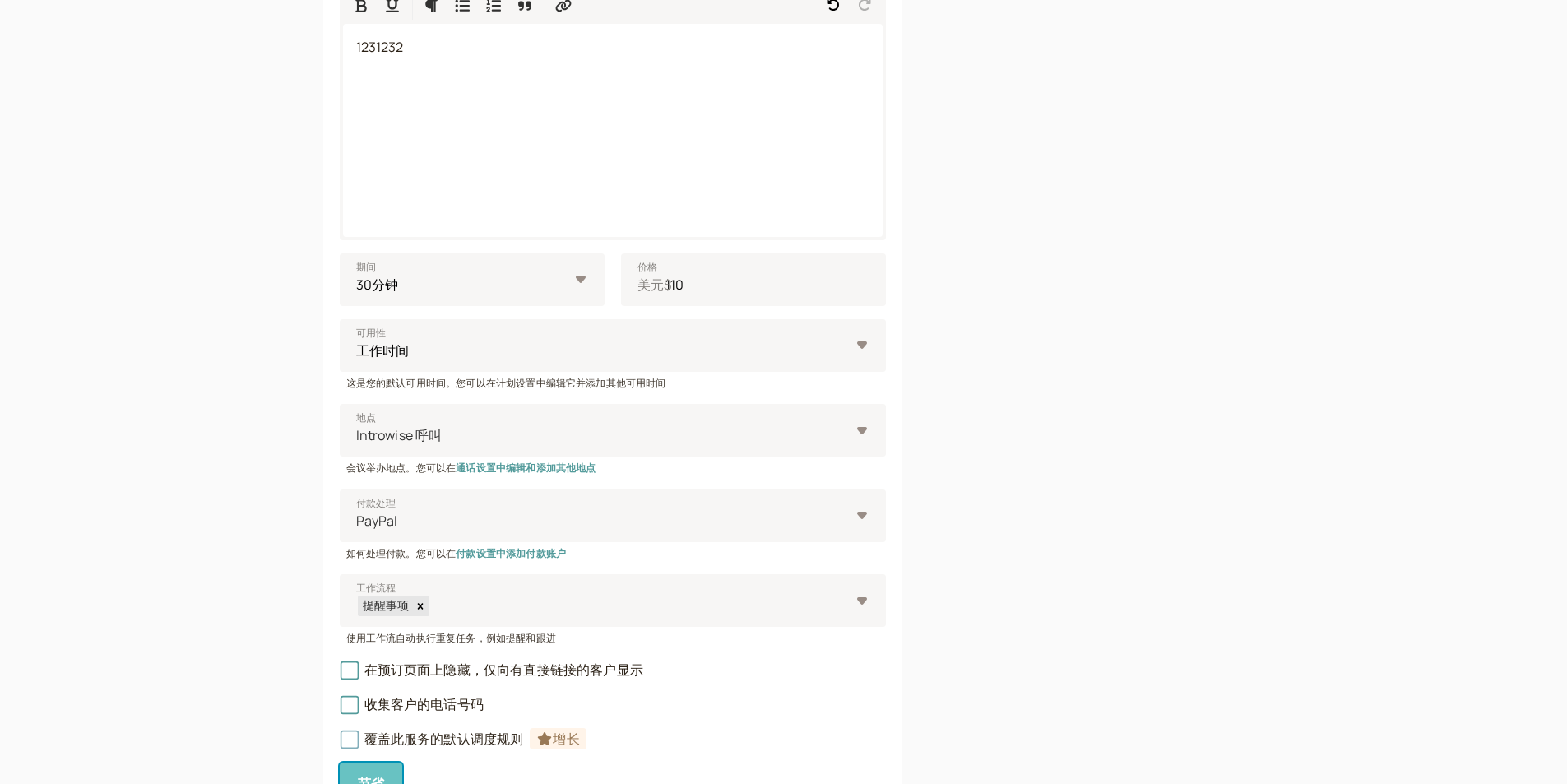
drag, startPoint x: 363, startPoint y: 766, endPoint x: 379, endPoint y: 766, distance: 16.0
click at [363, 646] on button "节省" at bounding box center [371, 783] width 63 height 41
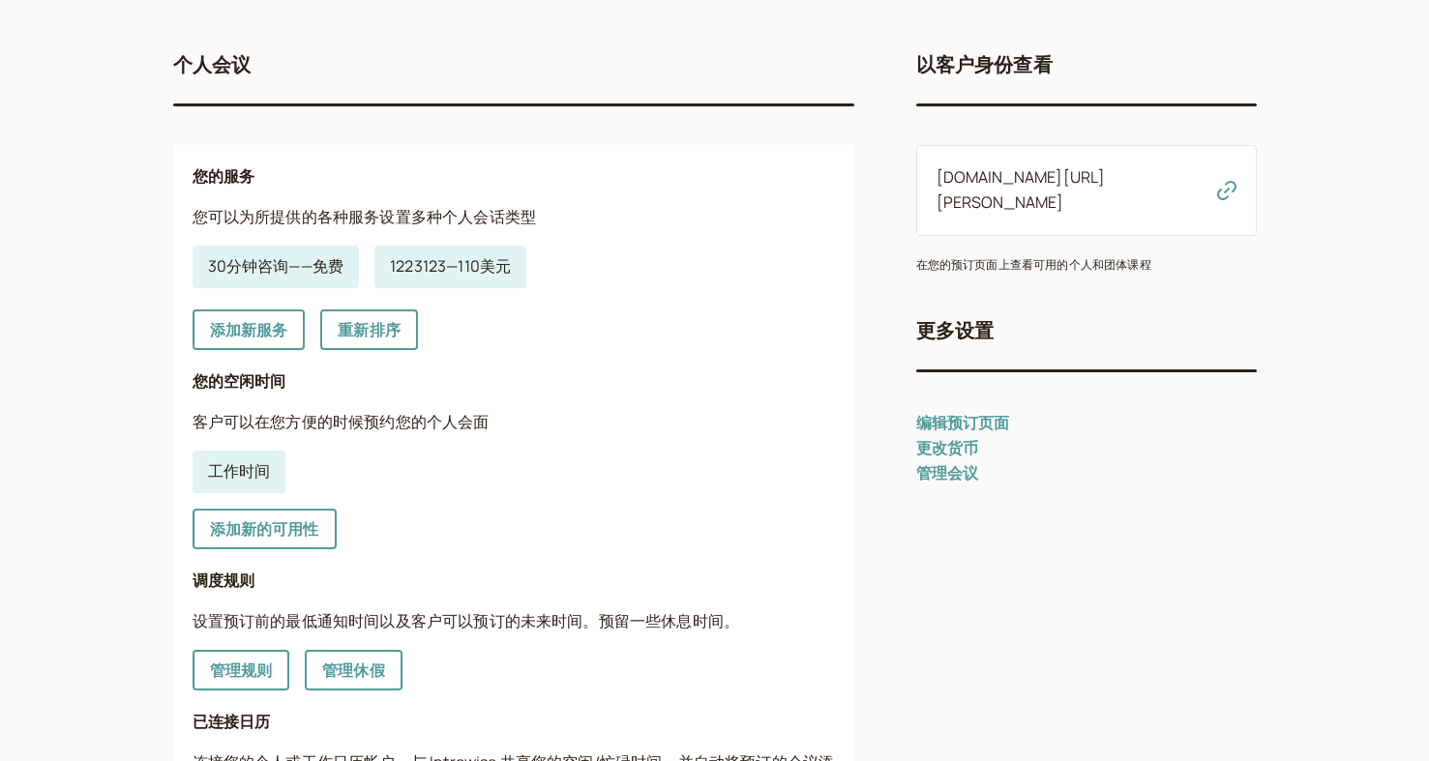
scroll to position [79, 0]
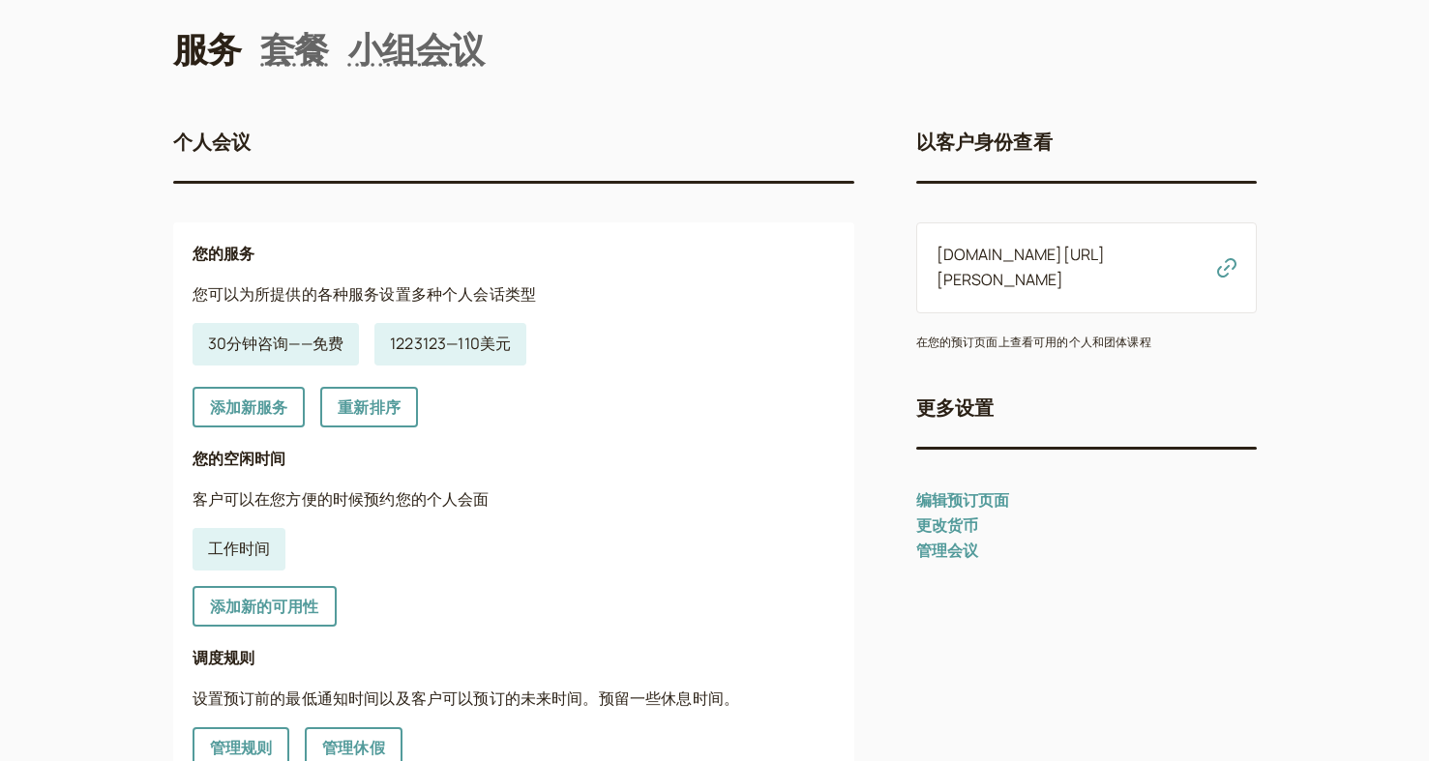
click at [1230, 258] on icon "button" at bounding box center [1226, 267] width 19 height 19
click at [998, 57] on nav "服务 套餐 小组会议" at bounding box center [714, 49] width 1083 height 48
drag, startPoint x: 1407, startPoint y: 0, endPoint x: 963, endPoint y: 44, distance: 446.2
click at [963, 44] on nav "服务 套餐 小组会议" at bounding box center [714, 49] width 1083 height 48
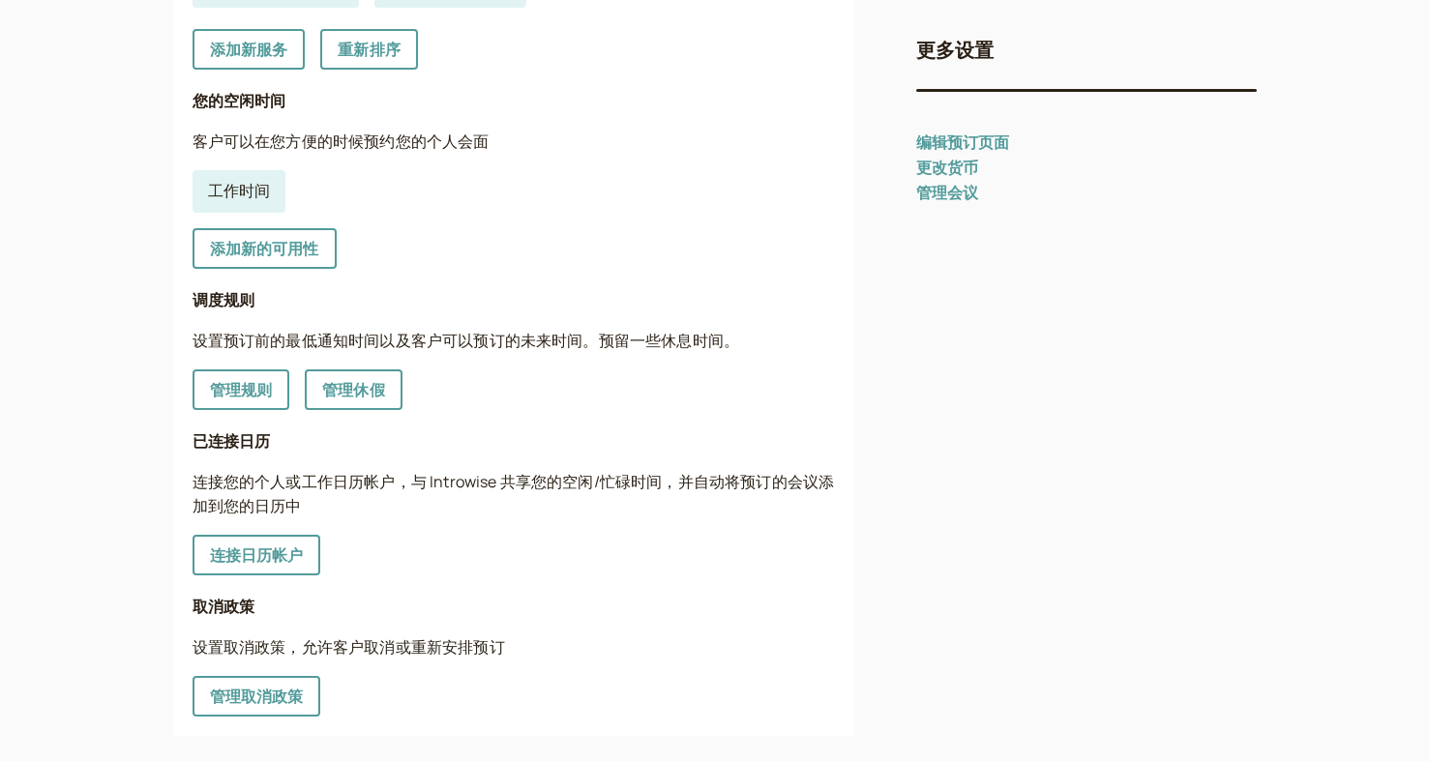
scroll to position [466, 0]
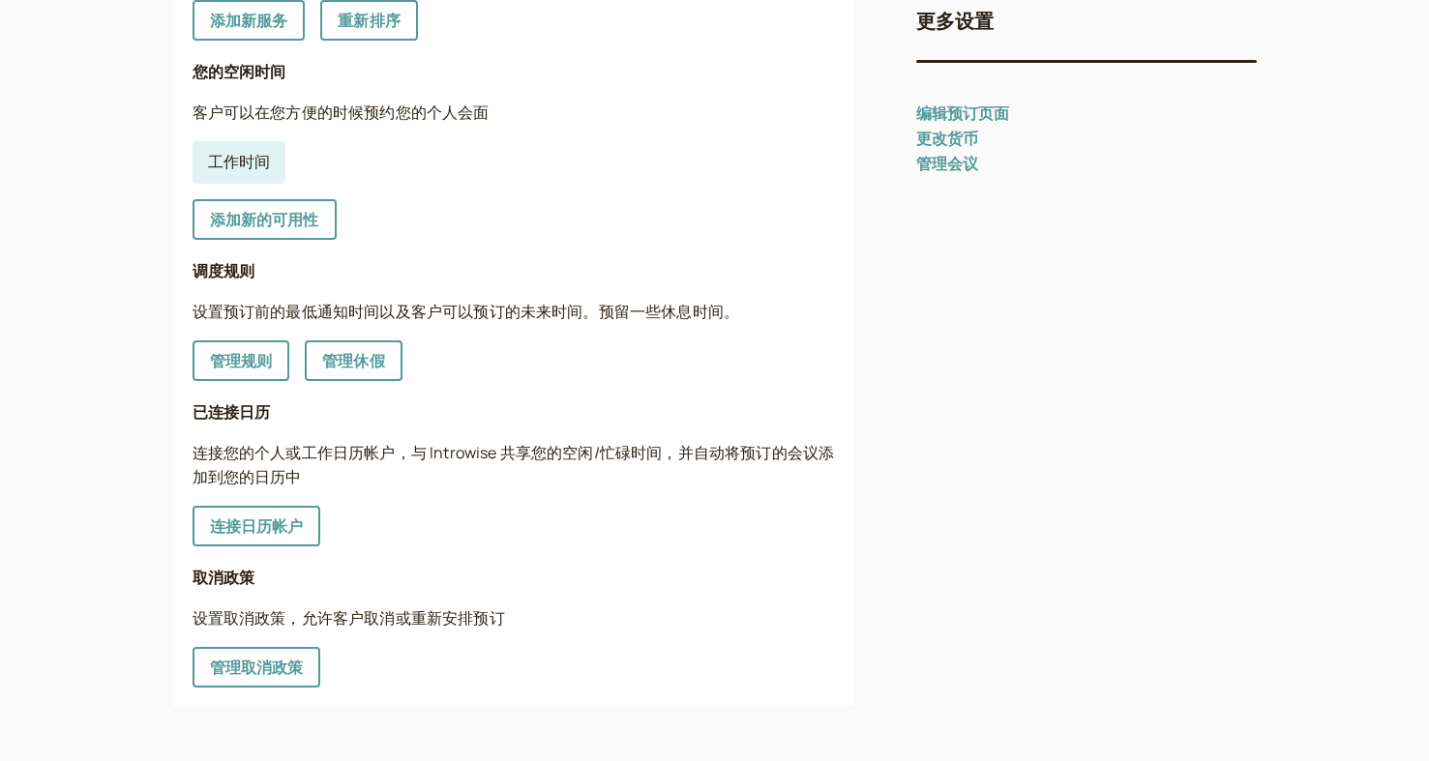
click at [946, 153] on font "管理会议" at bounding box center [947, 163] width 63 height 21
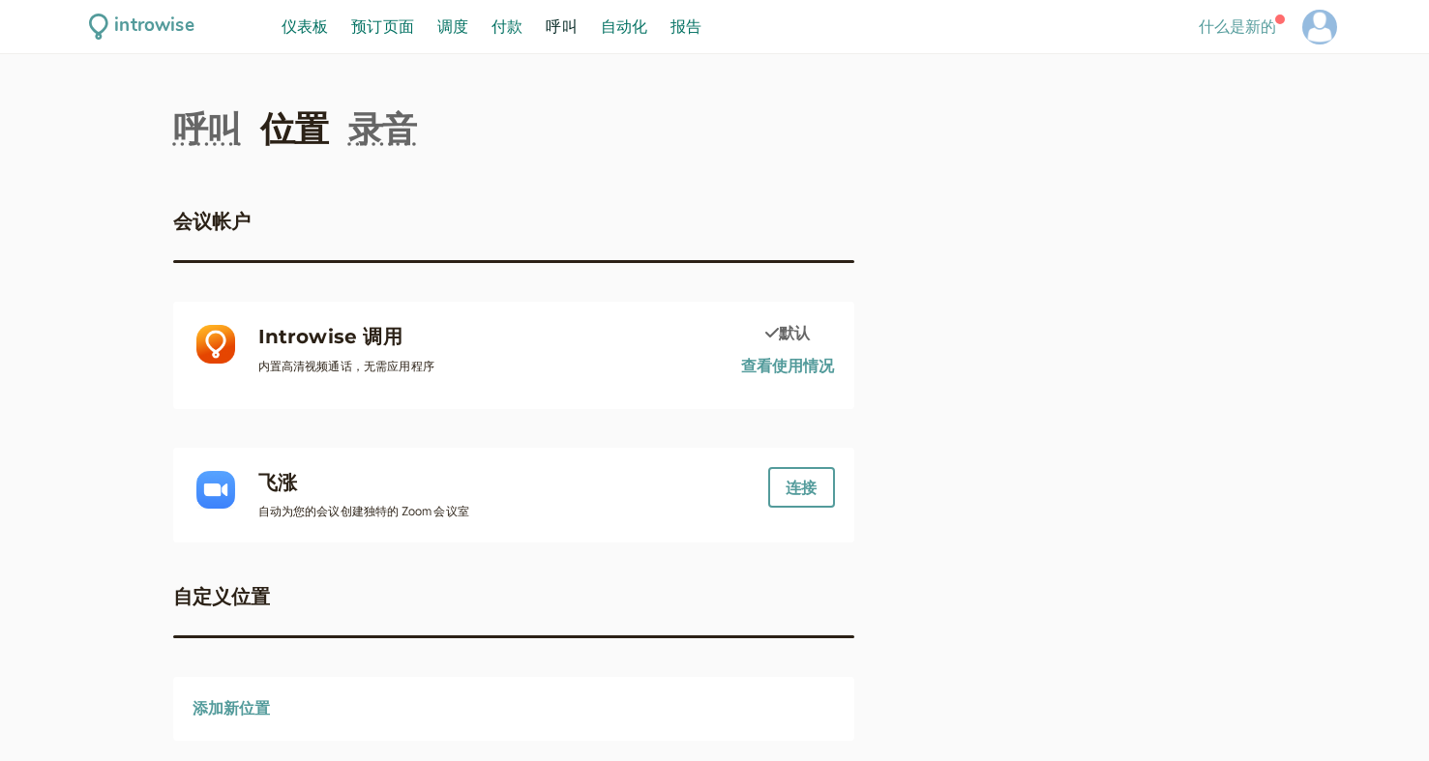
click at [472, 17] on div "调度 调度" at bounding box center [452, 27] width 46 height 25
click at [500, 25] on font "付款" at bounding box center [506, 25] width 31 height 21
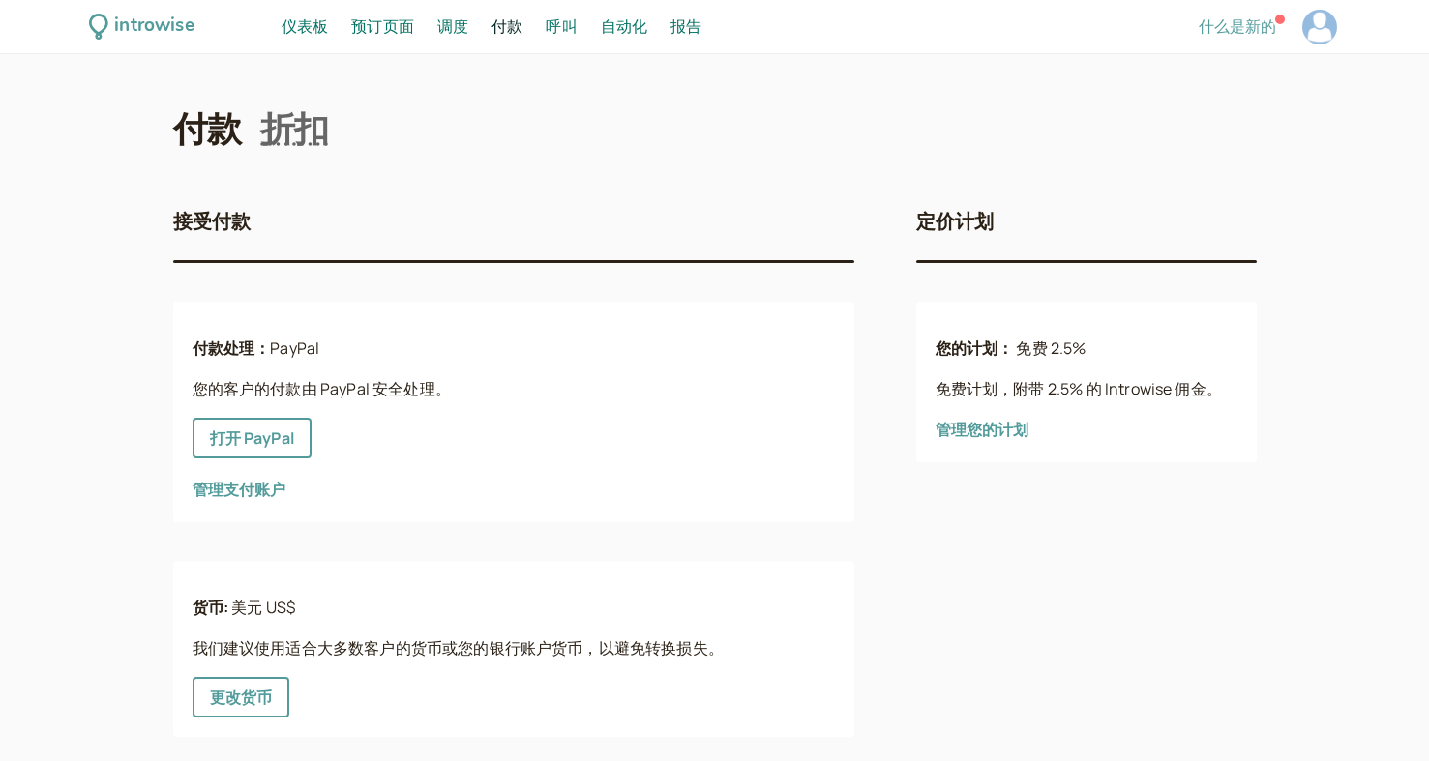
click at [462, 24] on font "调度" at bounding box center [452, 25] width 31 height 21
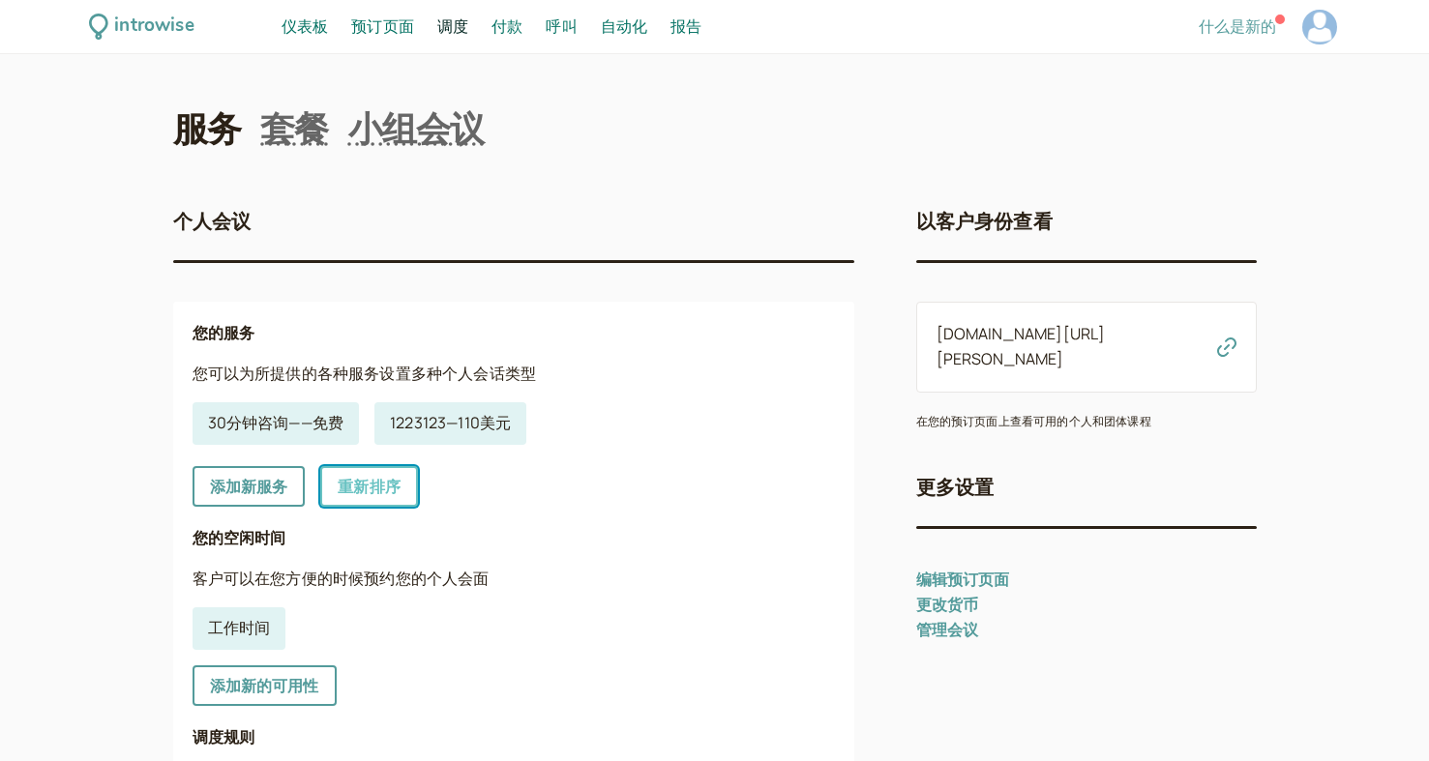
click at [378, 479] on font "重新排序" at bounding box center [369, 486] width 63 height 21
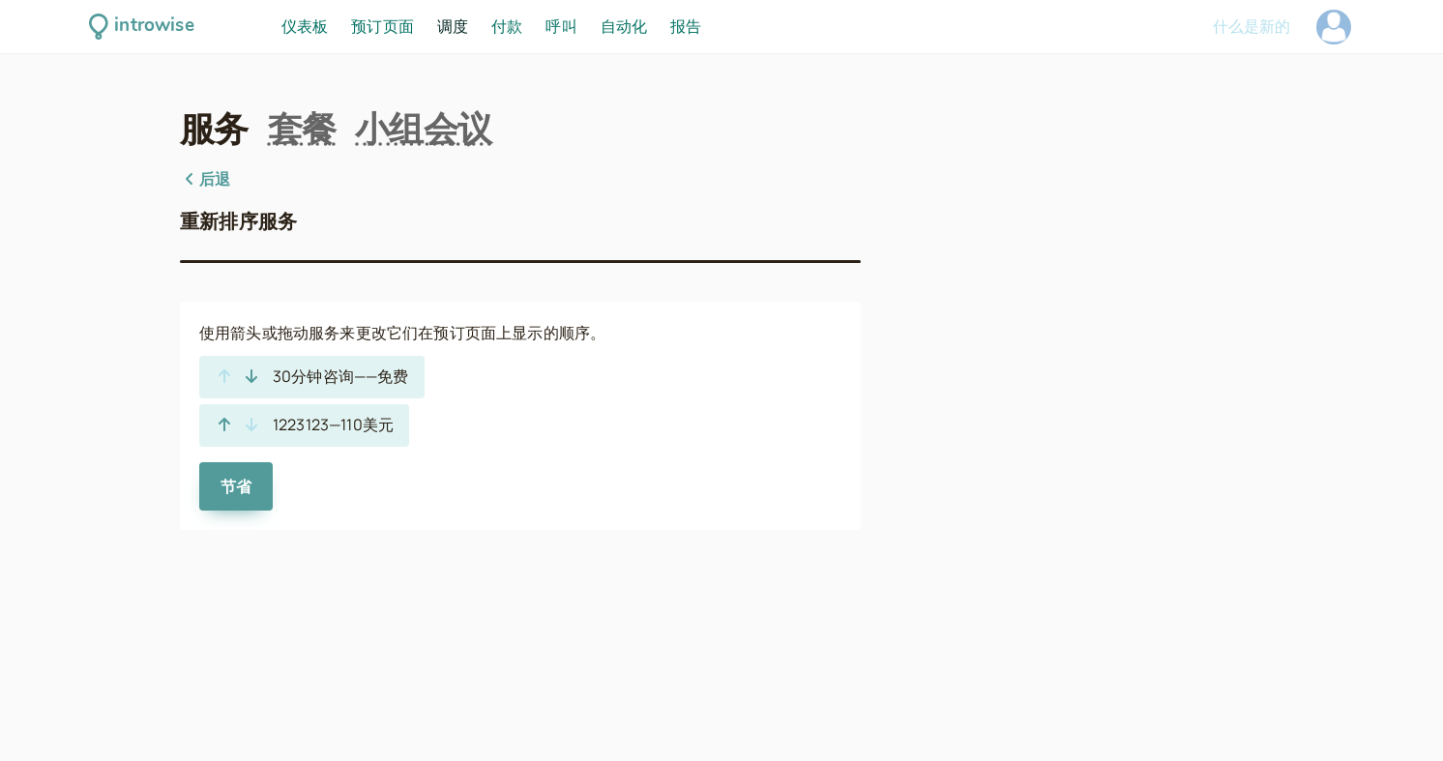
click at [394, 380] on font "免费" at bounding box center [392, 376] width 31 height 21
click at [319, 425] on font "1223123" at bounding box center [301, 424] width 56 height 21
click at [339, 429] on font "—" at bounding box center [335, 424] width 12 height 21
click at [223, 430] on icon "button" at bounding box center [225, 425] width 12 height 14
click at [223, 186] on font "后退" at bounding box center [214, 178] width 31 height 21
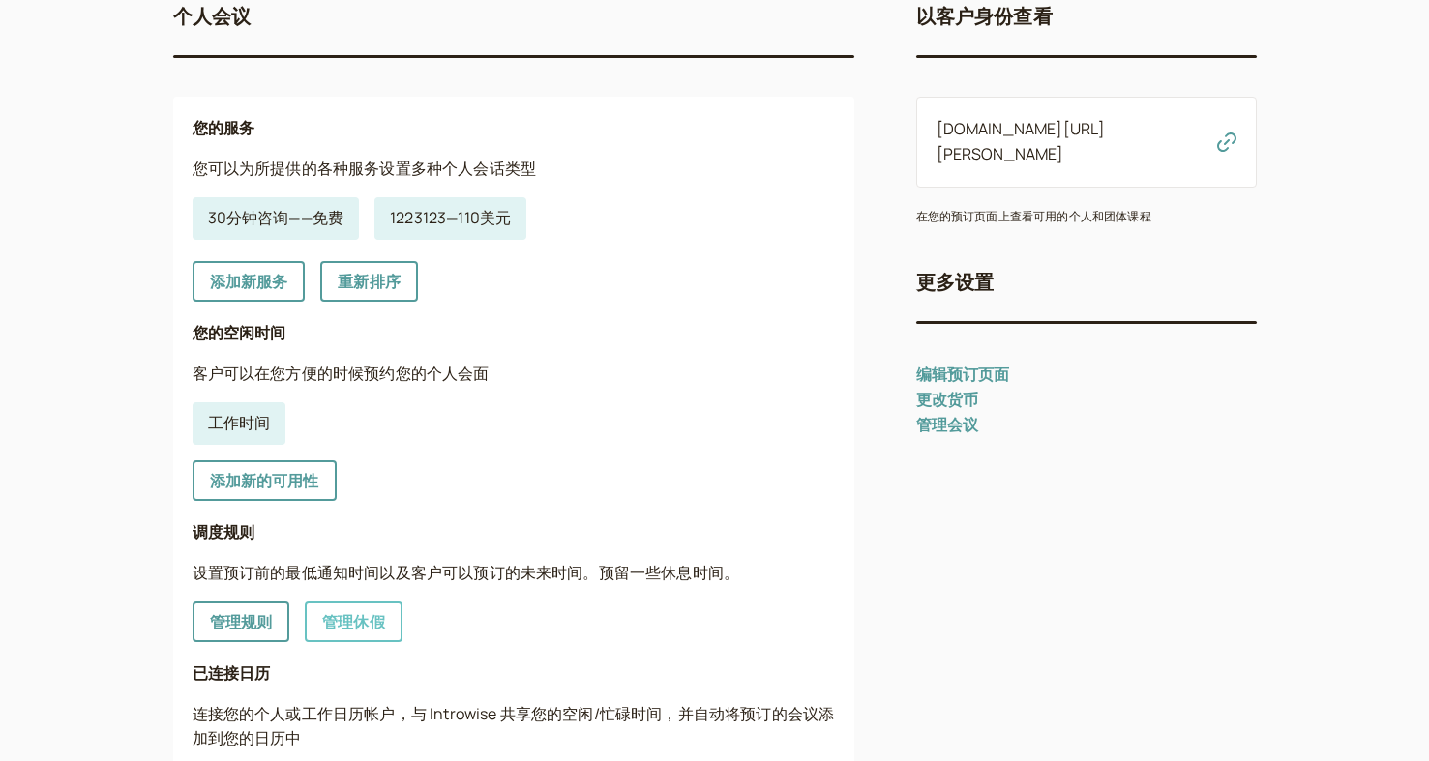
scroll to position [176, 0]
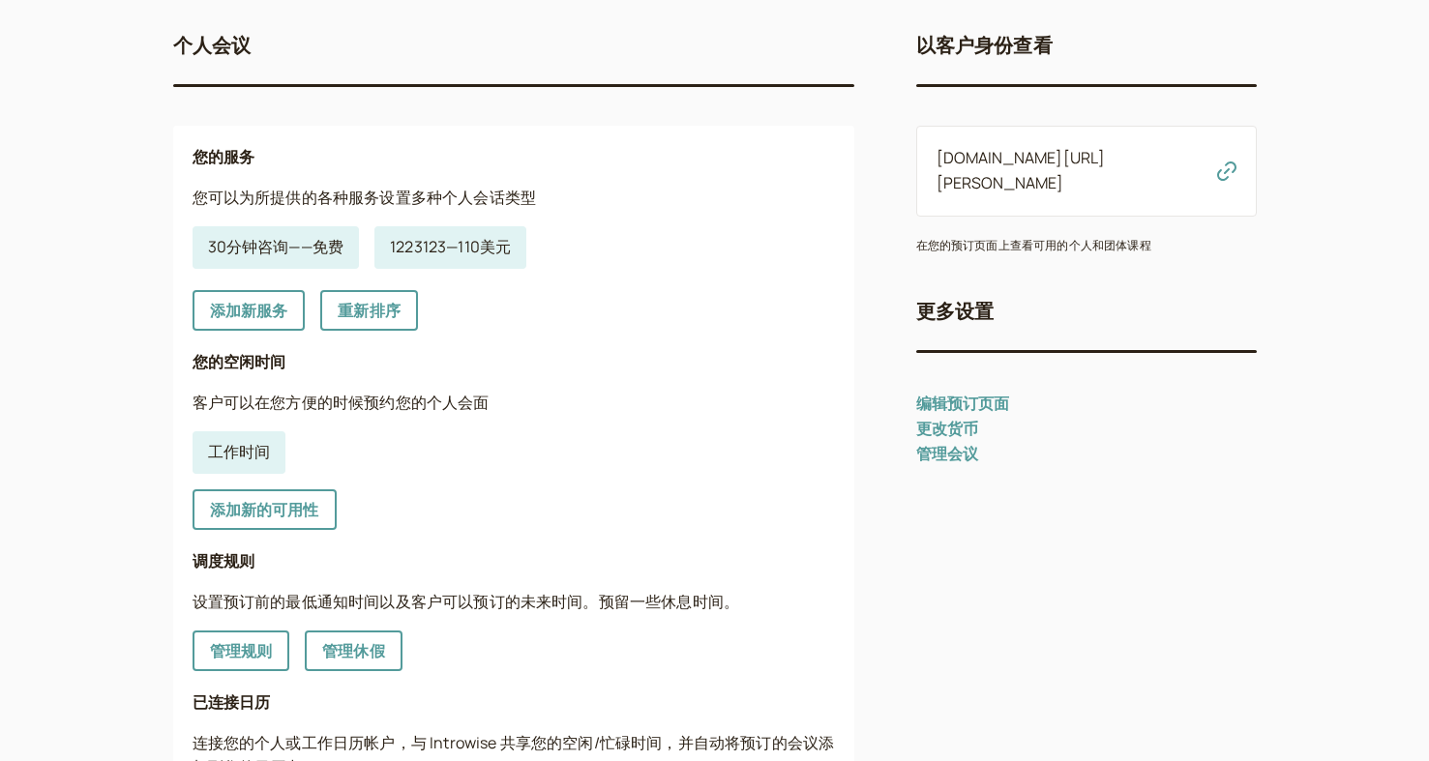
click at [491, 206] on font "您可以为所提供的各种服务设置多种个人会话类型" at bounding box center [364, 197] width 344 height 21
click at [487, 249] on font "110美元" at bounding box center [483, 246] width 53 height 21
select select "30"
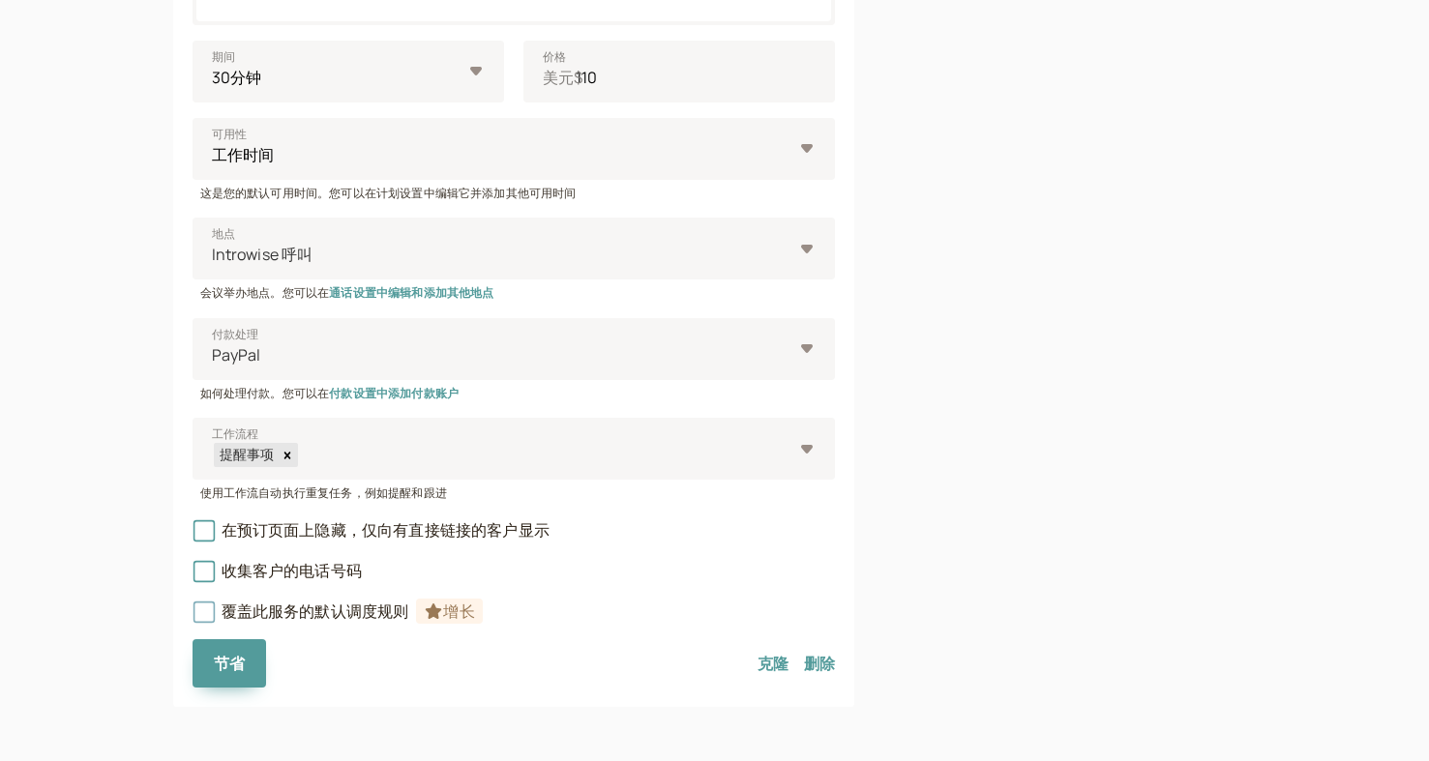
scroll to position [511, 0]
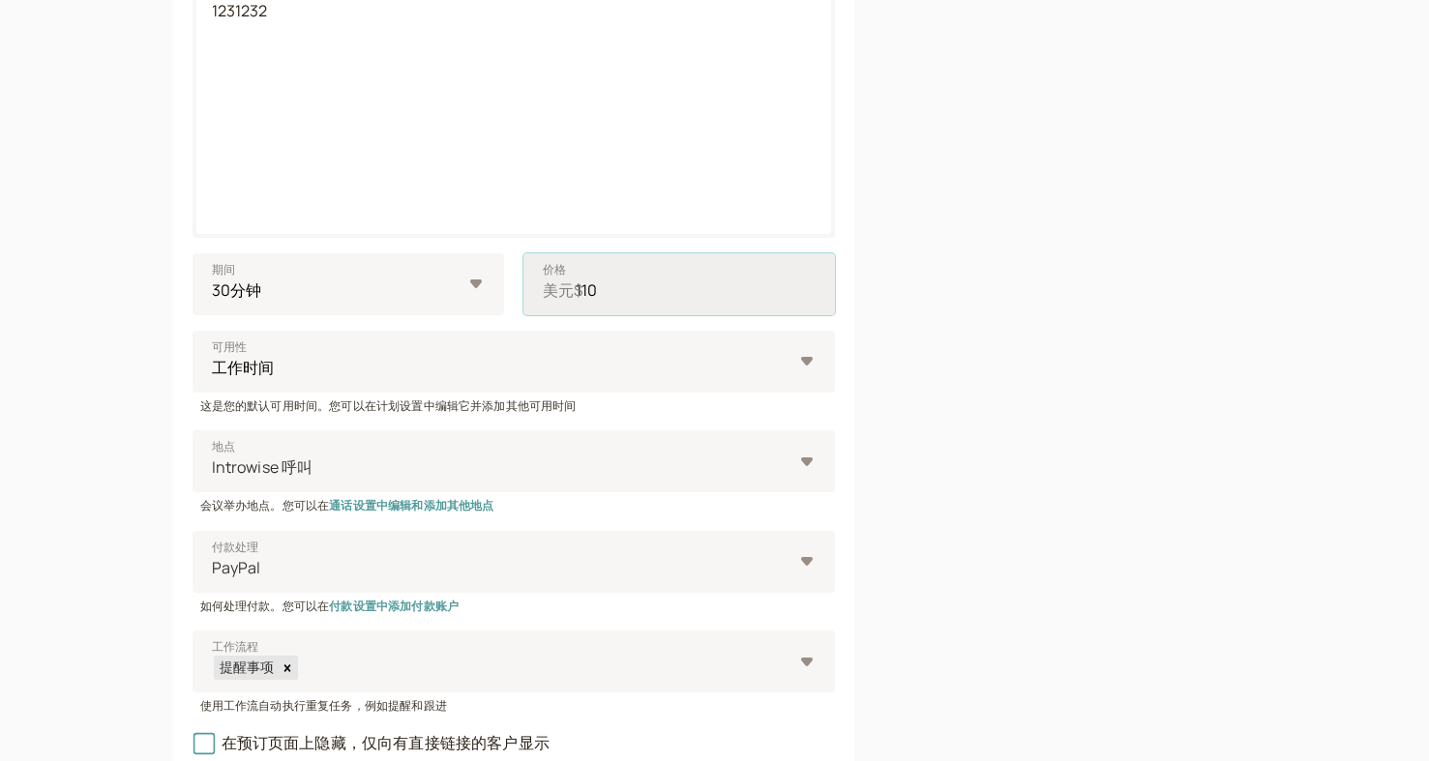
click at [629, 281] on input "110" at bounding box center [678, 284] width 311 height 62
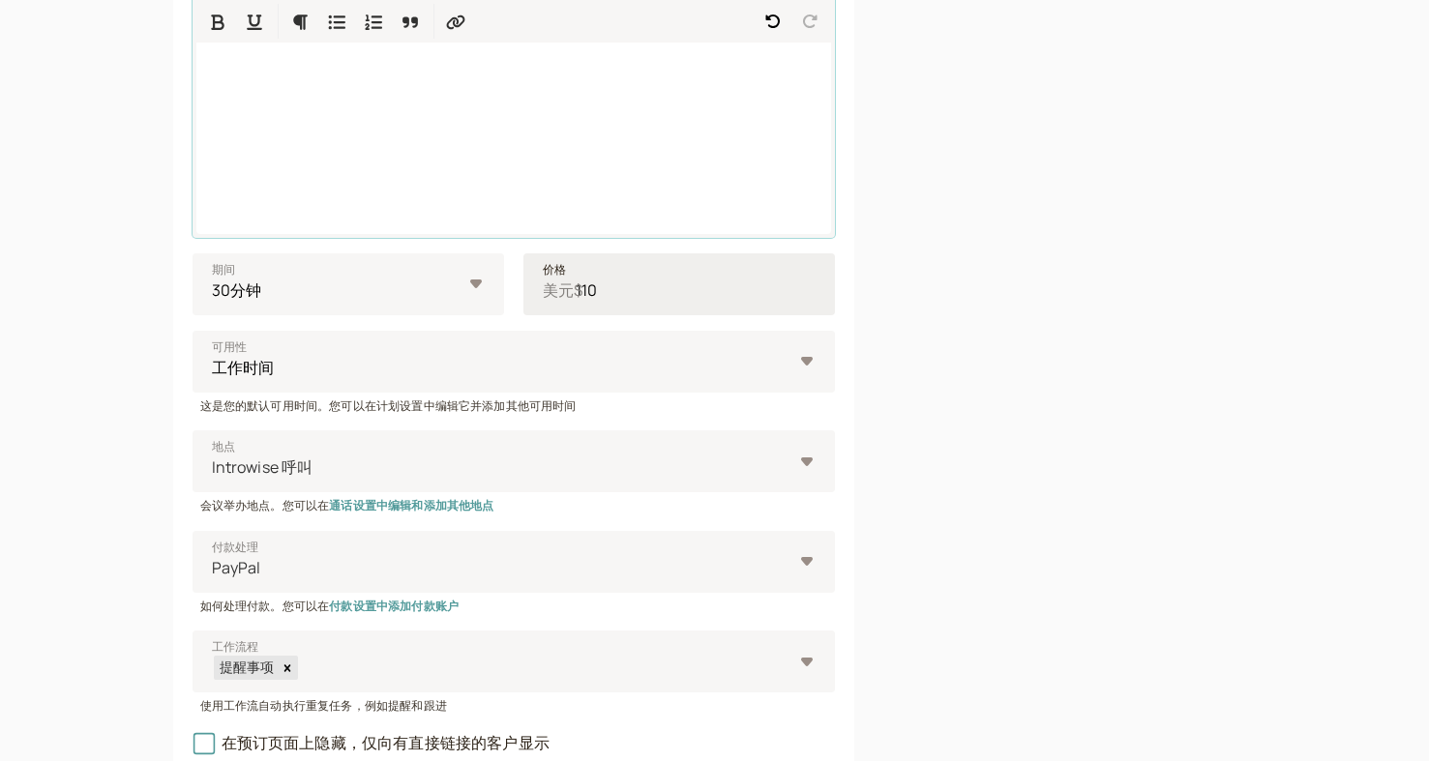
click at [635, 282] on input "110" at bounding box center [678, 284] width 311 height 62
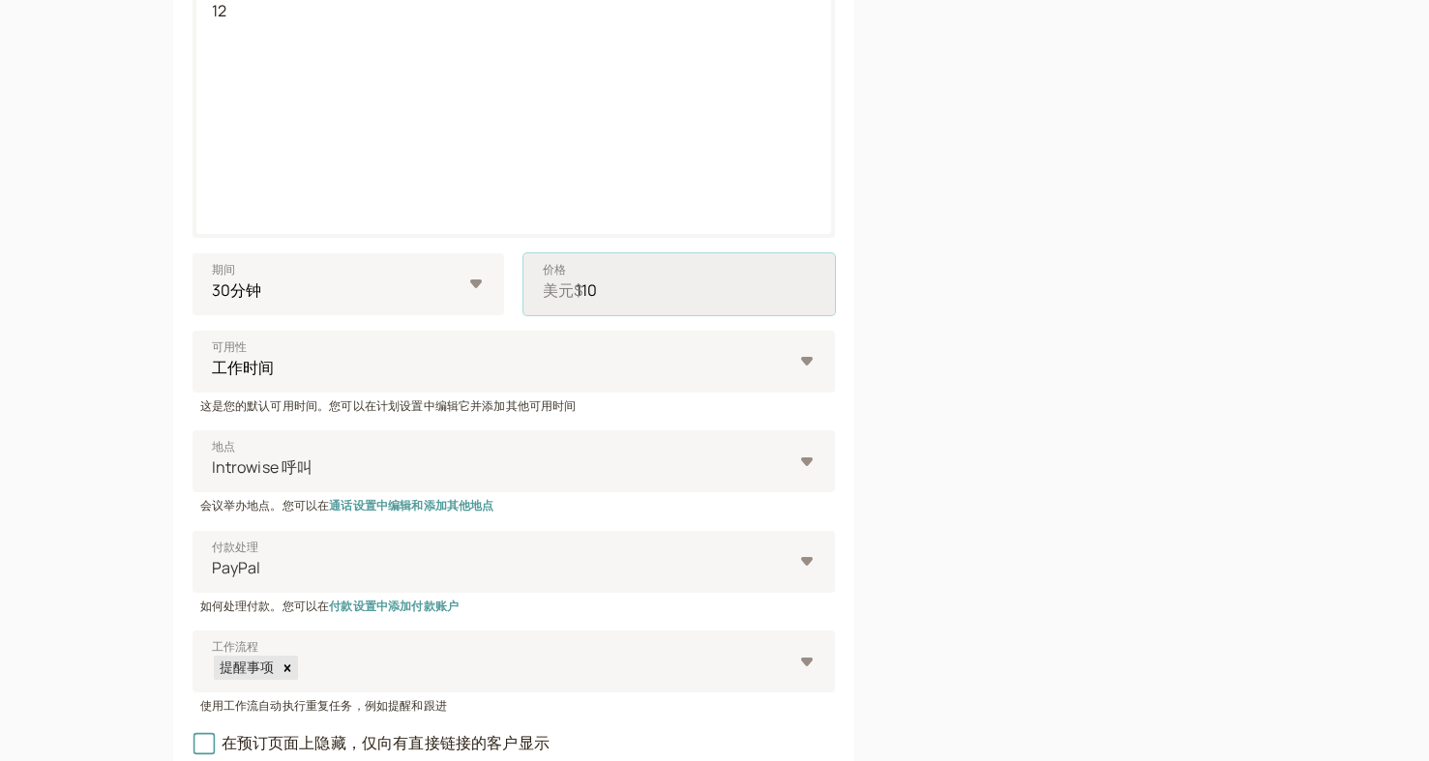
click at [619, 285] on input "110" at bounding box center [678, 284] width 311 height 62
type input "1"
type input "10"
click at [980, 376] on div "链接到此服务 introwise.com/scott-thompson/services/5e5b77f632" at bounding box center [1086, 288] width 340 height 1263
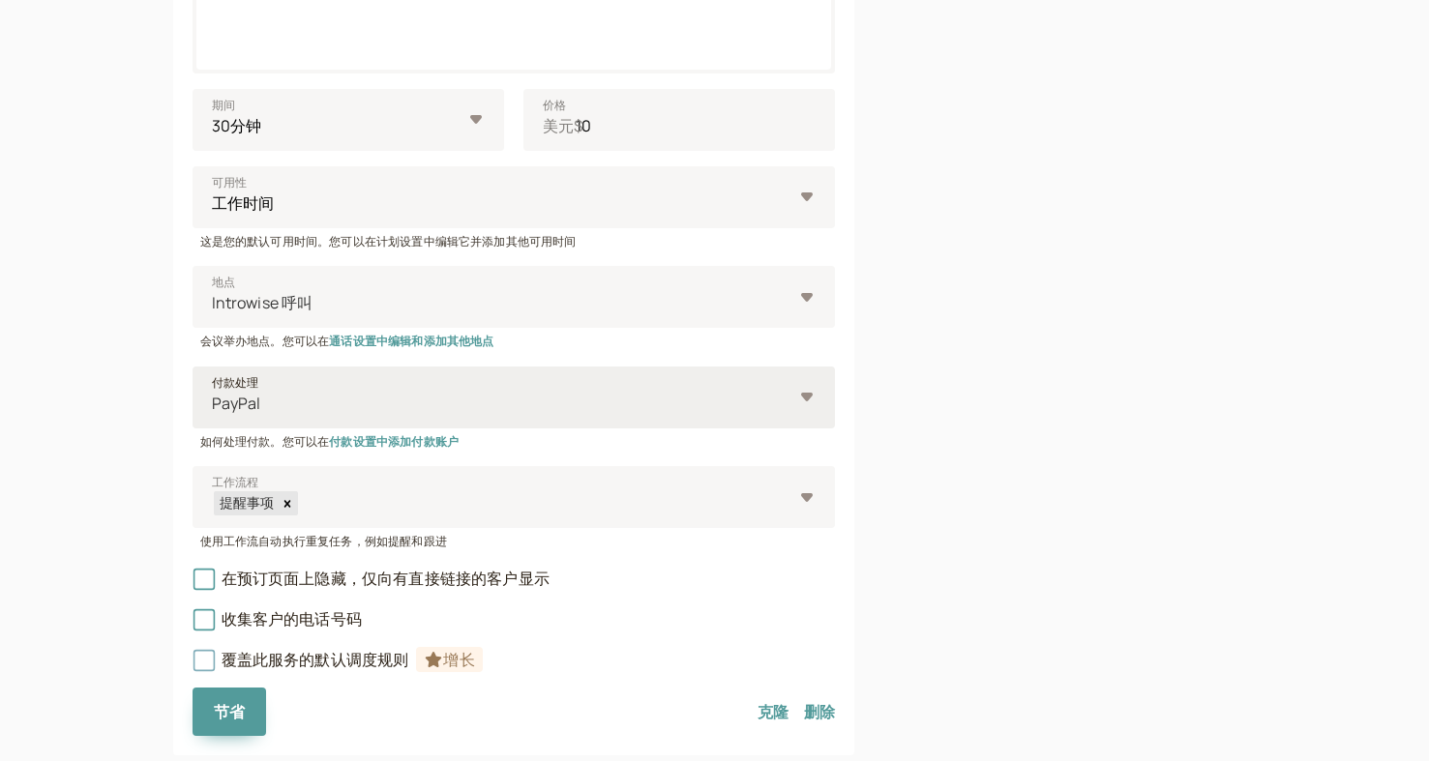
scroll to position [627, 0]
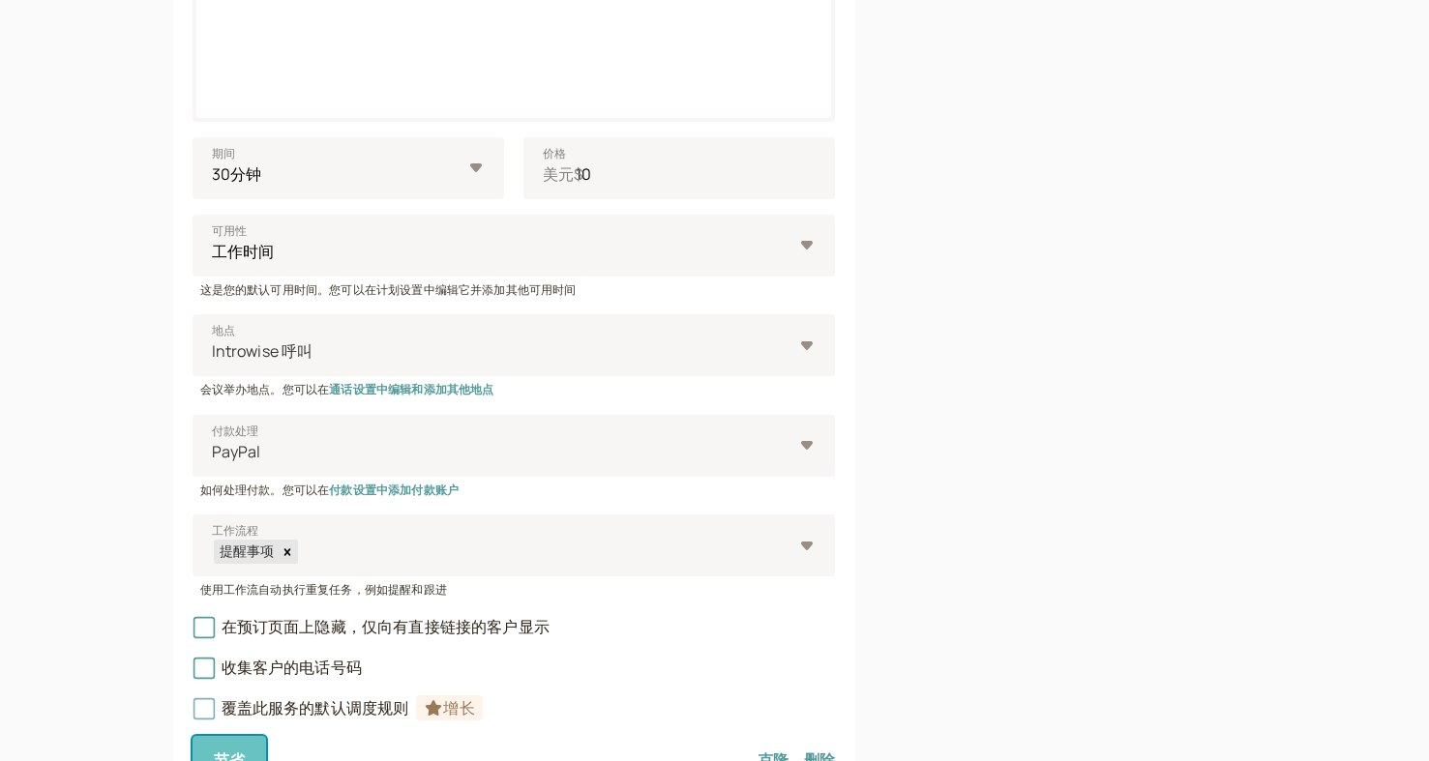
click at [237, 743] on button "节省" at bounding box center [229, 760] width 74 height 48
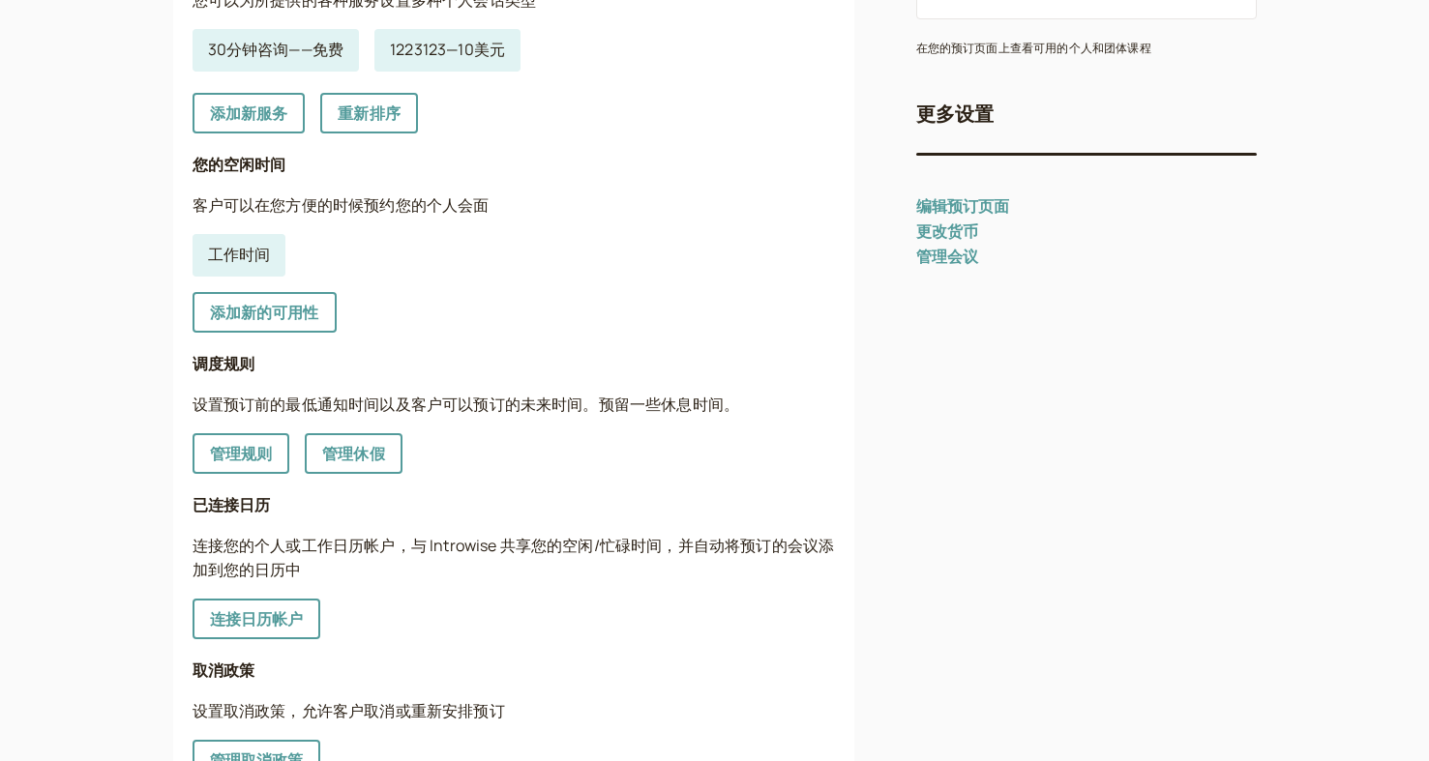
scroll to position [369, 0]
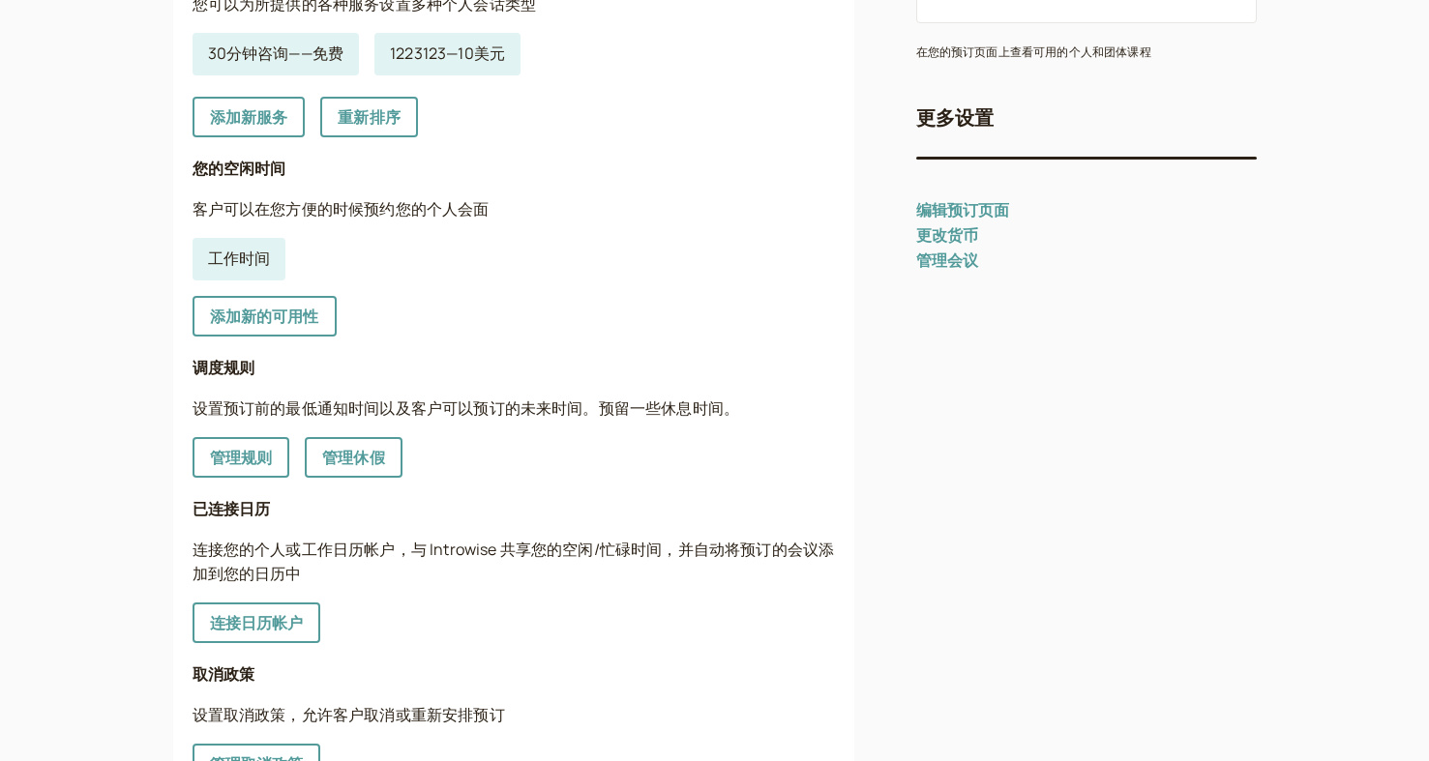
click at [963, 214] on div "更多设置 编辑预订页面 更改货币 管理会议" at bounding box center [1086, 188] width 340 height 171
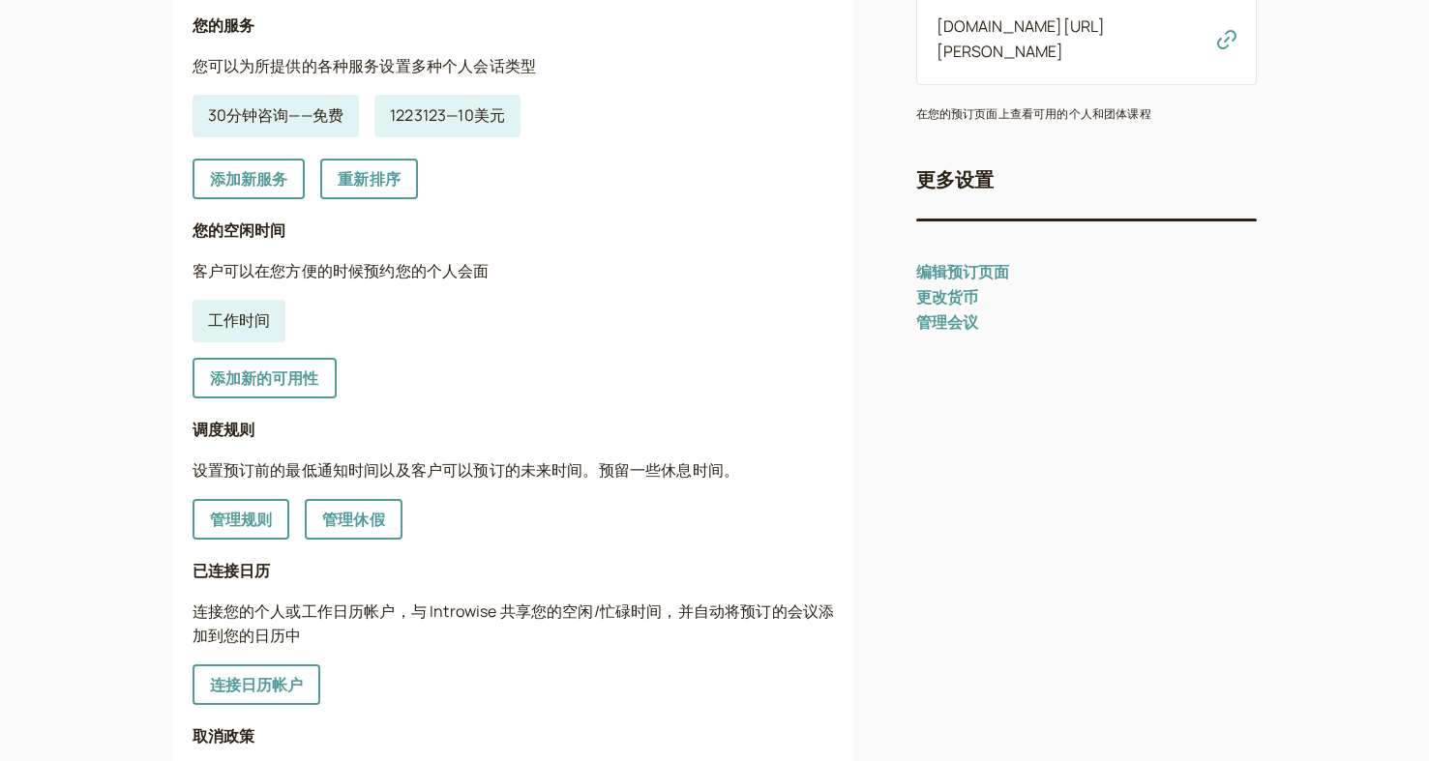
scroll to position [273, 0]
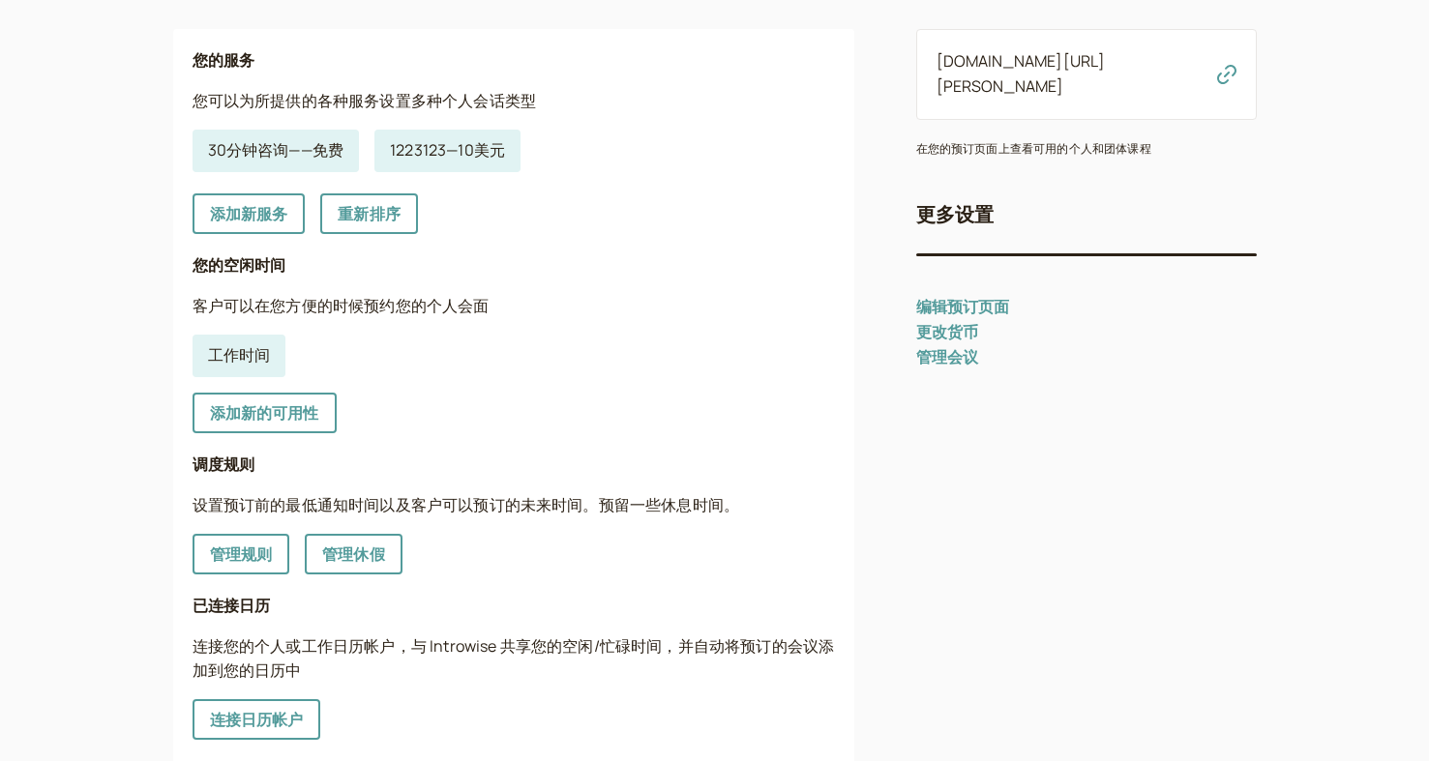
click at [940, 321] on font "更改货币" at bounding box center [947, 331] width 63 height 21
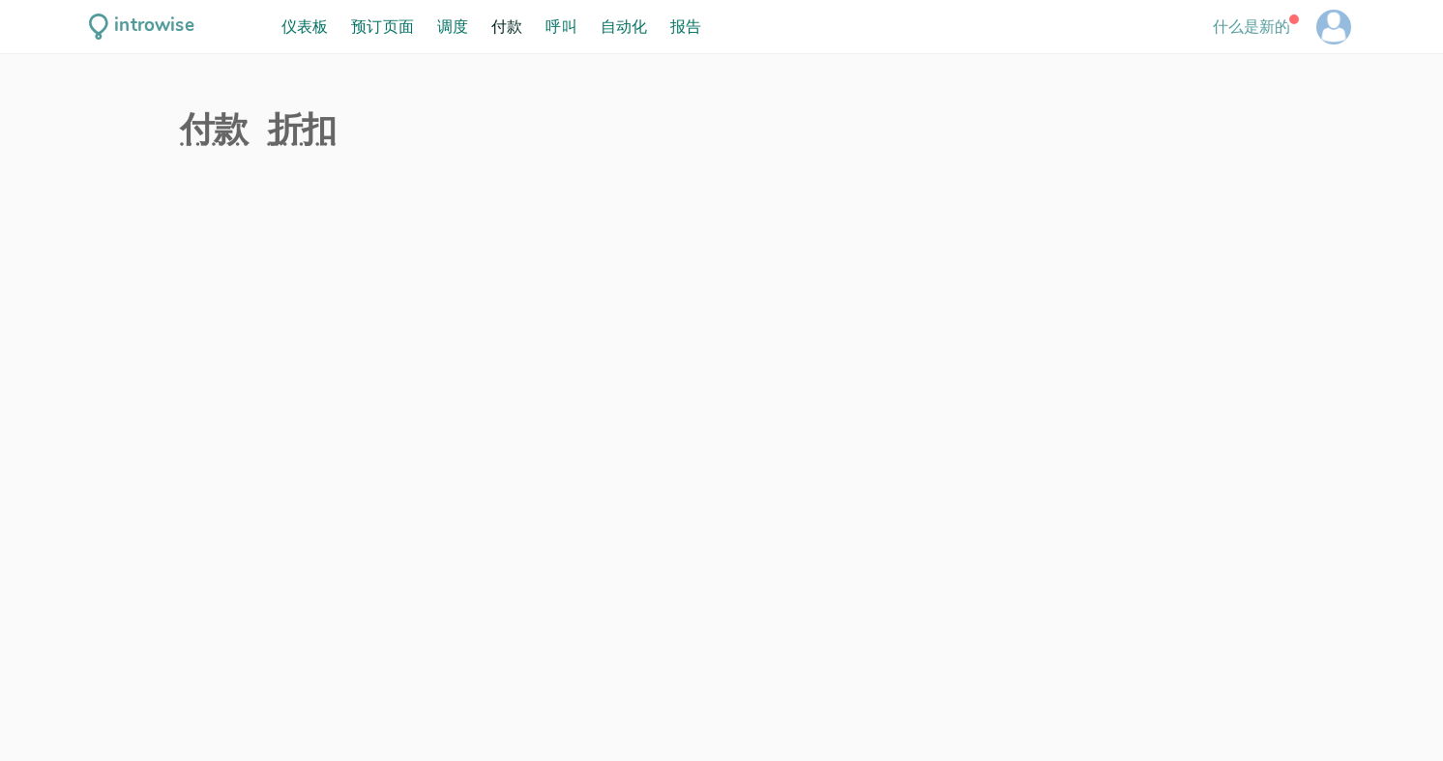
click at [1326, 30] on div at bounding box center [1333, 27] width 35 height 35
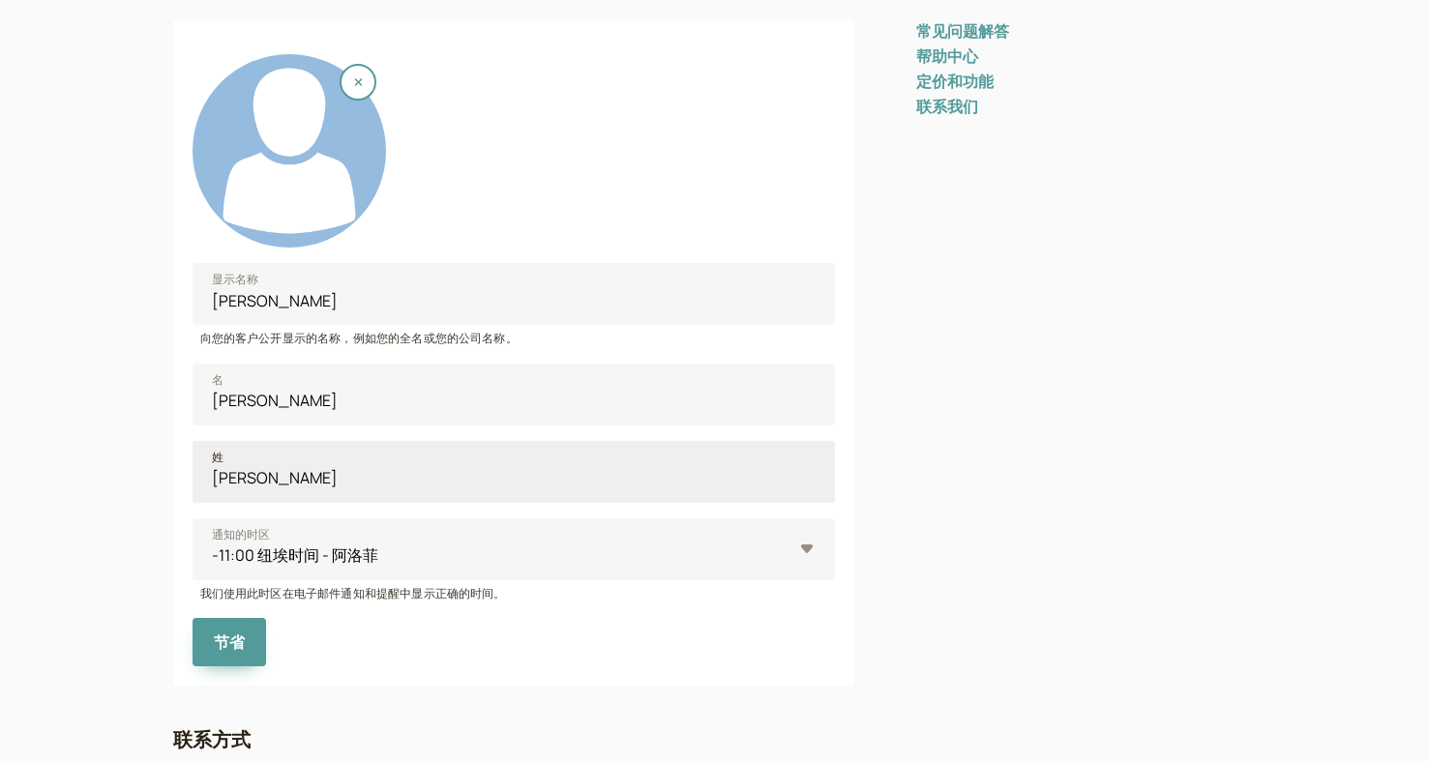
scroll to position [329, 0]
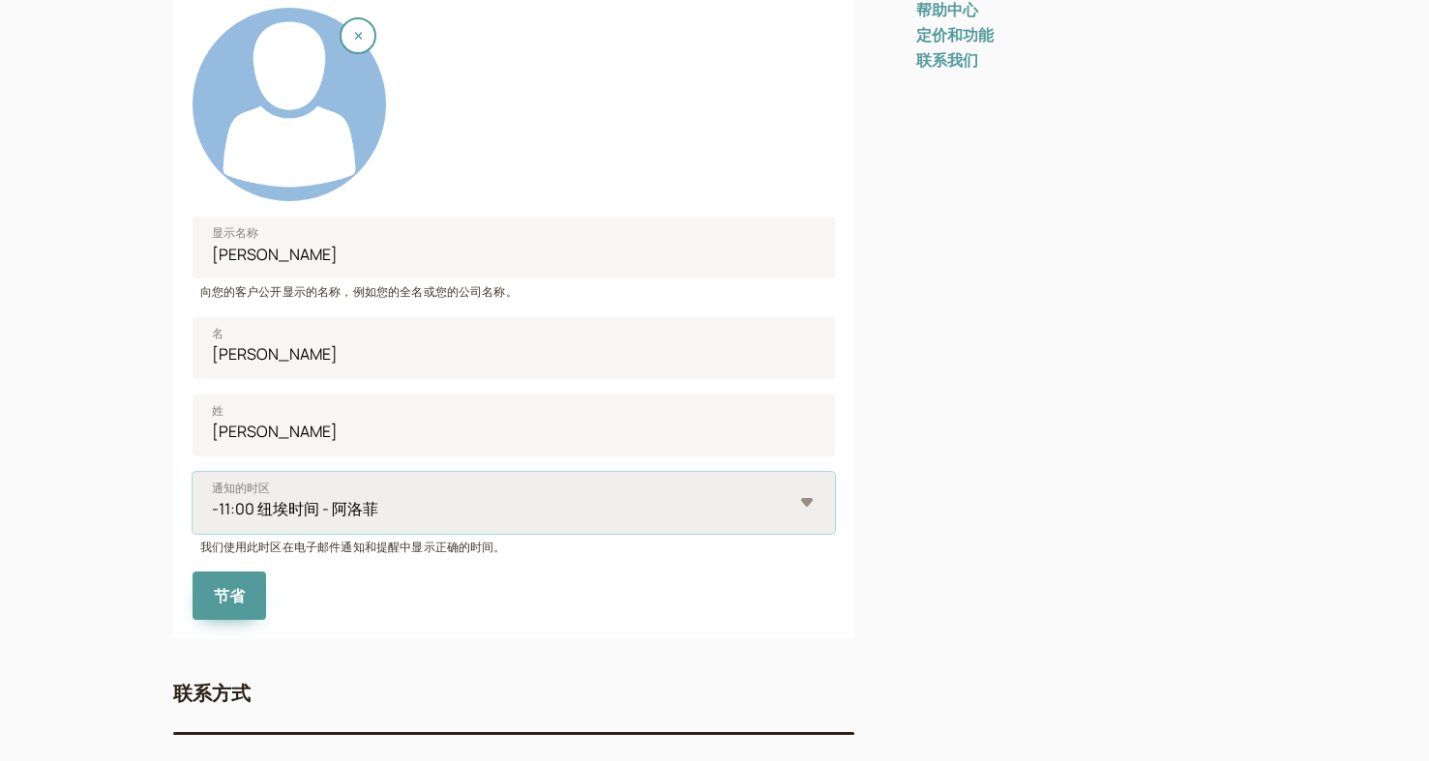
click at [705, 493] on select "-11:00 纽埃时间 - 阿洛菲 -11:00 萨摩亚时间 - 中途岛 -11:00 萨摩亚时间 - 帕果帕果 -10:00 库克群岛时间 - 阿瓦鲁阿 -…" at bounding box center [513, 503] width 642 height 62
select select "America/Los_Angeles"
click at [192, 472] on select "-11:00 纽埃时间 - 阿洛菲 -11:00 萨摩亚时间 - 中途岛 -11:00 萨摩亚时间 - 帕果帕果 -10:00 库克群岛时间 - 阿瓦鲁阿 -…" at bounding box center [513, 503] width 642 height 62
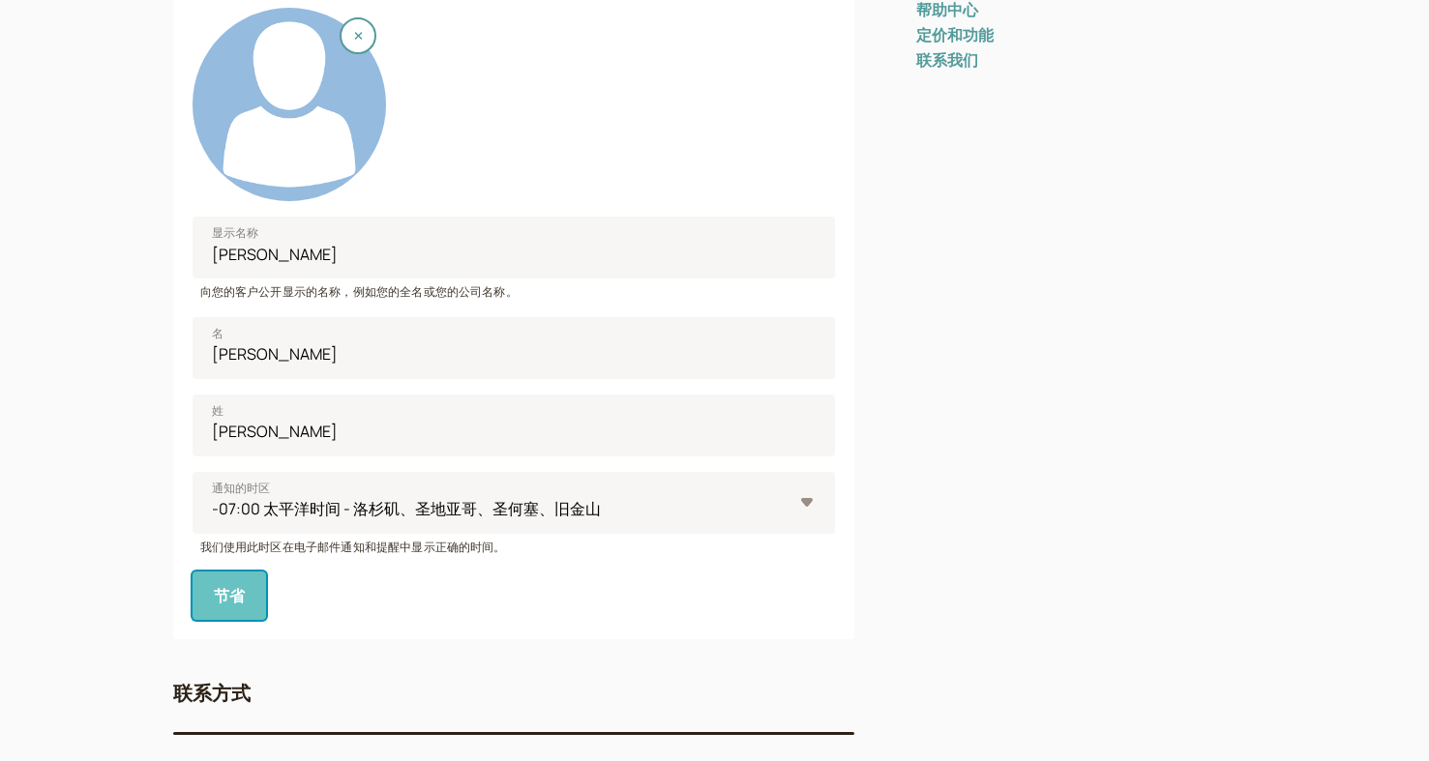
click at [230, 609] on button "节省" at bounding box center [229, 596] width 74 height 48
